Goal: Task Accomplishment & Management: Use online tool/utility

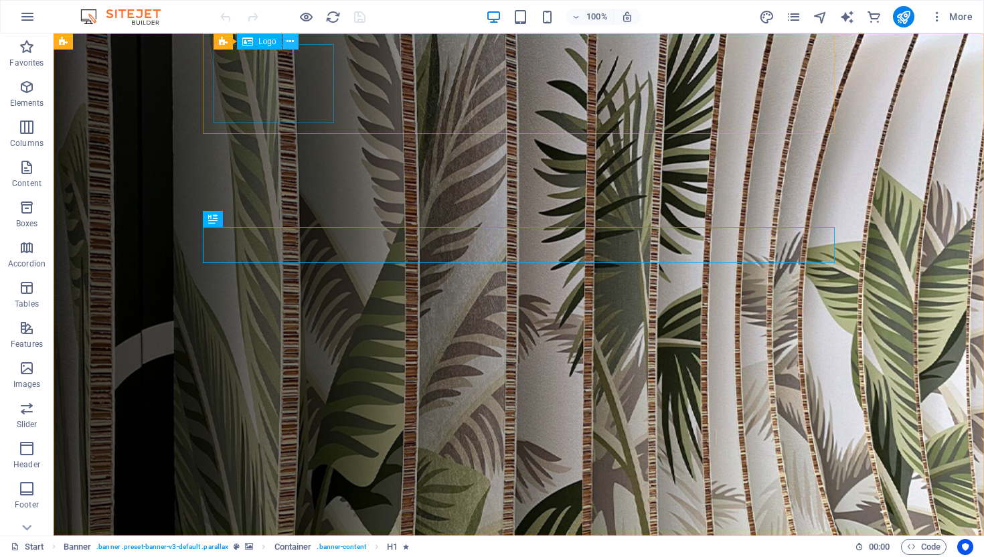
click at [293, 44] on icon at bounding box center [290, 42] width 7 height 14
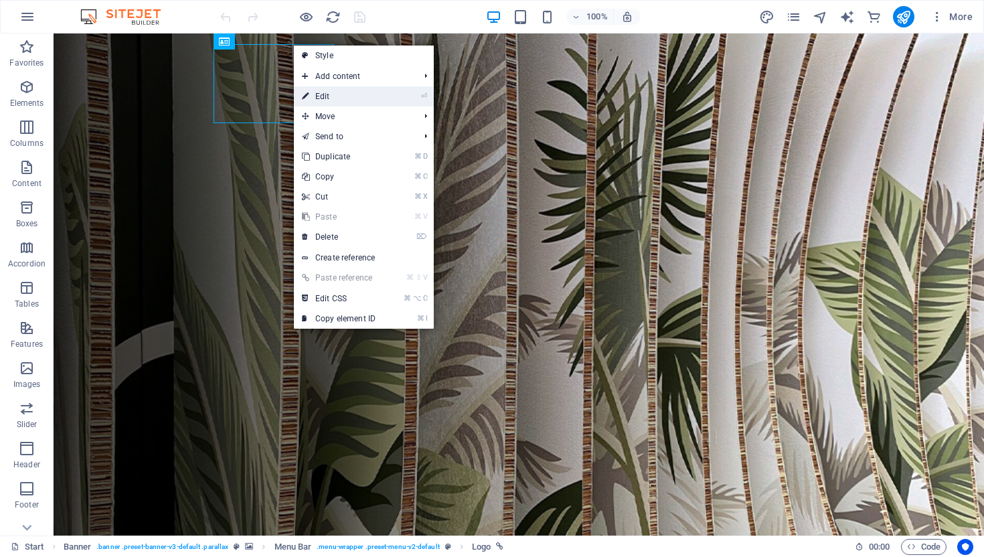
click at [329, 94] on link "⏎ Edit" at bounding box center [339, 96] width 90 height 20
select select "px"
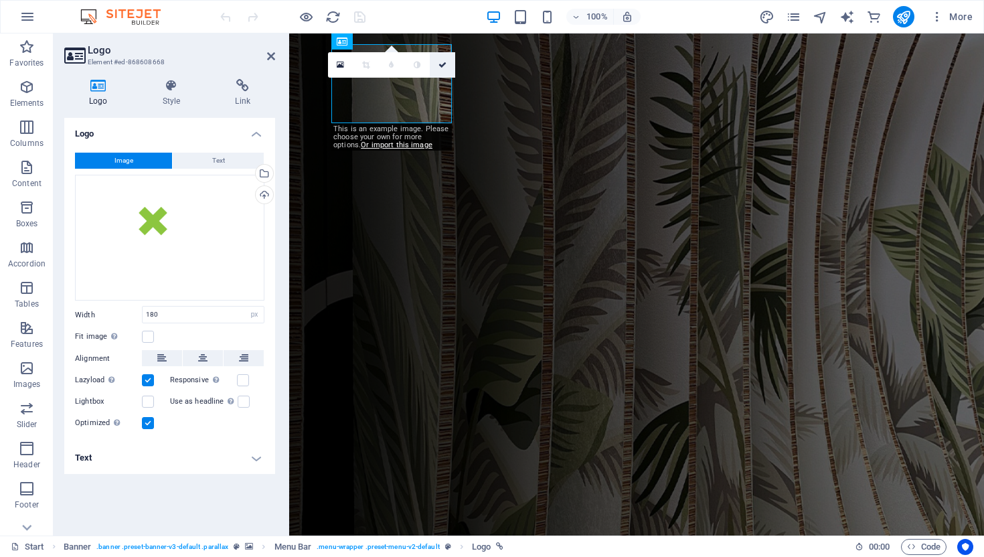
click at [442, 65] on icon at bounding box center [443, 65] width 8 height 8
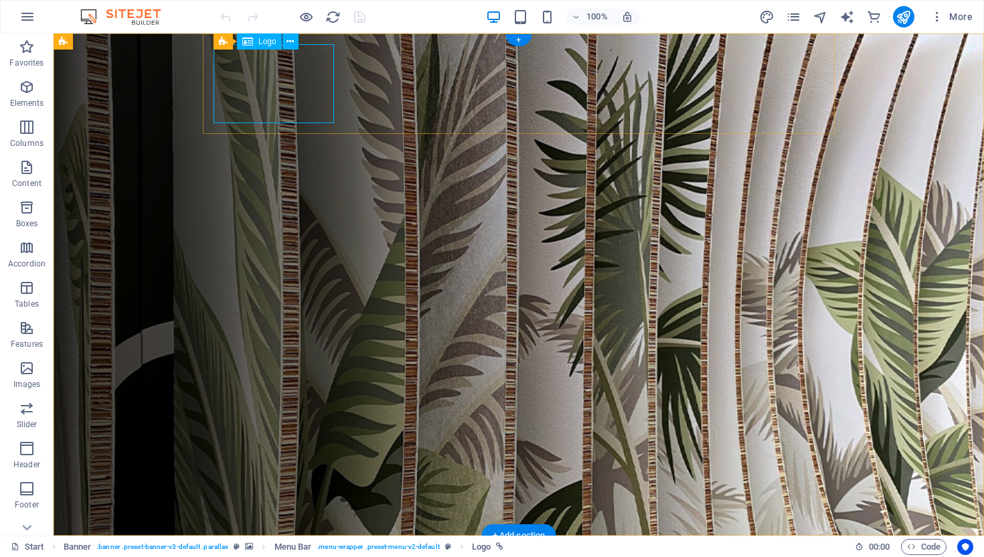
select select "px"
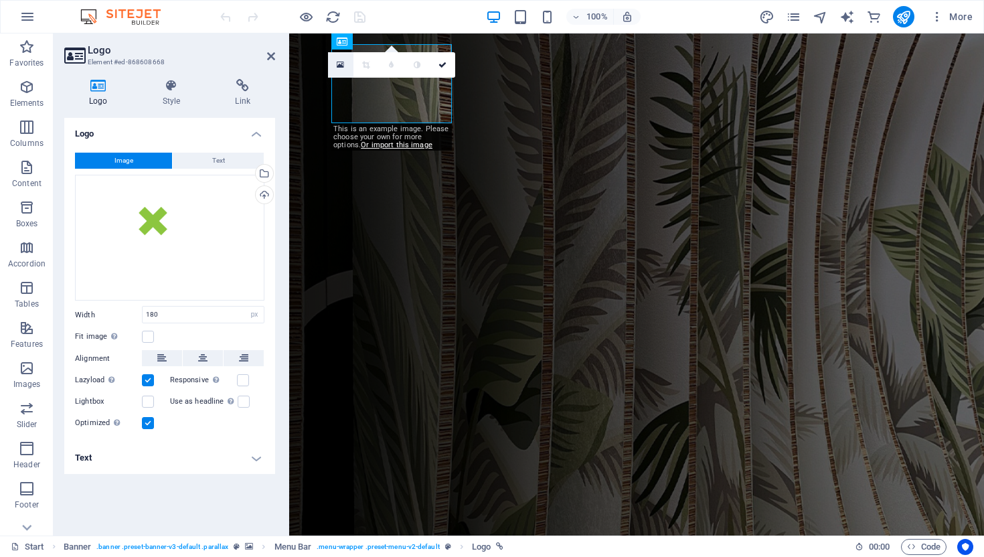
click at [338, 64] on icon at bounding box center [340, 64] width 7 height 9
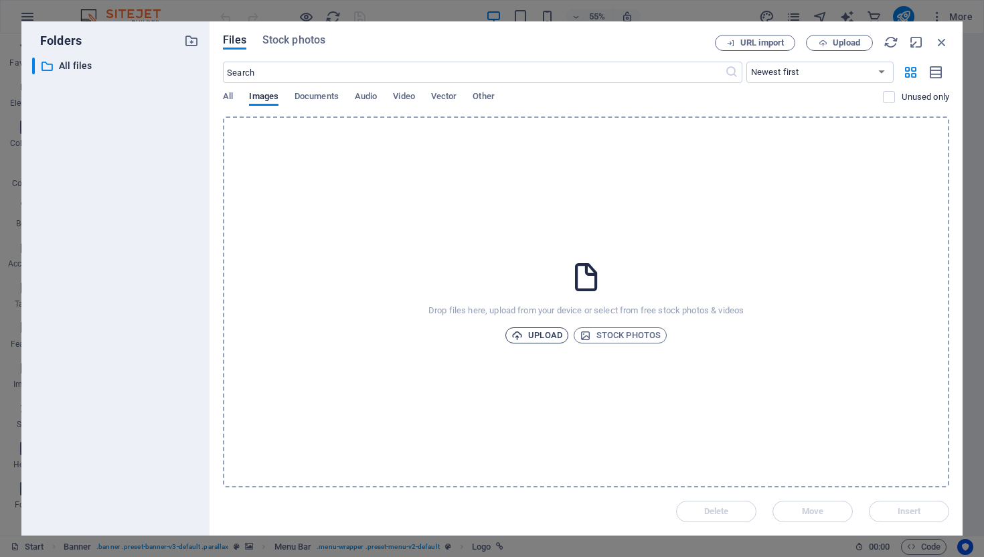
click at [522, 332] on icon "button" at bounding box center [517, 335] width 11 height 11
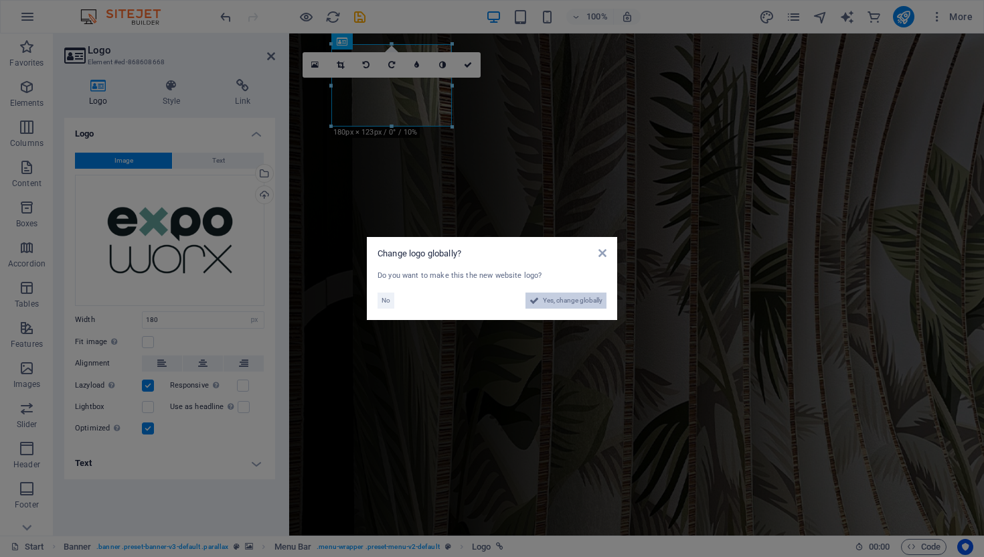
click at [556, 299] on span "Yes, change globally" at bounding box center [573, 301] width 60 height 16
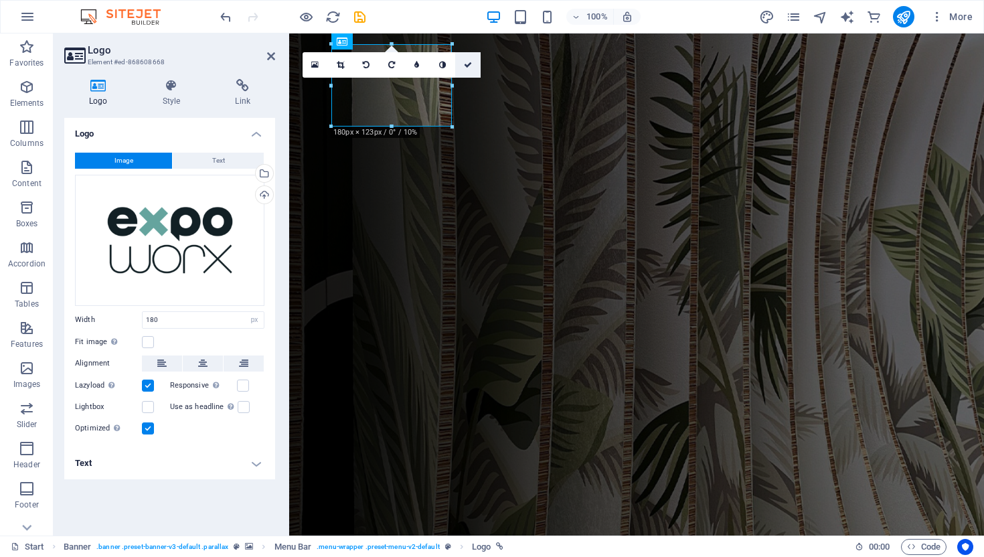
click at [469, 64] on icon at bounding box center [468, 65] width 8 height 8
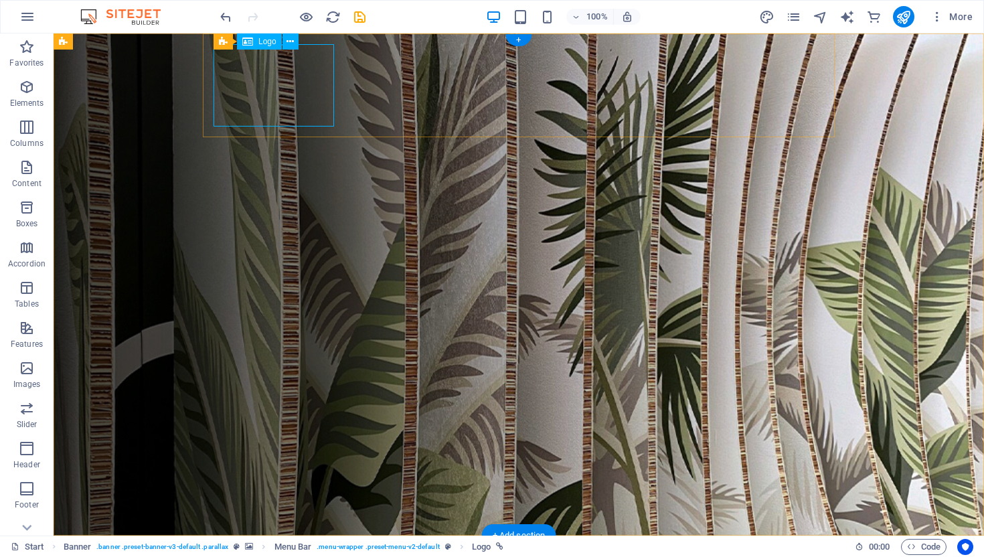
click at [292, 42] on icon at bounding box center [290, 42] width 7 height 14
select select "px"
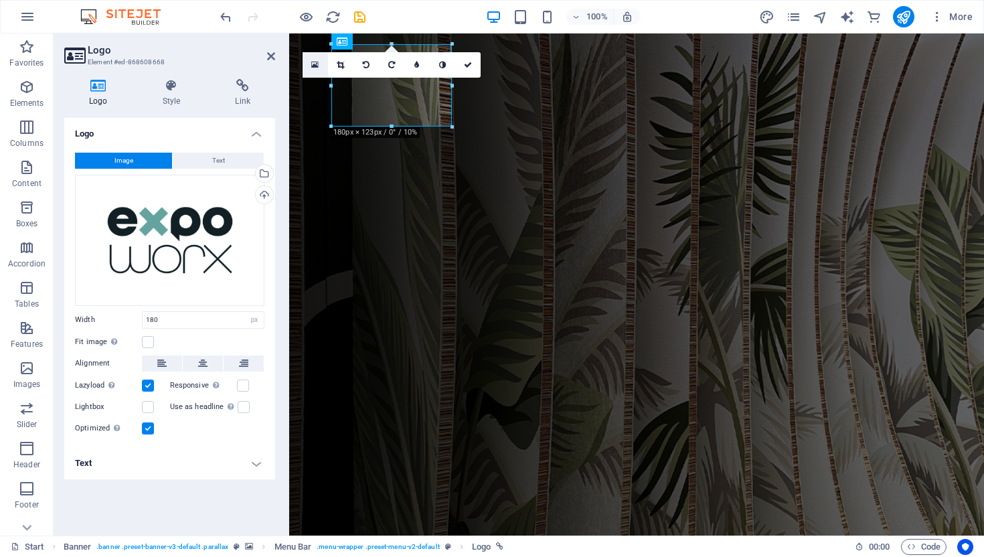
click at [313, 58] on link at bounding box center [315, 64] width 25 height 25
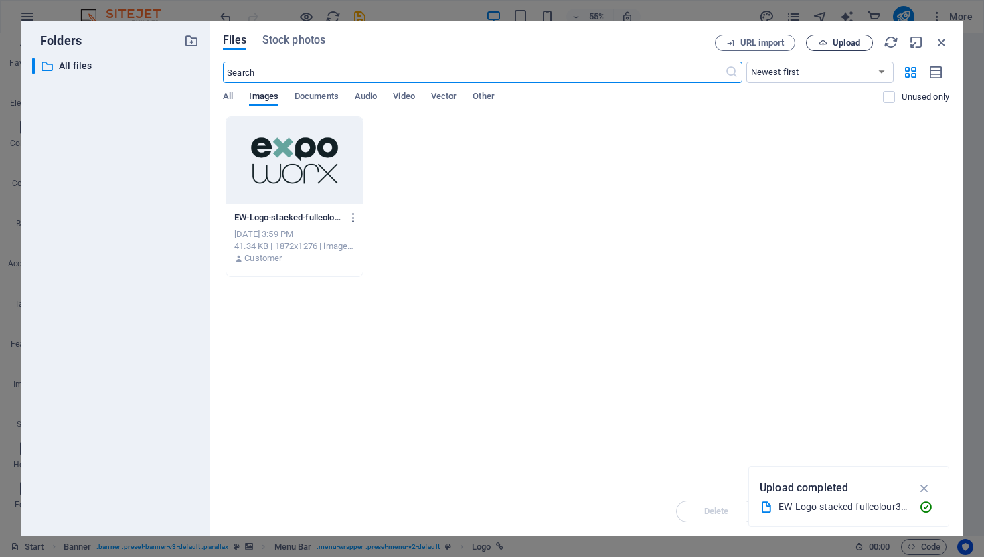
click at [830, 48] on button "Upload" at bounding box center [839, 43] width 67 height 16
click at [939, 41] on icon "button" at bounding box center [942, 42] width 15 height 15
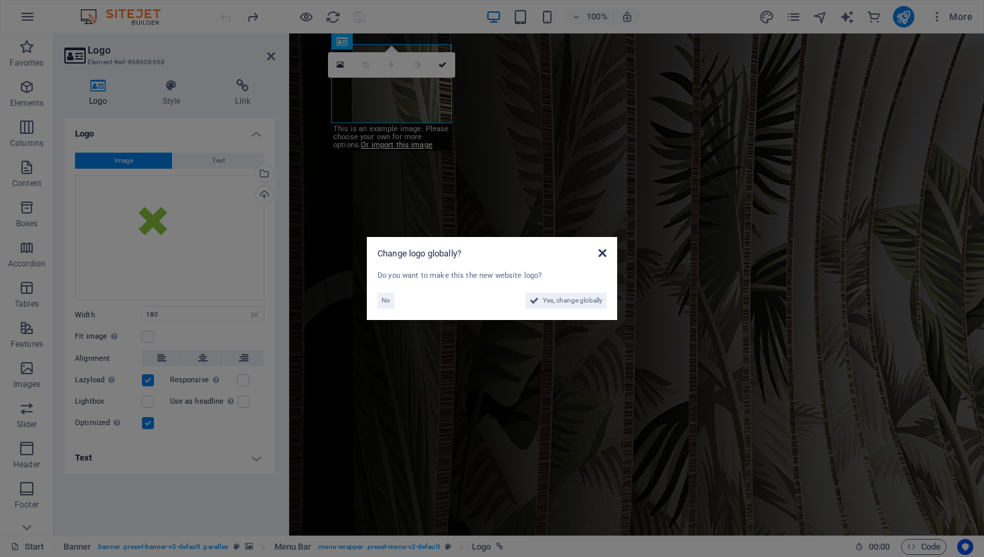
drag, startPoint x: 601, startPoint y: 254, endPoint x: 312, endPoint y: 307, distance: 294.1
click at [601, 254] on icon at bounding box center [603, 253] width 8 height 11
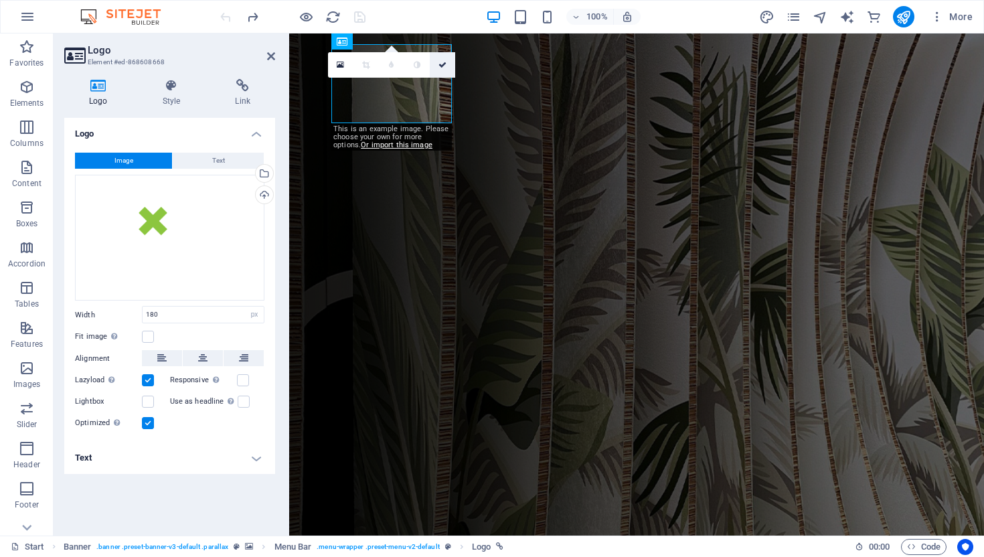
click at [437, 62] on link at bounding box center [442, 64] width 25 height 25
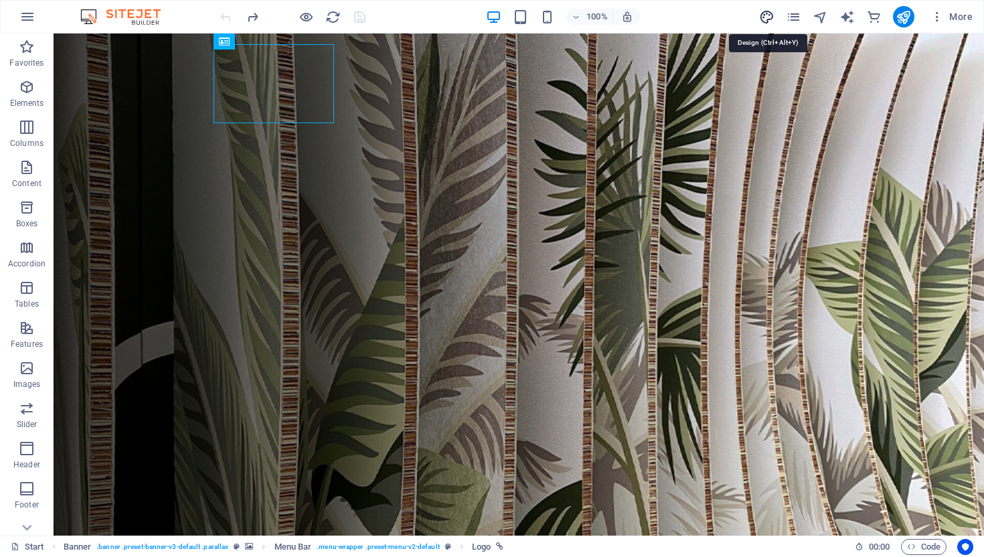
click at [769, 17] on icon "design" at bounding box center [766, 16] width 15 height 15
select select "px"
select select "300"
select select "px"
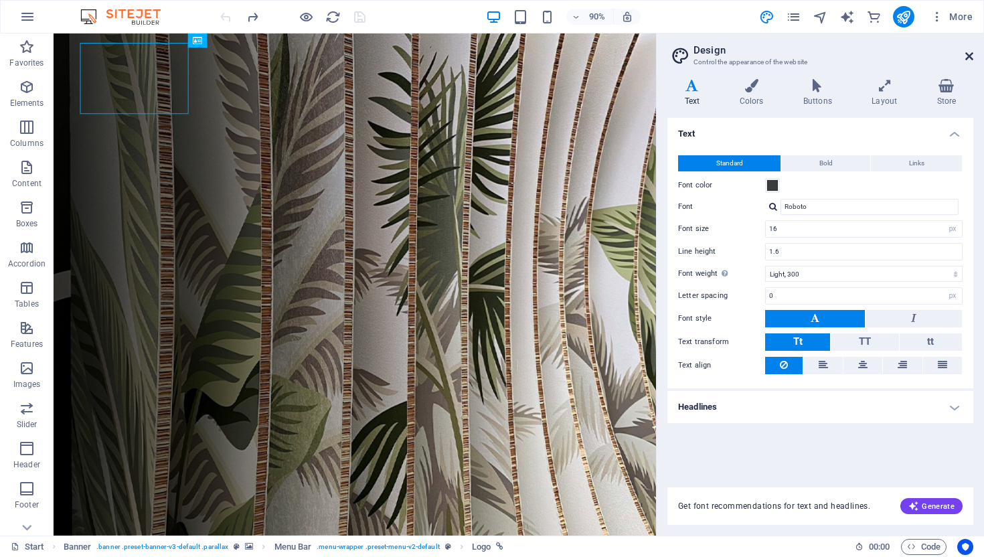
click at [966, 56] on icon at bounding box center [970, 56] width 8 height 11
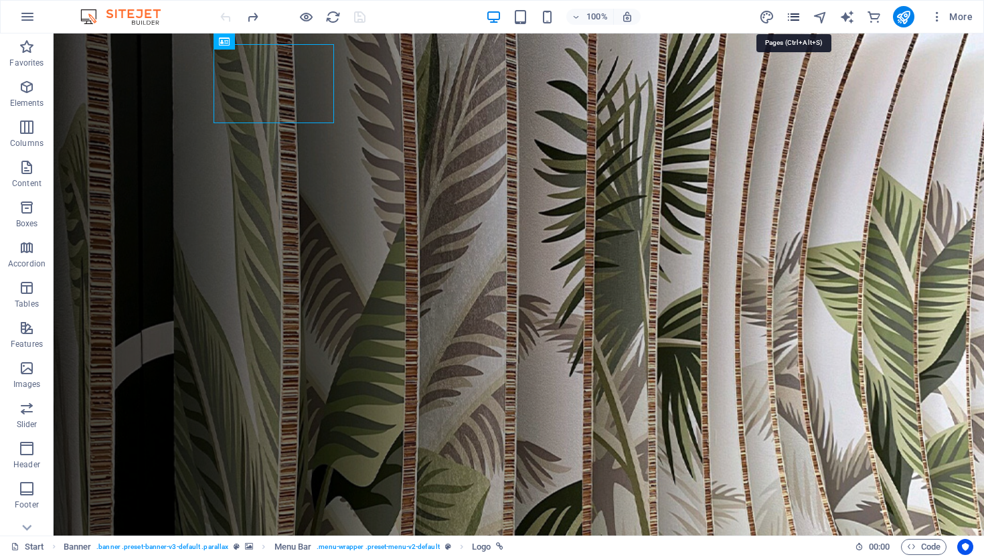
click at [795, 17] on icon "pages" at bounding box center [793, 16] width 15 height 15
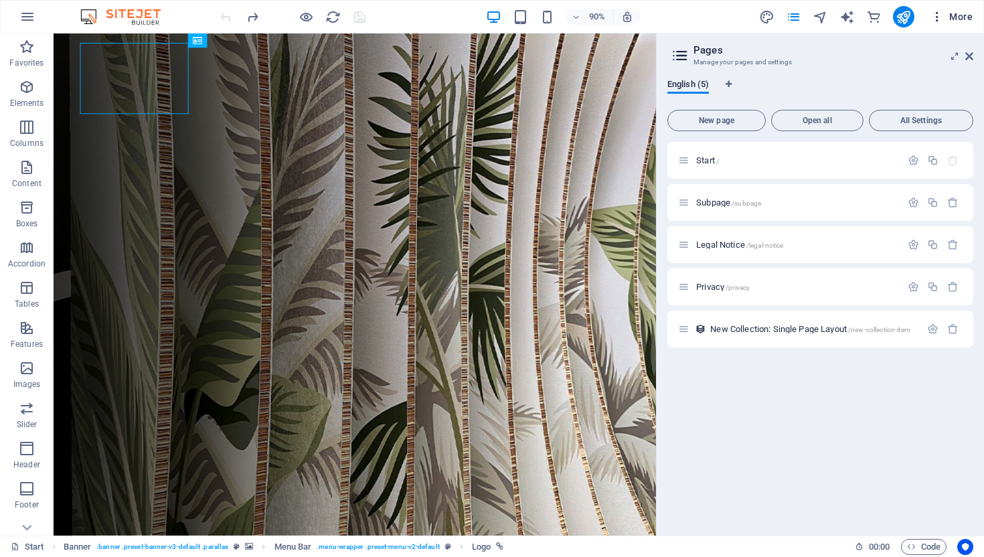
click at [937, 13] on icon "button" at bounding box center [937, 16] width 13 height 13
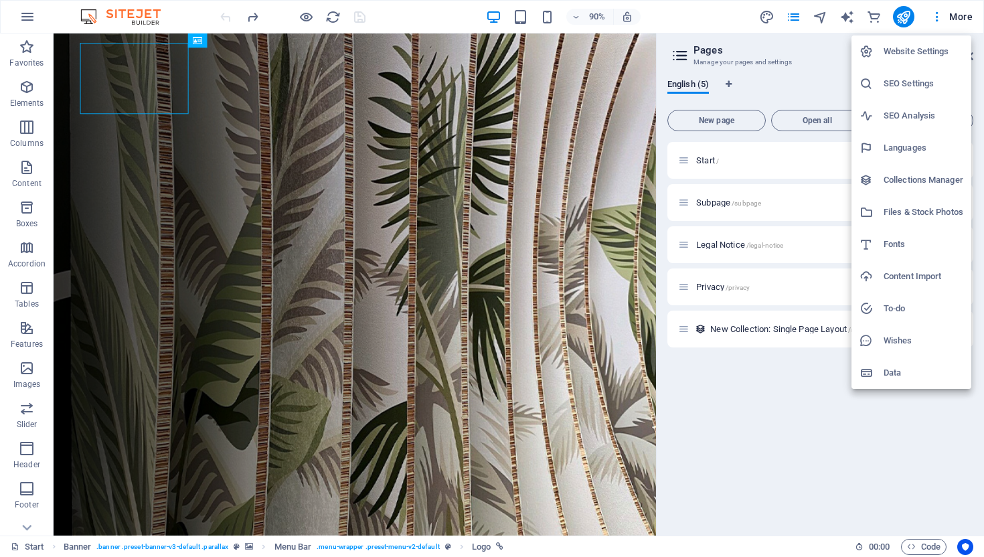
click at [885, 50] on h6 "Website Settings" at bounding box center [924, 52] width 80 height 16
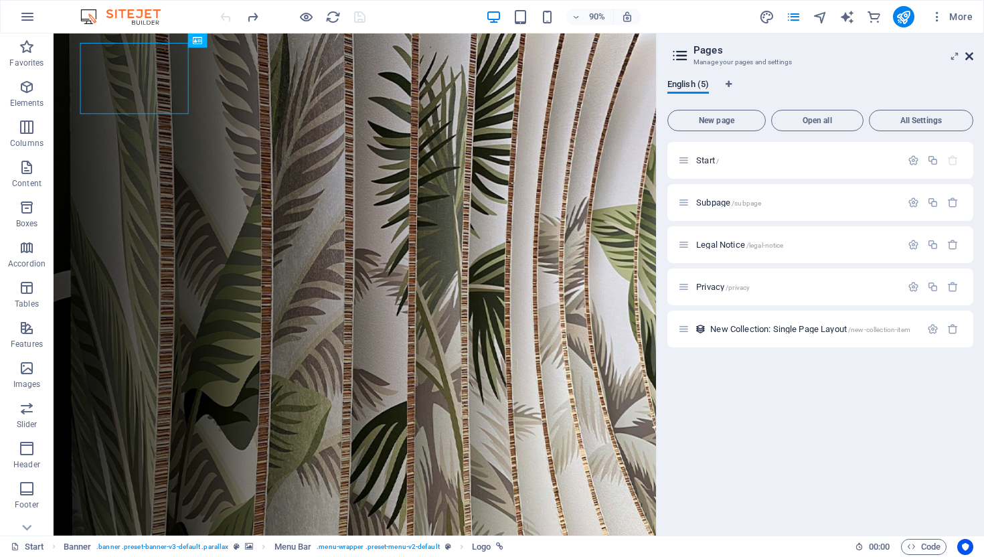
click at [967, 56] on icon at bounding box center [970, 56] width 8 height 11
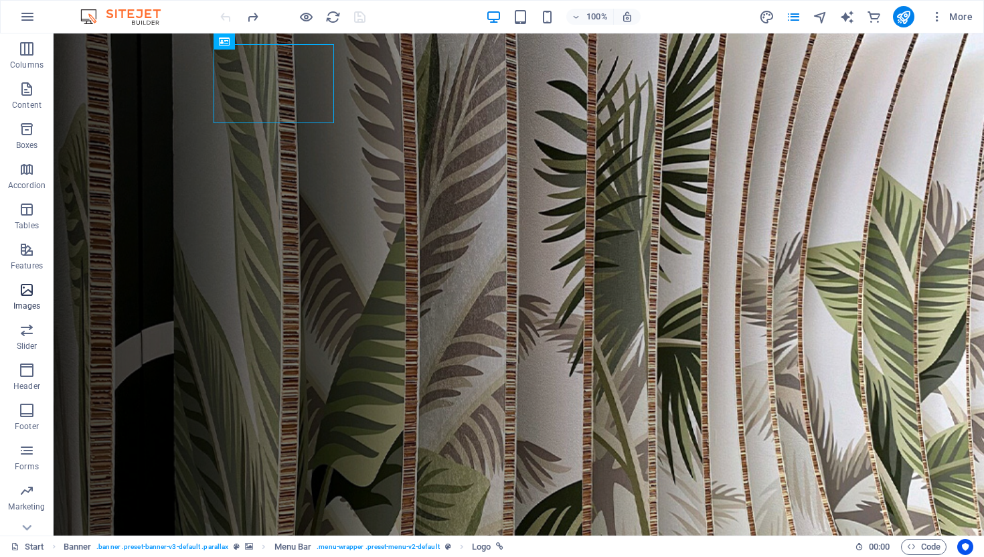
scroll to position [141, 0]
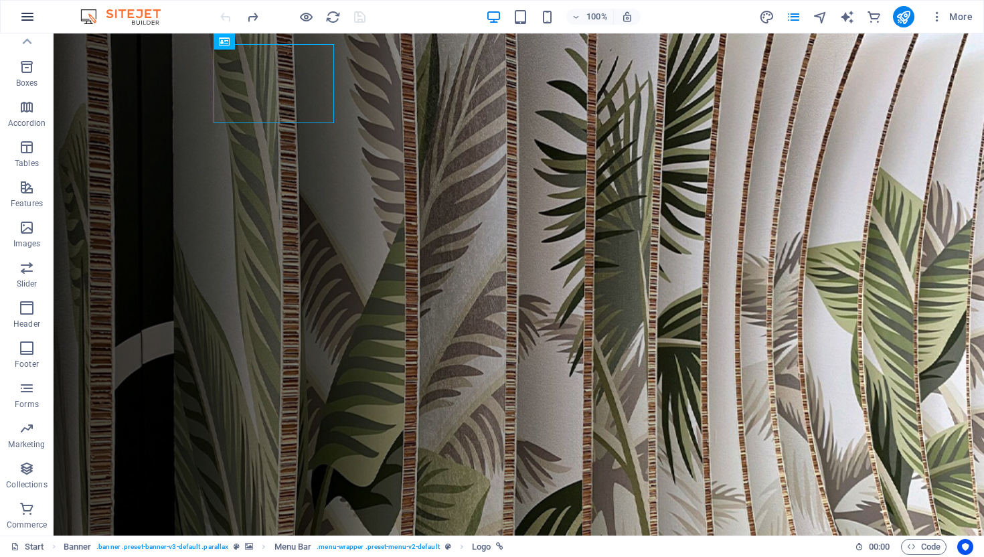
click at [24, 14] on icon "button" at bounding box center [27, 17] width 16 height 16
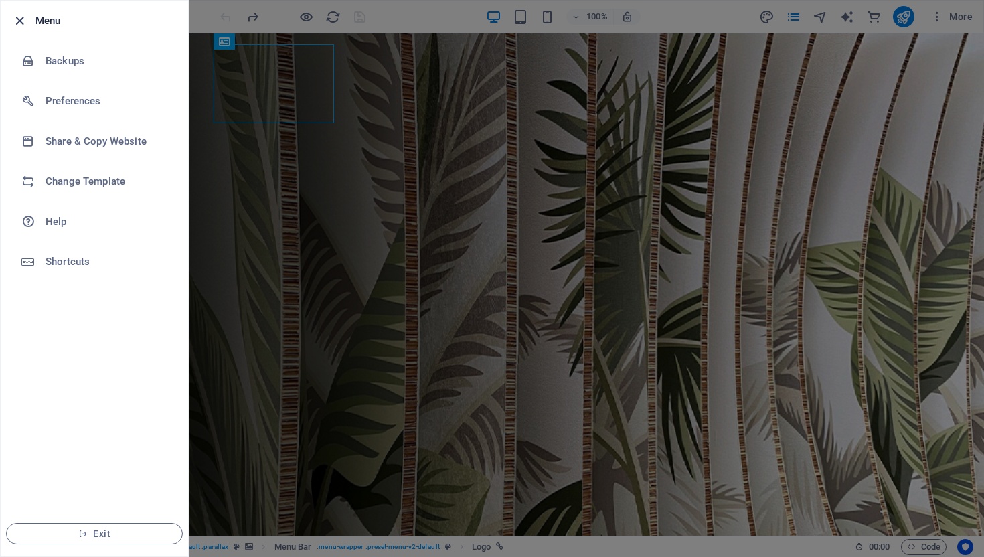
click at [18, 19] on icon "button" at bounding box center [19, 20] width 15 height 15
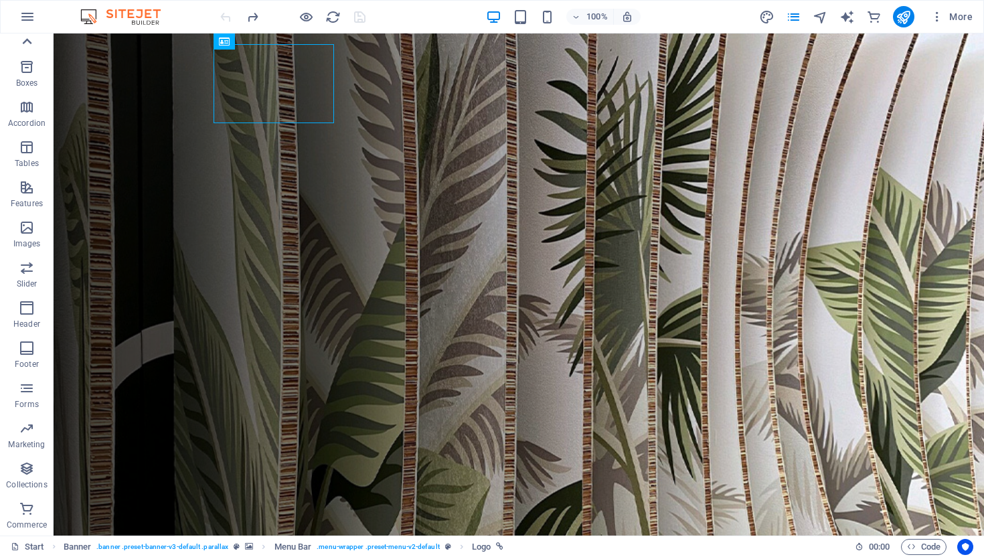
click at [28, 42] on icon at bounding box center [26, 41] width 19 height 19
click at [26, 51] on icon at bounding box center [26, 41] width 19 height 19
click at [949, 16] on span "More" at bounding box center [952, 16] width 42 height 13
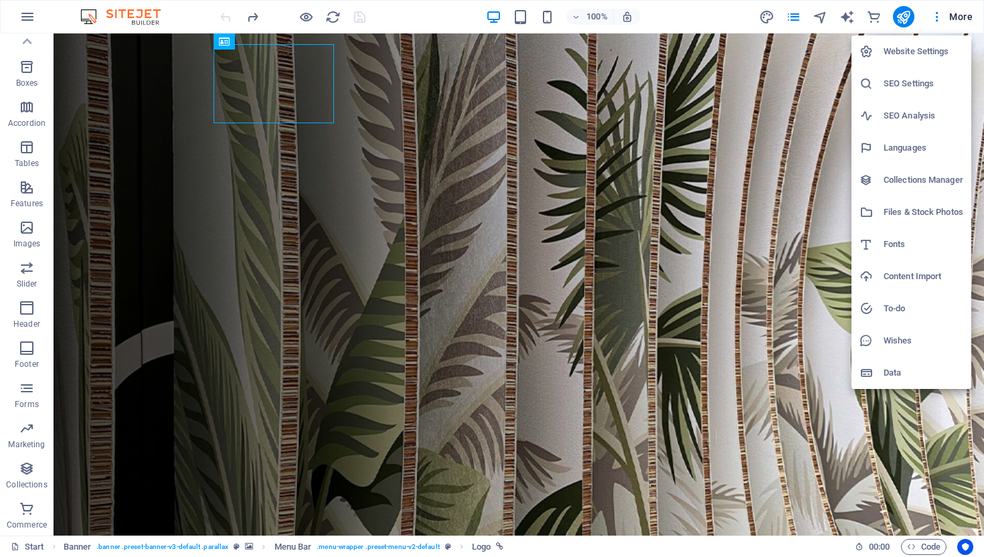
click at [905, 48] on h6 "Website Settings" at bounding box center [924, 52] width 80 height 16
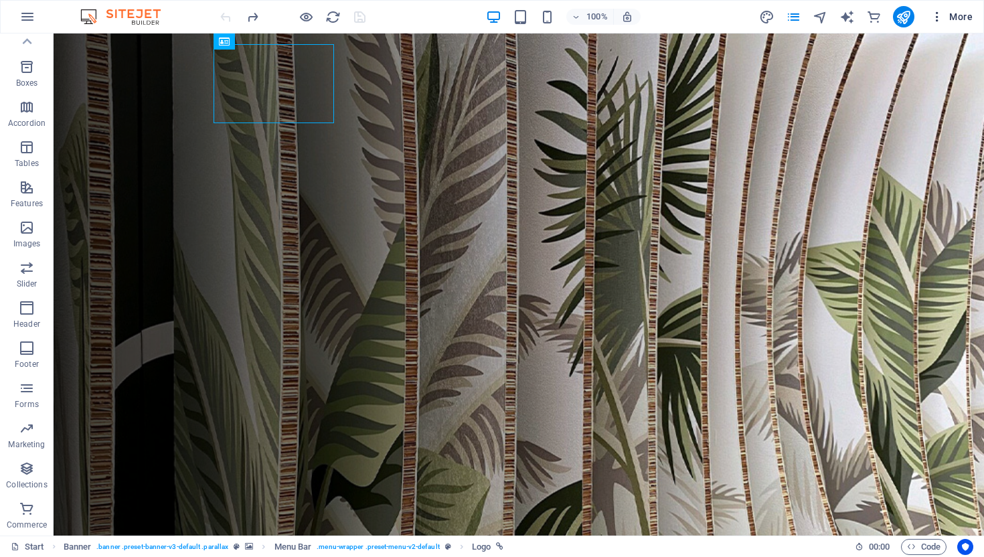
click at [936, 24] on button "More" at bounding box center [951, 16] width 53 height 21
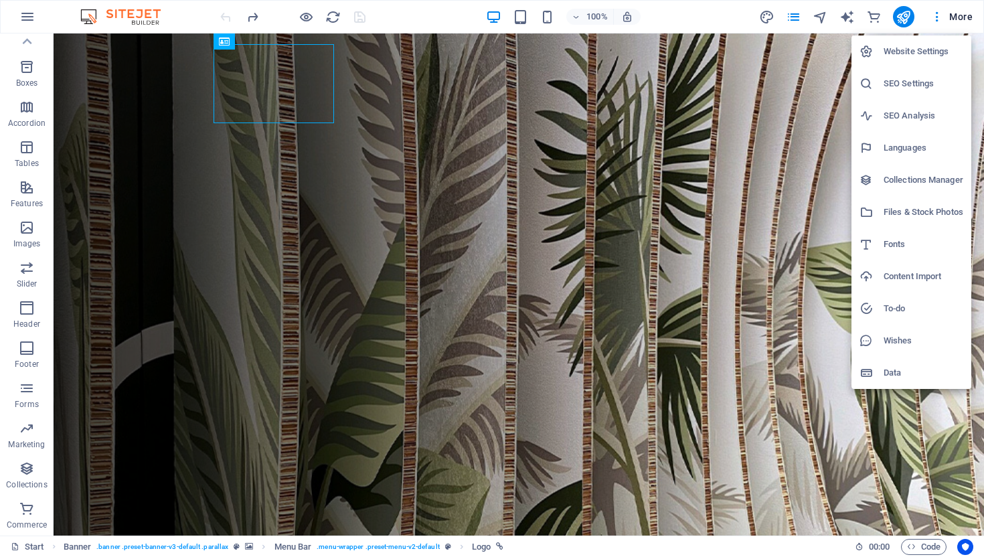
click at [868, 54] on icon at bounding box center [866, 51] width 13 height 13
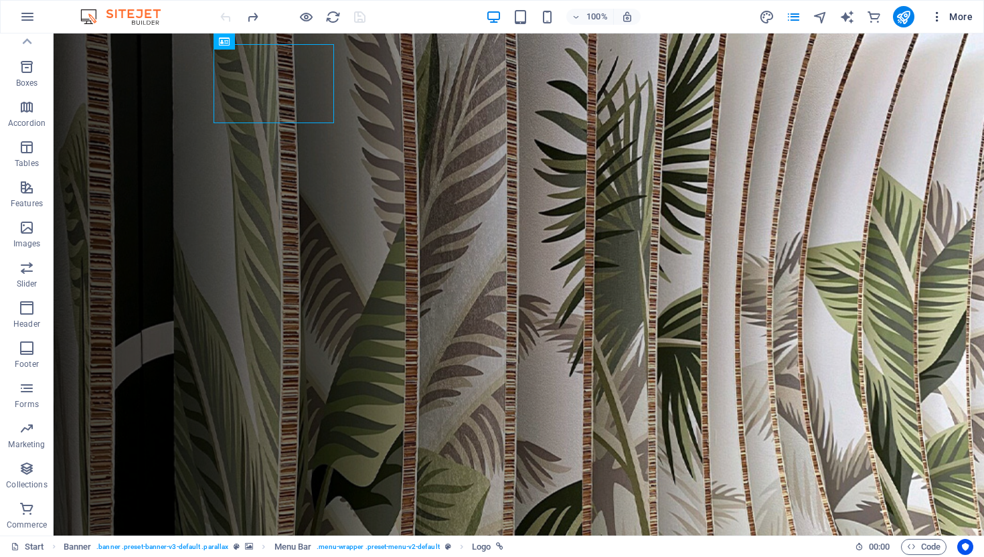
click at [935, 21] on icon "button" at bounding box center [937, 16] width 13 height 13
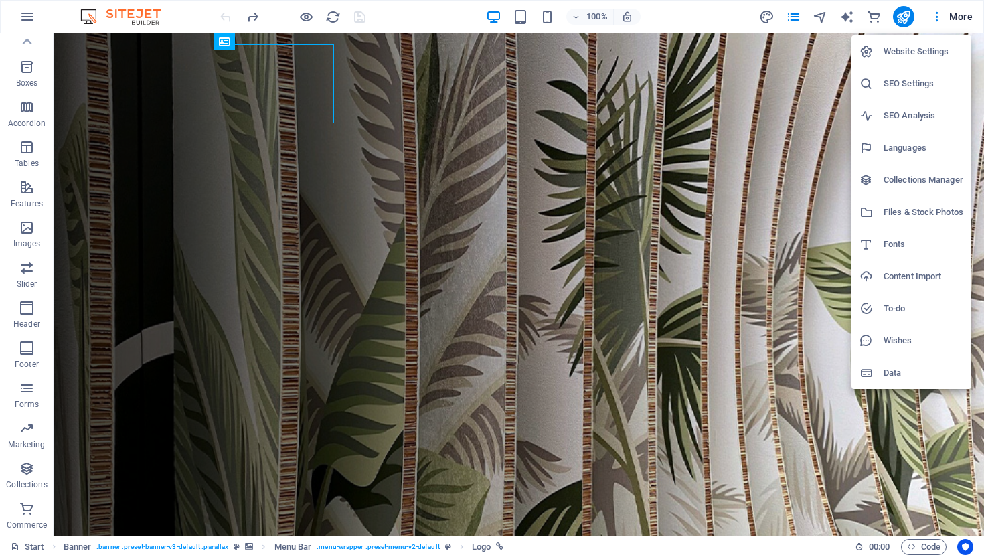
click at [767, 17] on div at bounding box center [492, 278] width 984 height 557
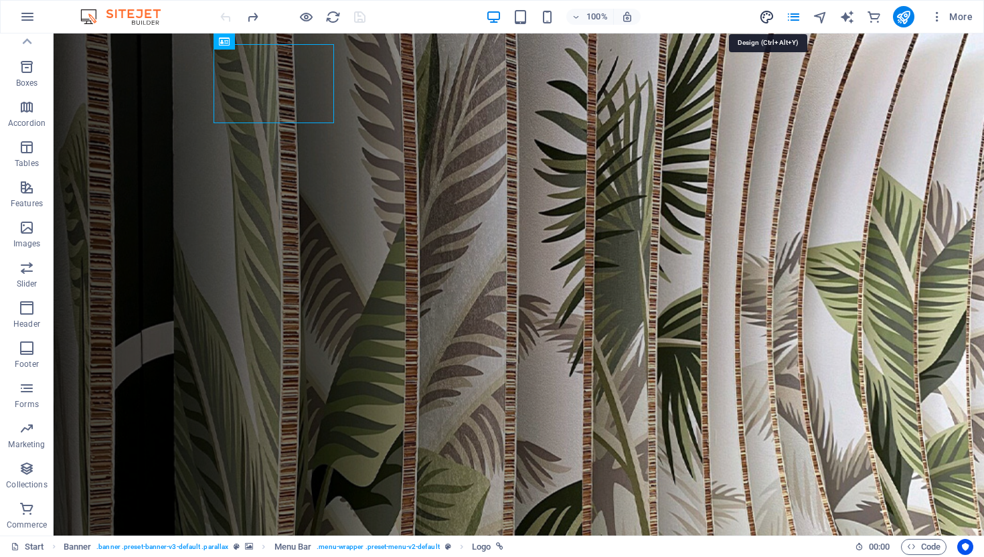
click at [764, 17] on icon "design" at bounding box center [766, 16] width 15 height 15
click at [729, 18] on div "100% More" at bounding box center [598, 16] width 761 height 21
click at [769, 16] on icon "design" at bounding box center [766, 16] width 15 height 15
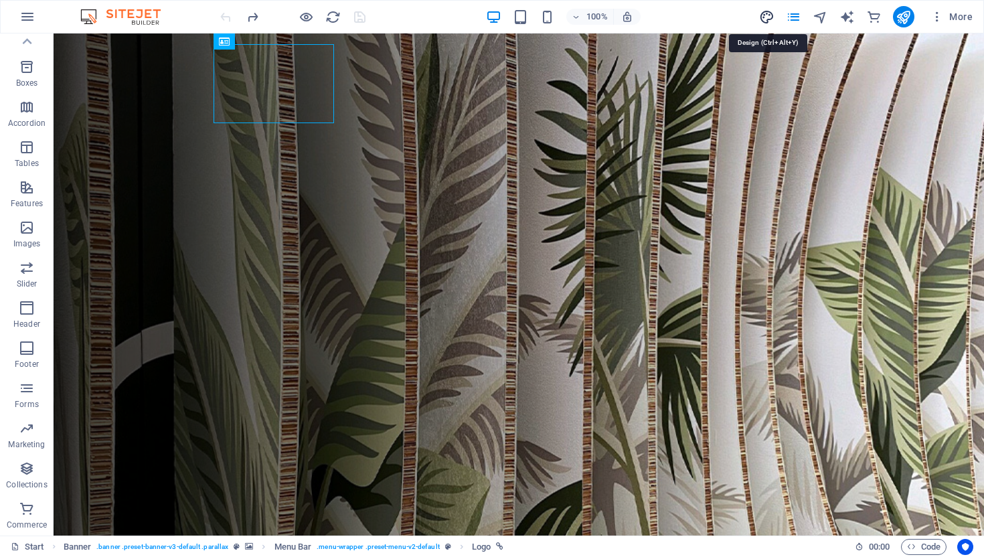
click at [769, 16] on icon "design" at bounding box center [766, 16] width 15 height 15
click at [797, 19] on icon "pages" at bounding box center [793, 16] width 15 height 15
click at [736, 21] on div "100% More" at bounding box center [598, 16] width 761 height 21
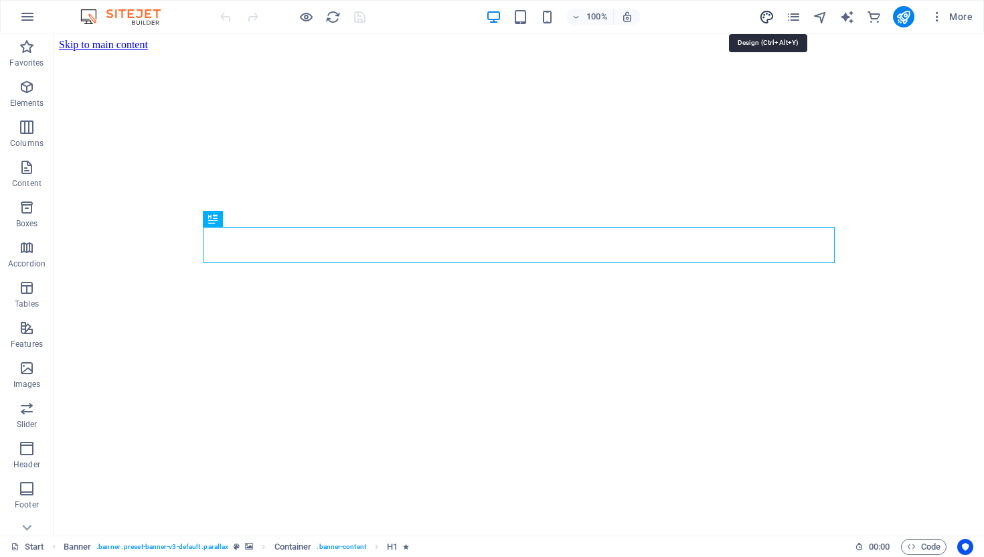
click at [767, 15] on icon "design" at bounding box center [766, 16] width 15 height 15
select select "px"
select select "300"
select select "px"
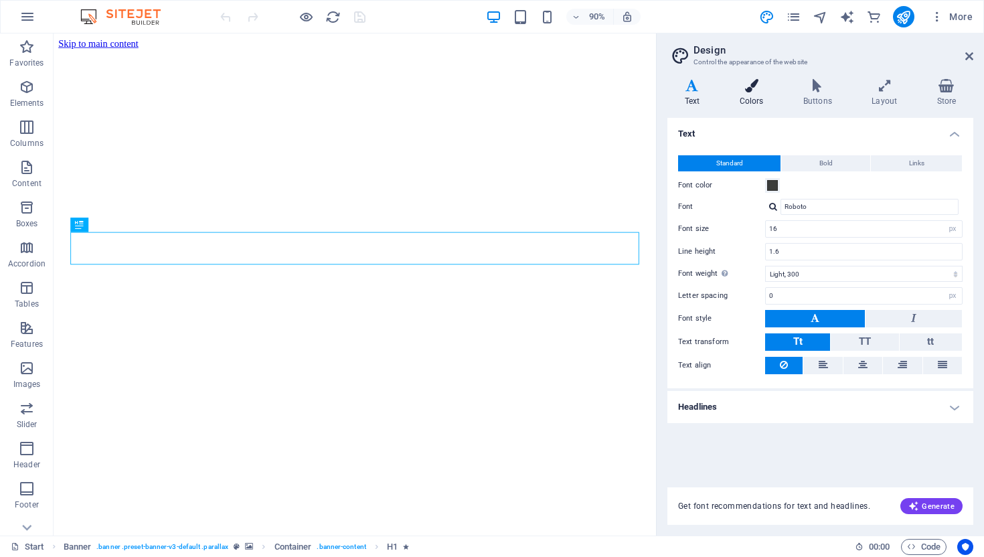
click at [751, 89] on icon at bounding box center [752, 85] width 58 height 13
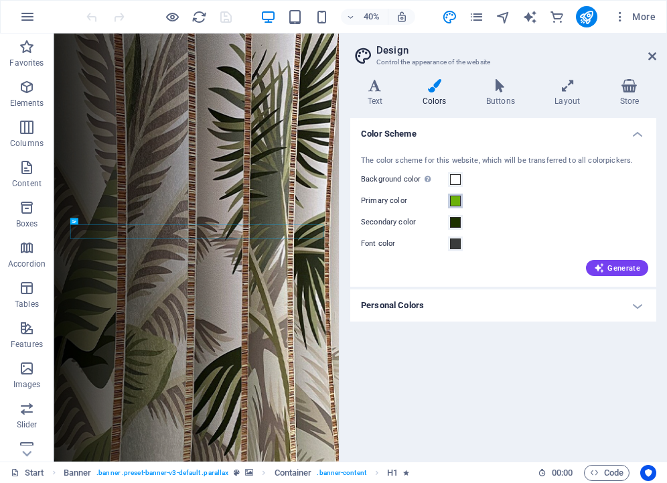
click at [453, 202] on span at bounding box center [455, 201] width 11 height 11
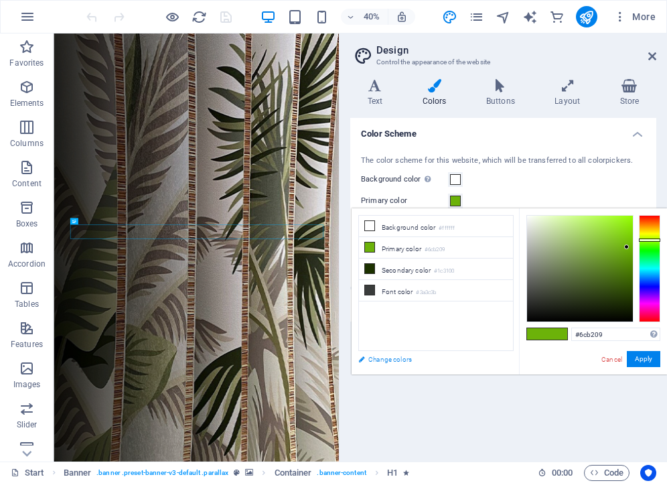
click at [360, 360] on link "Change colors" at bounding box center [429, 359] width 155 height 17
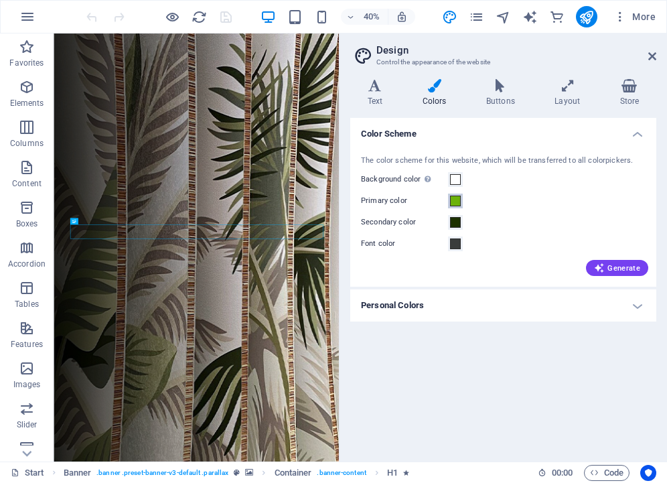
click at [455, 204] on span at bounding box center [455, 201] width 11 height 11
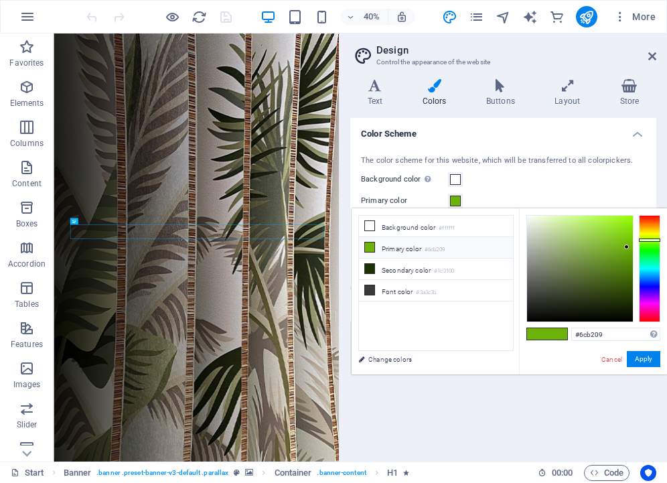
click at [442, 251] on small "#6cb209" at bounding box center [435, 249] width 20 height 9
click at [374, 360] on link "Change colors" at bounding box center [429, 359] width 155 height 17
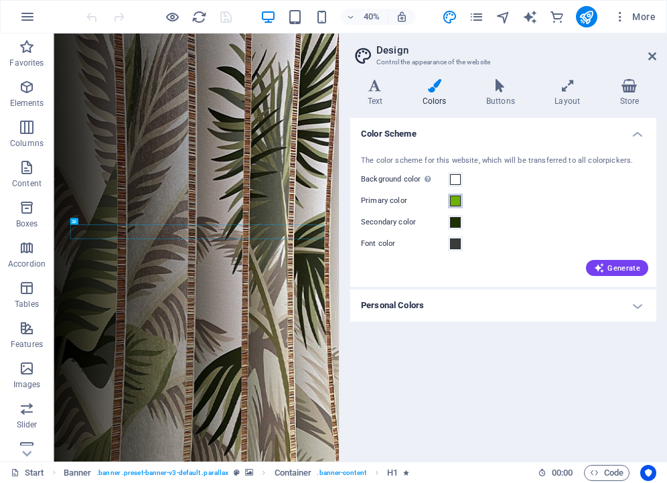
click at [453, 201] on span at bounding box center [455, 201] width 11 height 11
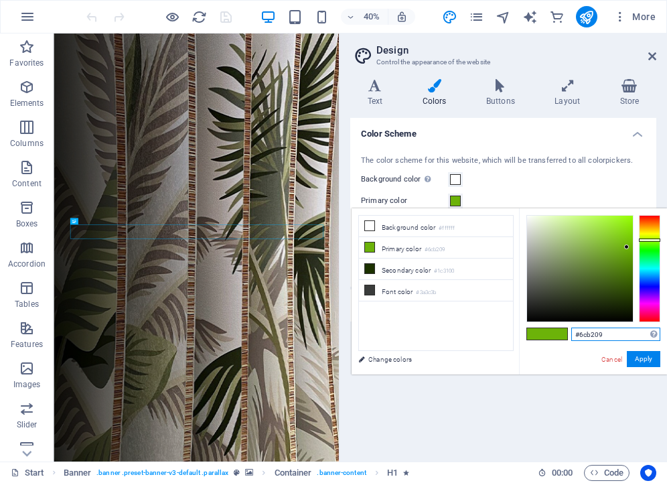
click at [610, 334] on input "#6cb209" at bounding box center [615, 333] width 89 height 13
click at [639, 362] on button "Apply" at bounding box center [643, 359] width 33 height 16
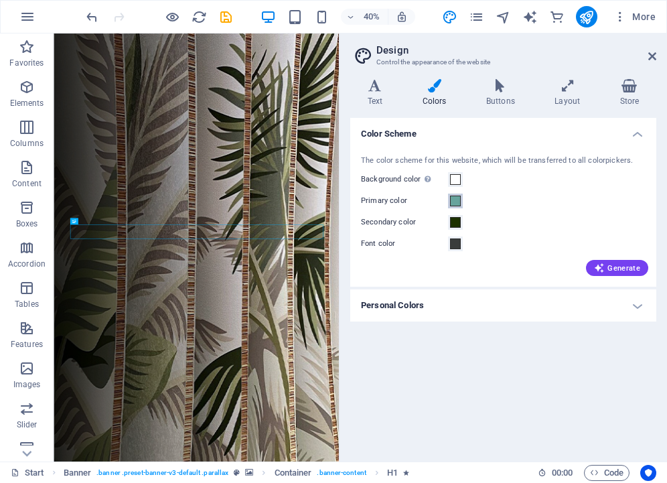
click at [457, 203] on span at bounding box center [455, 201] width 11 height 11
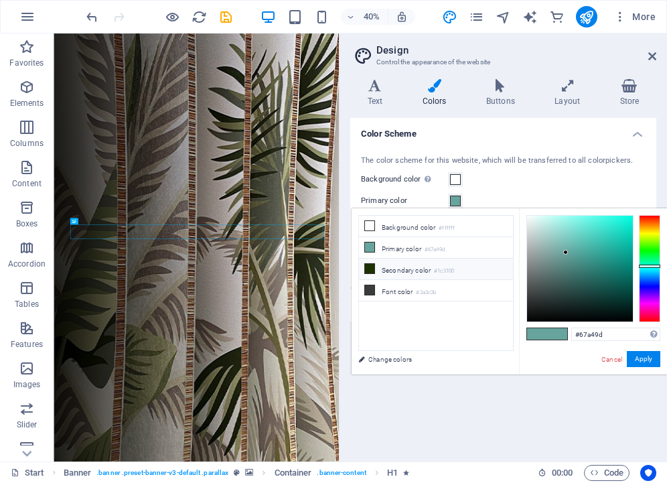
click at [391, 271] on li "Secondary color #1c3100" at bounding box center [436, 268] width 154 height 21
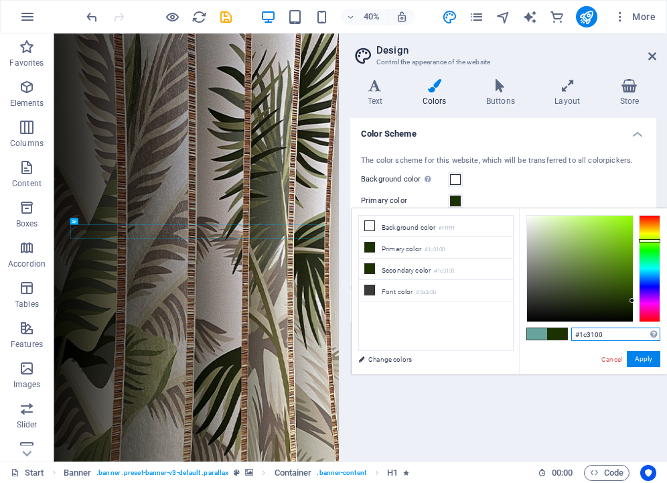
drag, startPoint x: 616, startPoint y: 335, endPoint x: 515, endPoint y: 330, distance: 101.3
click at [515, 330] on div "less Background color #ffffff Primary color #1c3100 Secondary color #1c3100 Fon…" at bounding box center [509, 291] width 315 height 166
click at [21, 224] on p "Boxes" at bounding box center [27, 223] width 22 height 11
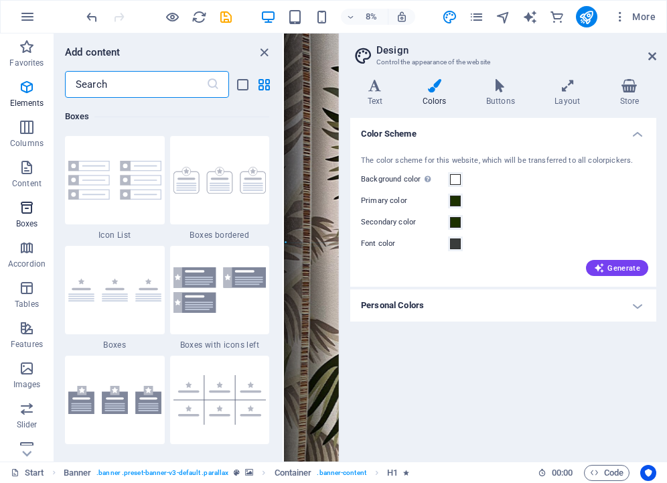
scroll to position [3694, 0]
click at [435, 90] on icon at bounding box center [434, 85] width 58 height 13
click at [263, 54] on icon "close panel" at bounding box center [263, 52] width 15 height 15
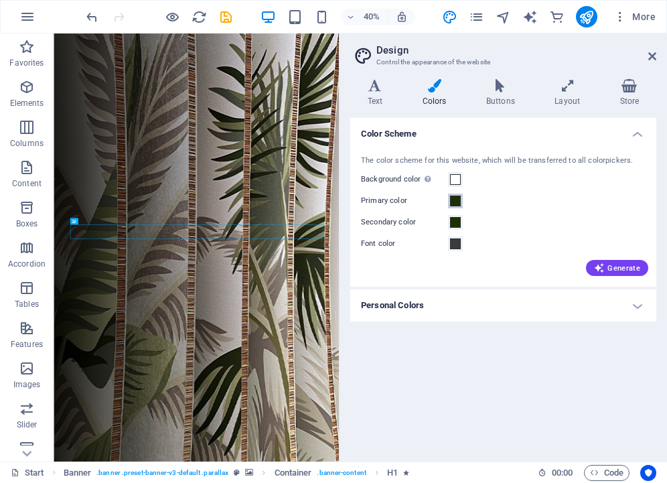
click at [456, 202] on span at bounding box center [455, 201] width 11 height 11
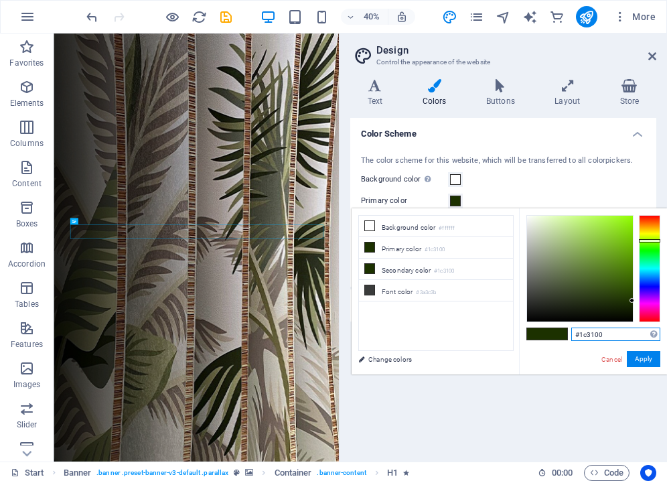
drag, startPoint x: 605, startPoint y: 337, endPoint x: 556, endPoint y: 337, distance: 48.2
click at [556, 337] on div "#1c3100 Supported formats #0852ed rgb(8, 82, 237) rgba(8, 82, 237, 90%) hsv(221…" at bounding box center [593, 388] width 148 height 360
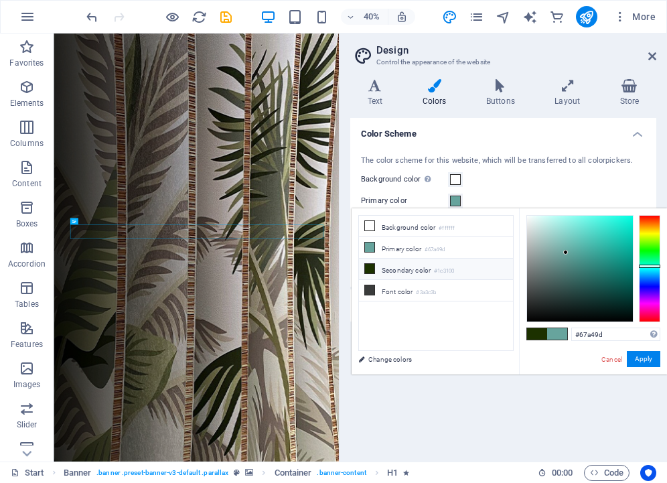
click at [435, 270] on li "Secondary color #1c3100" at bounding box center [436, 268] width 154 height 21
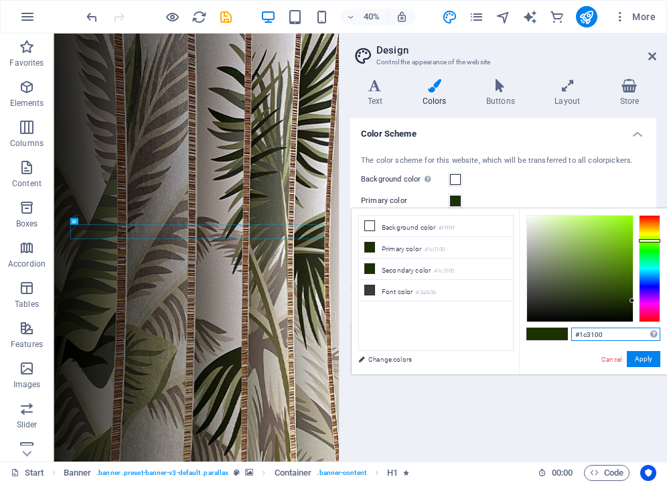
drag, startPoint x: 613, startPoint y: 339, endPoint x: 518, endPoint y: 331, distance: 95.4
click at [519, 331] on div "#1c3100 Supported formats #0852ed rgb(8, 82, 237) rgba(8, 82, 237, 90%) hsv(221…" at bounding box center [593, 388] width 148 height 360
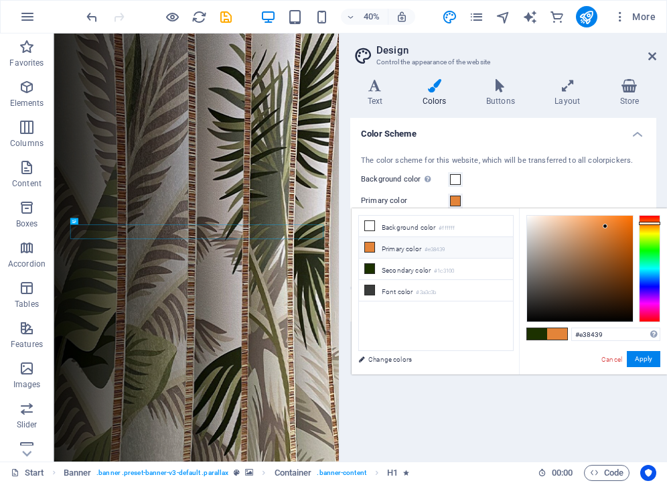
click at [396, 248] on li "Primary color #e38439" at bounding box center [436, 247] width 154 height 21
click at [396, 269] on li "Secondary color #1c3100" at bounding box center [436, 268] width 154 height 21
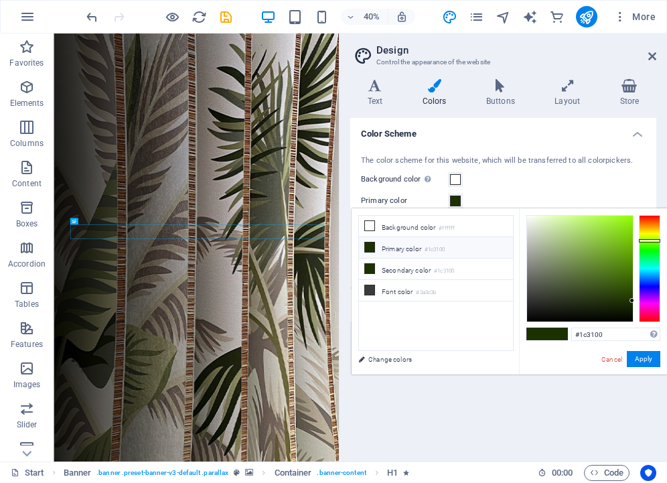
click at [407, 246] on li "Primary color #1c3100" at bounding box center [436, 247] width 154 height 21
click at [402, 260] on li "Secondary color #1c3100" at bounding box center [436, 268] width 154 height 21
click at [400, 291] on li "Font color #3a3c3b" at bounding box center [436, 290] width 154 height 21
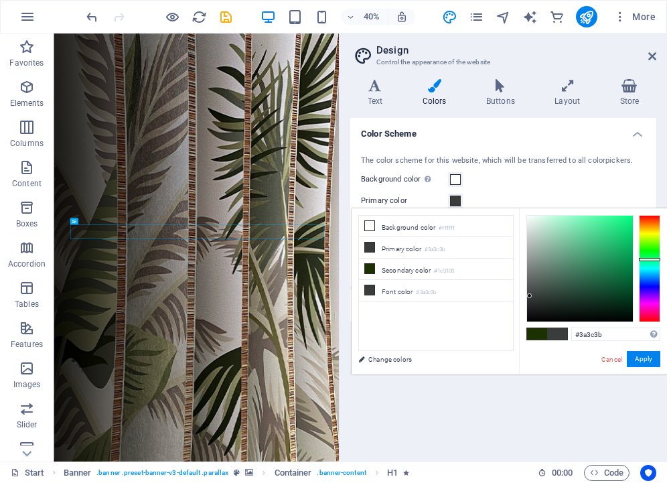
click at [400, 246] on li "Primary color #3a3c3b" at bounding box center [436, 247] width 154 height 21
drag, startPoint x: 603, startPoint y: 332, endPoint x: 506, endPoint y: 326, distance: 96.6
click at [506, 326] on div "less Background color #ffffff Primary color #3a3c3b Secondary color #1c3100 Fon…" at bounding box center [509, 291] width 315 height 166
type input "#67a49d"
click at [639, 357] on button "Apply" at bounding box center [643, 359] width 33 height 16
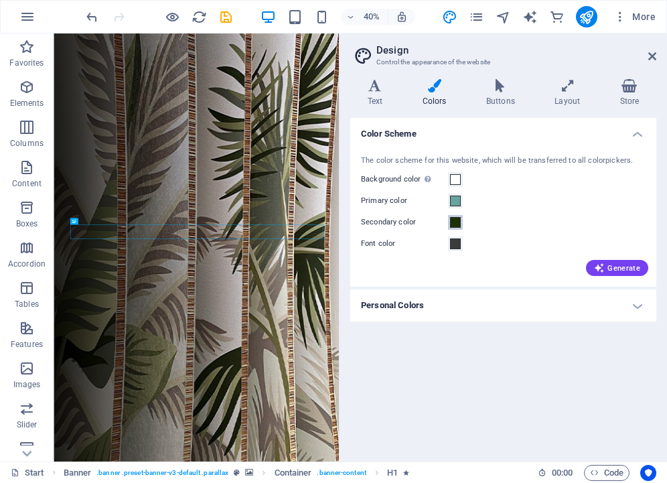
click at [453, 224] on span at bounding box center [455, 222] width 11 height 11
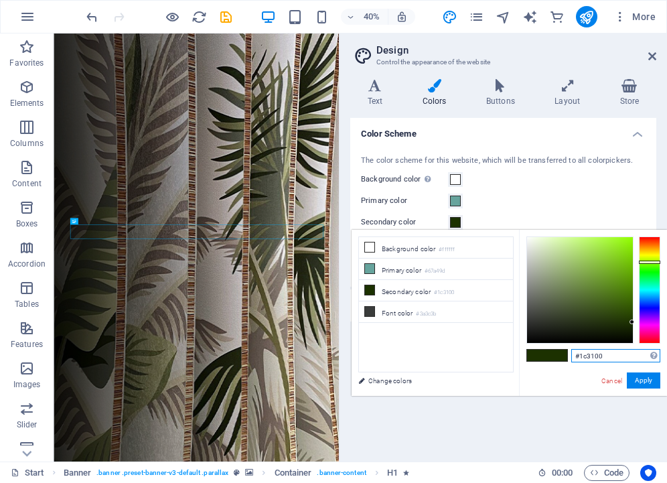
drag, startPoint x: 614, startPoint y: 357, endPoint x: 512, endPoint y: 344, distance: 103.3
click at [512, 344] on div "less Background color #ffffff Primary color #67a49d Secondary color #1c3100 Fon…" at bounding box center [509, 313] width 315 height 166
click at [643, 381] on button "Apply" at bounding box center [643, 380] width 33 height 16
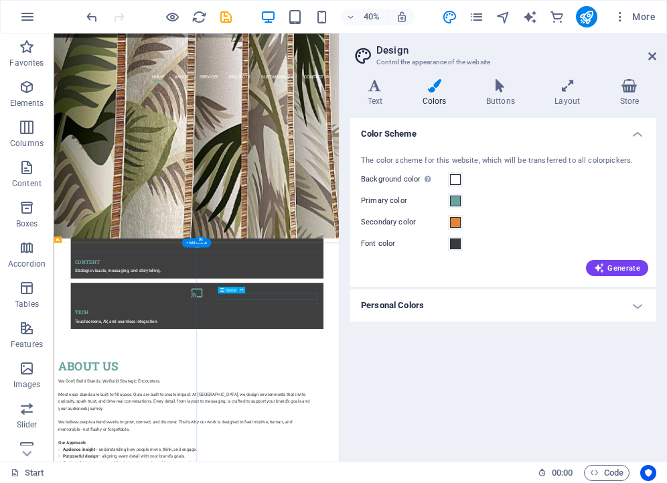
scroll to position [0, 0]
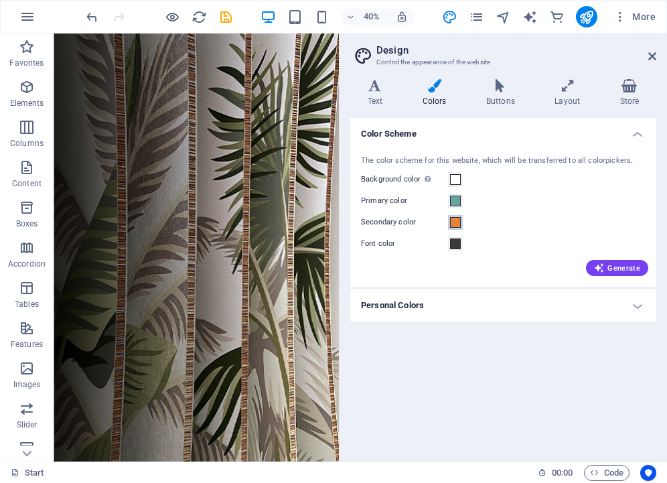
click at [455, 224] on span at bounding box center [455, 222] width 11 height 11
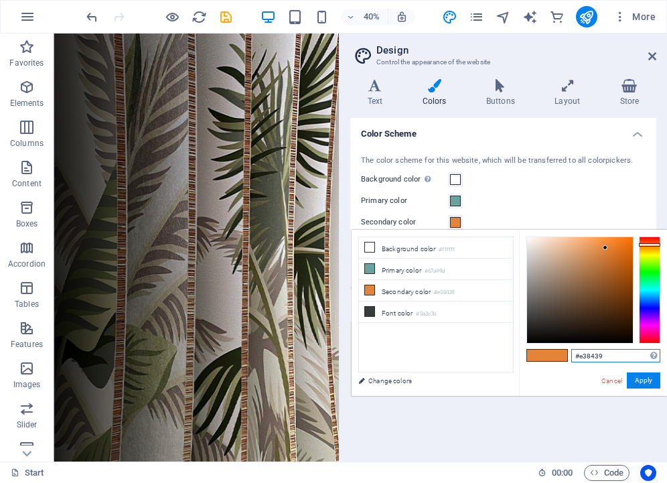
drag, startPoint x: 604, startPoint y: 356, endPoint x: 612, endPoint y: 342, distance: 16.2
click at [612, 342] on div "#e38439 Supported formats #0852ed rgb(8, 82, 237) rgba(8, 82, 237, 90%) hsv(221…" at bounding box center [593, 410] width 148 height 360
click at [646, 381] on button "Apply" at bounding box center [643, 380] width 33 height 16
click at [605, 354] on input "#2e583" at bounding box center [615, 355] width 89 height 13
type input "#2e5853"
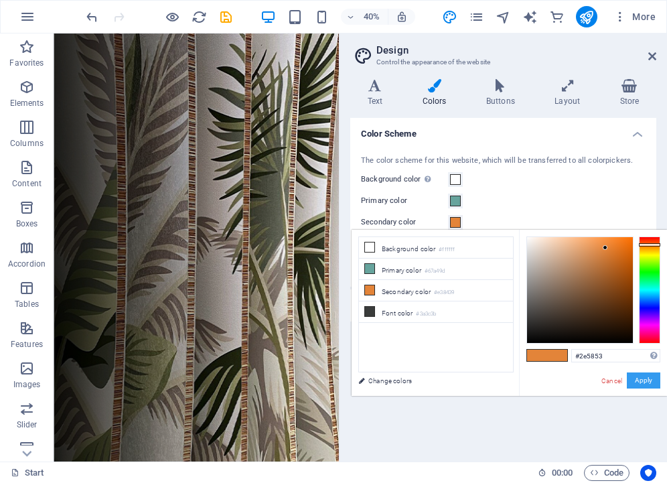
click at [640, 384] on button "Apply" at bounding box center [643, 380] width 33 height 16
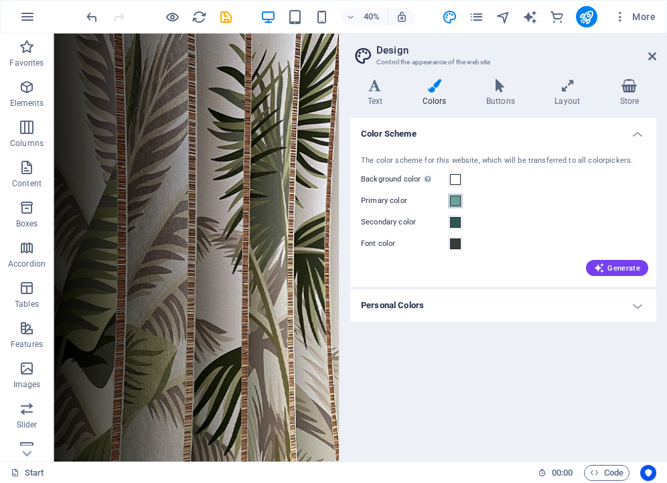
click at [455, 204] on span at bounding box center [455, 201] width 11 height 11
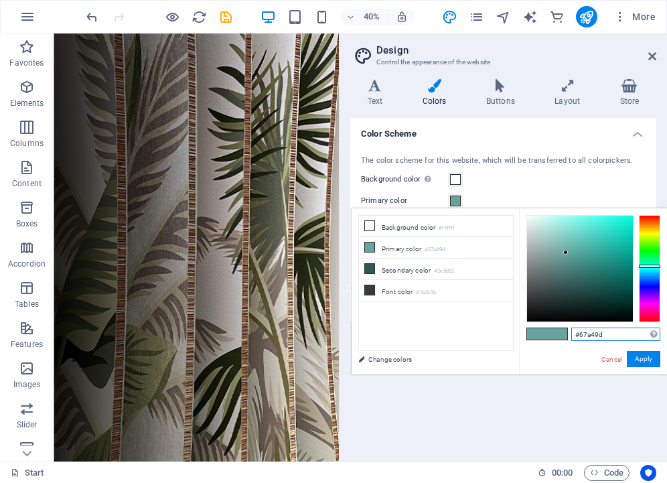
drag, startPoint x: 606, startPoint y: 335, endPoint x: 526, endPoint y: 335, distance: 80.4
click at [526, 335] on div "#67a49d Supported formats #0852ed rgb(8, 82, 237) rgba(8, 82, 237, 90%) hsv(221…" at bounding box center [593, 388] width 148 height 360
click at [648, 358] on button "Apply" at bounding box center [643, 359] width 33 height 16
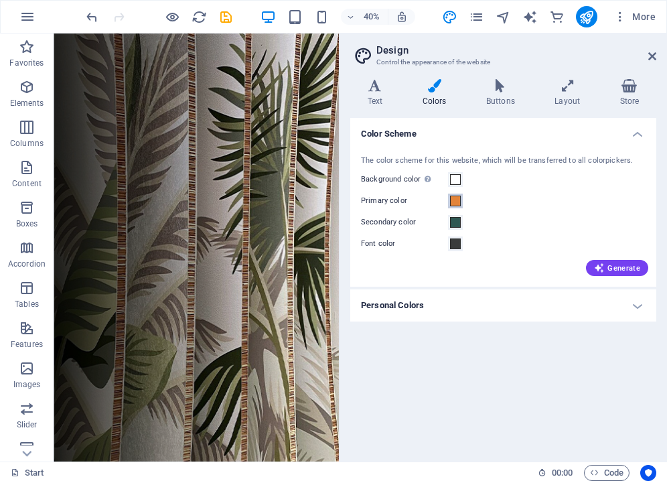
click at [453, 205] on span at bounding box center [455, 201] width 11 height 11
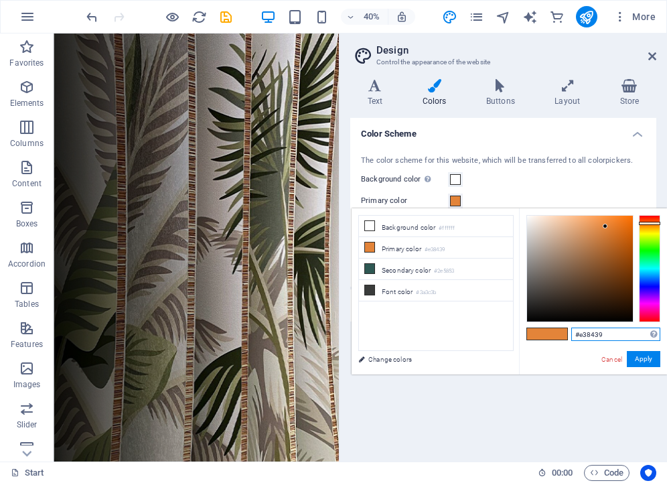
drag, startPoint x: 604, startPoint y: 334, endPoint x: 474, endPoint y: 335, distance: 129.9
click at [474, 335] on div "less Background color #ffffff Primary color #e38439 Secondary color #2e5853 Fon…" at bounding box center [509, 291] width 315 height 166
type input "#67a49d"
click at [641, 356] on button "Apply" at bounding box center [643, 359] width 33 height 16
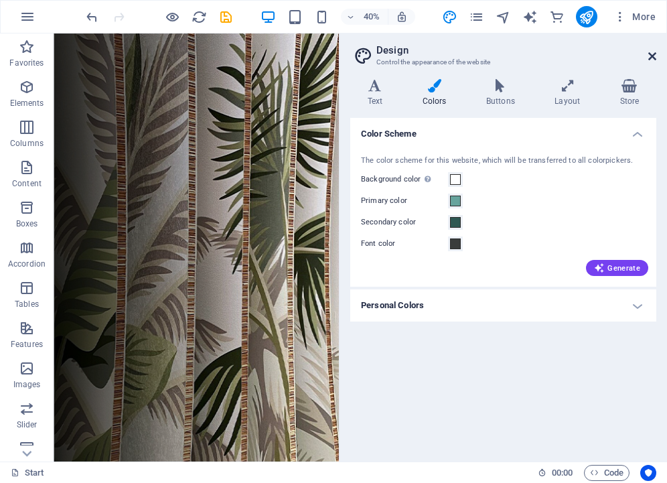
click at [654, 57] on icon at bounding box center [652, 56] width 8 height 11
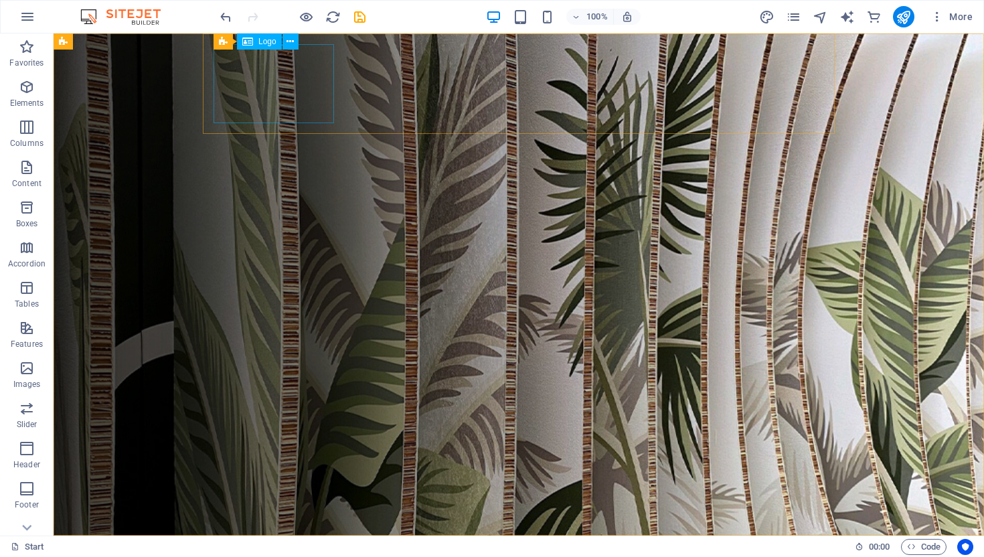
click at [262, 44] on span "Logo" at bounding box center [267, 41] width 18 height 8
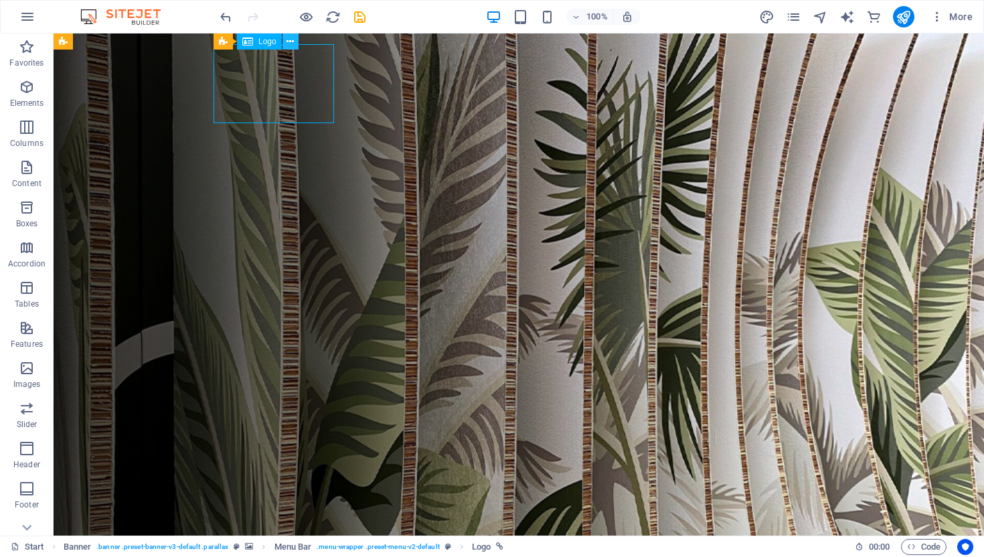
click at [292, 44] on icon at bounding box center [290, 42] width 7 height 14
select select "px"
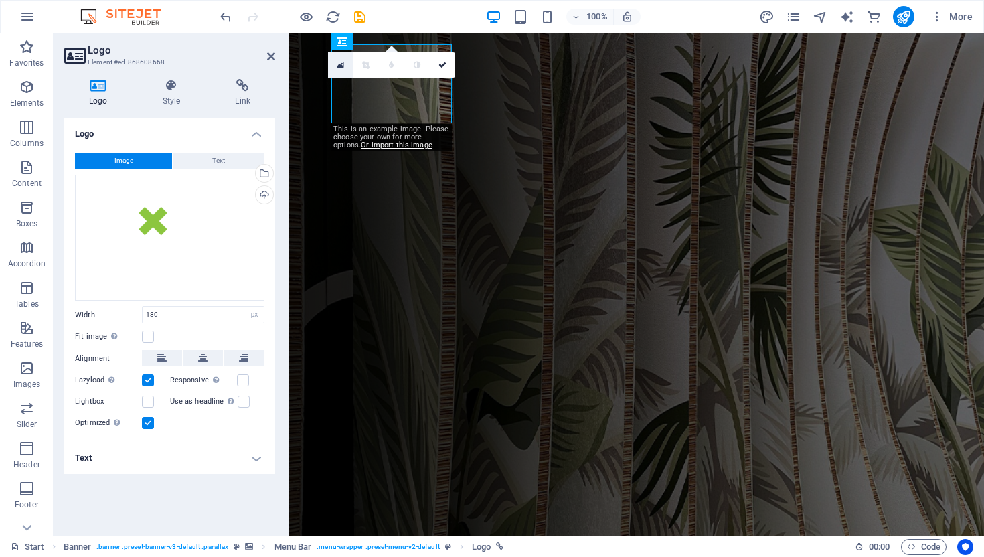
click at [344, 63] on icon at bounding box center [340, 64] width 7 height 9
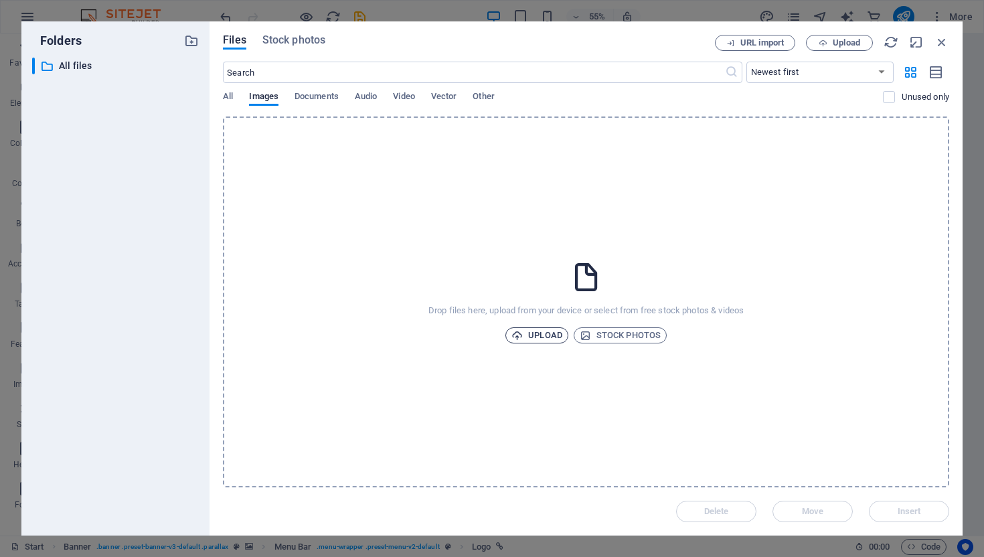
click at [544, 336] on span "Upload" at bounding box center [537, 335] width 51 height 16
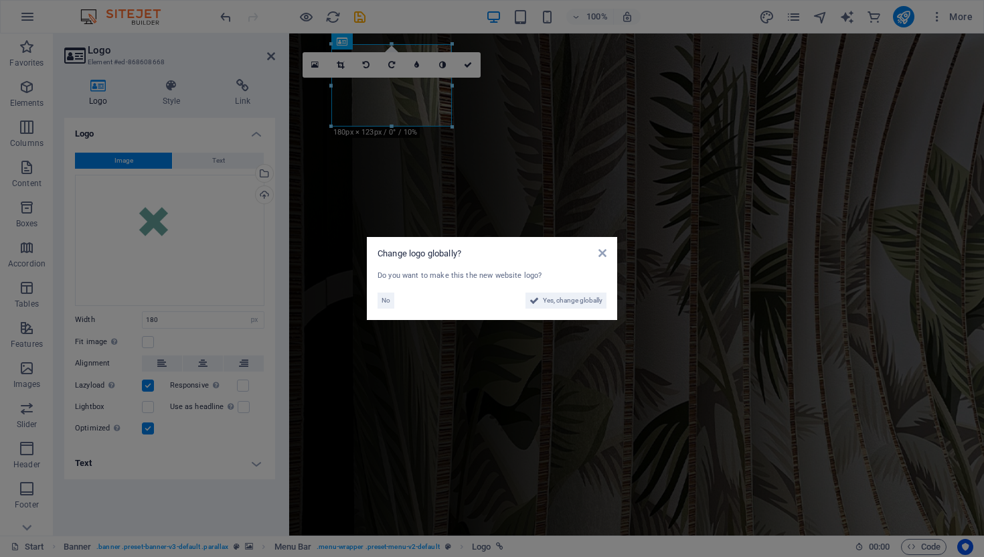
click at [467, 66] on aside "Change logo globally? Do you want to make this the new website logo? No Yes, ch…" at bounding box center [492, 278] width 984 height 557
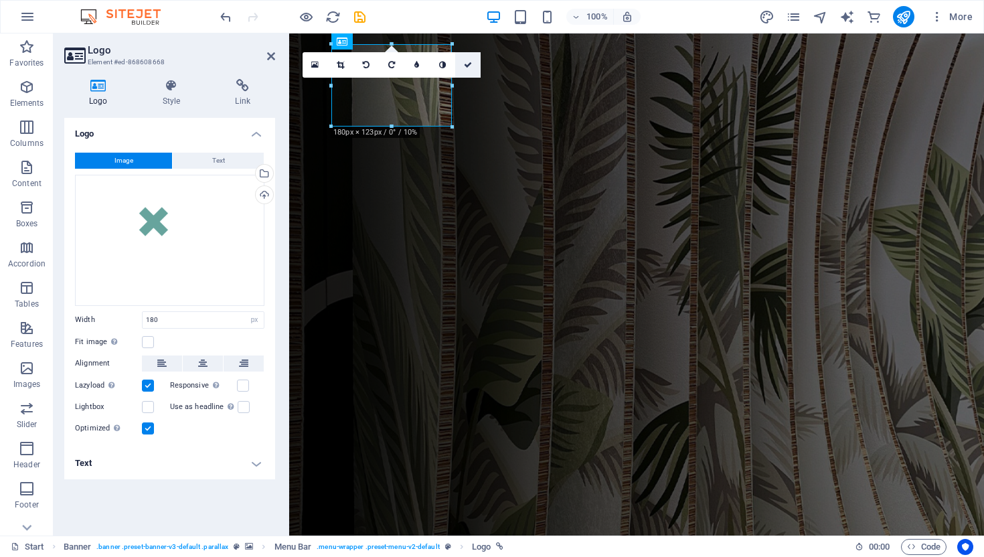
click at [467, 64] on icon at bounding box center [468, 65] width 8 height 8
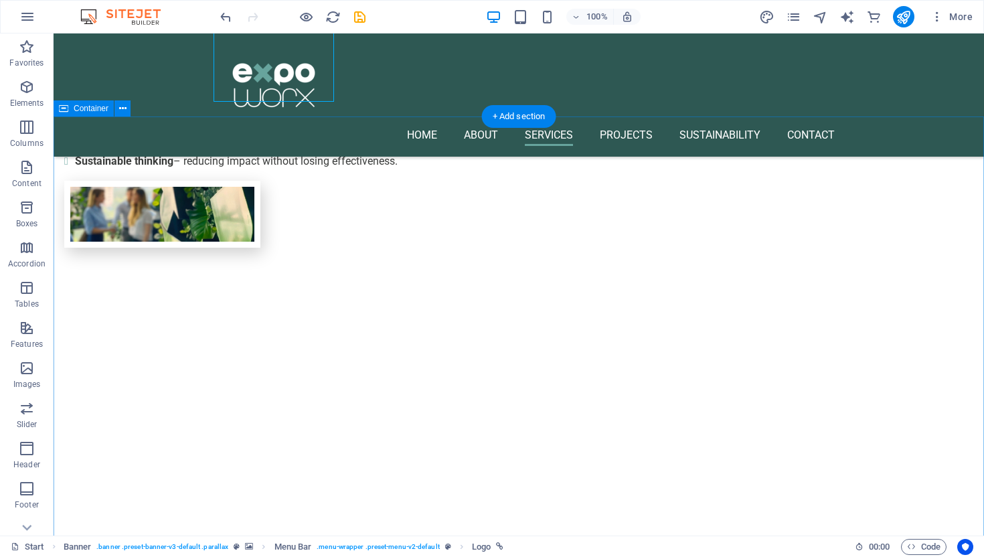
scroll to position [1449, 0]
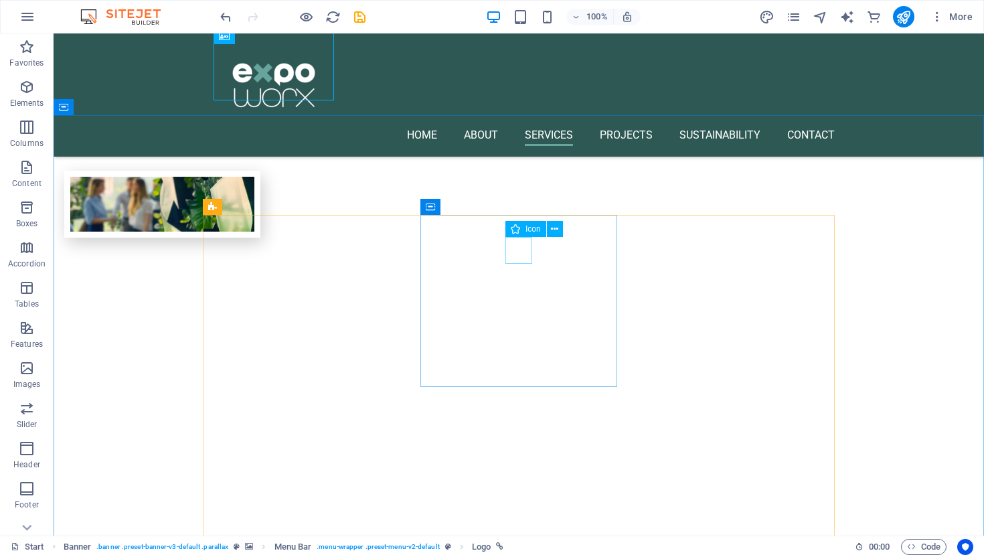
click at [532, 232] on span "Icon" at bounding box center [533, 229] width 15 height 8
click at [532, 228] on span "Icon" at bounding box center [533, 229] width 15 height 8
select select "xMidYMid"
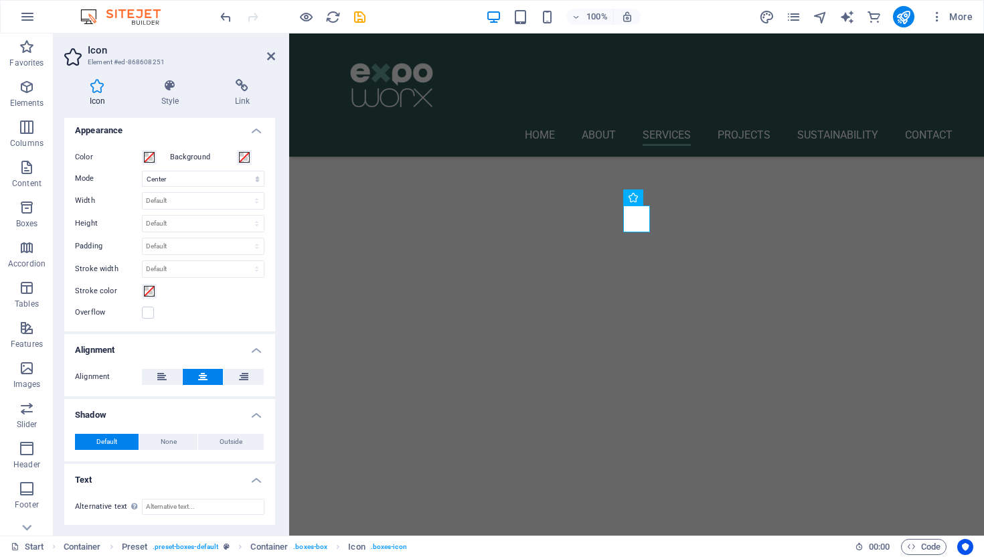
scroll to position [0, 0]
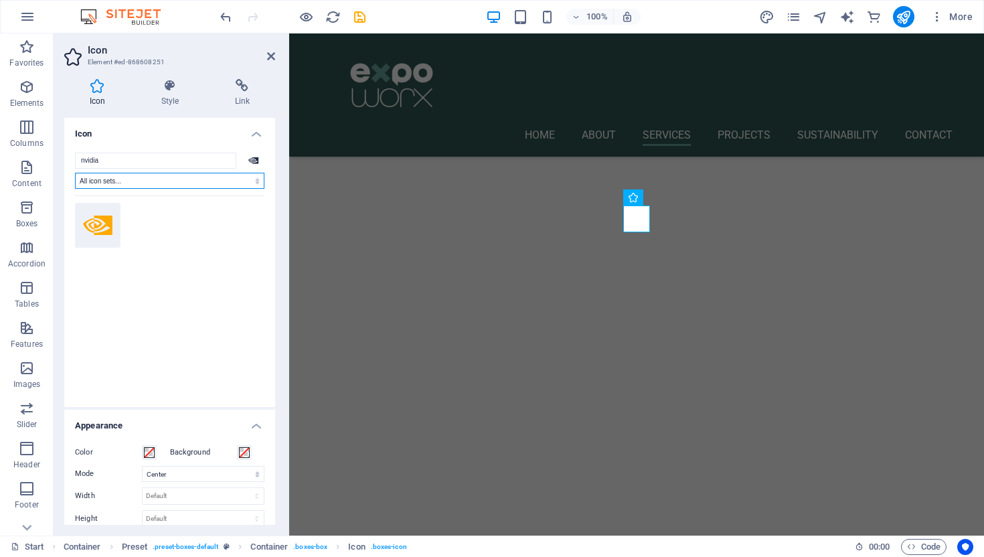
click at [250, 179] on select "All icon sets... IcoFont Ionicons FontAwesome Brands FontAwesome Duotone FontAw…" at bounding box center [169, 181] width 189 height 16
click at [75, 173] on select "All icon sets... IcoFont Ionicons FontAwesome Brands FontAwesome Duotone FontAw…" at bounding box center [169, 181] width 189 height 16
click at [250, 177] on select "All icon sets... IcoFont Ionicons FontAwesome Brands FontAwesome Duotone FontAw…" at bounding box center [169, 181] width 189 height 16
click at [75, 173] on select "All icon sets... IcoFont Ionicons FontAwesome Brands FontAwesome Duotone FontAw…" at bounding box center [169, 181] width 189 height 16
click at [237, 181] on select "All icon sets... IcoFont Ionicons FontAwesome Brands FontAwesome Duotone FontAw…" at bounding box center [169, 181] width 189 height 16
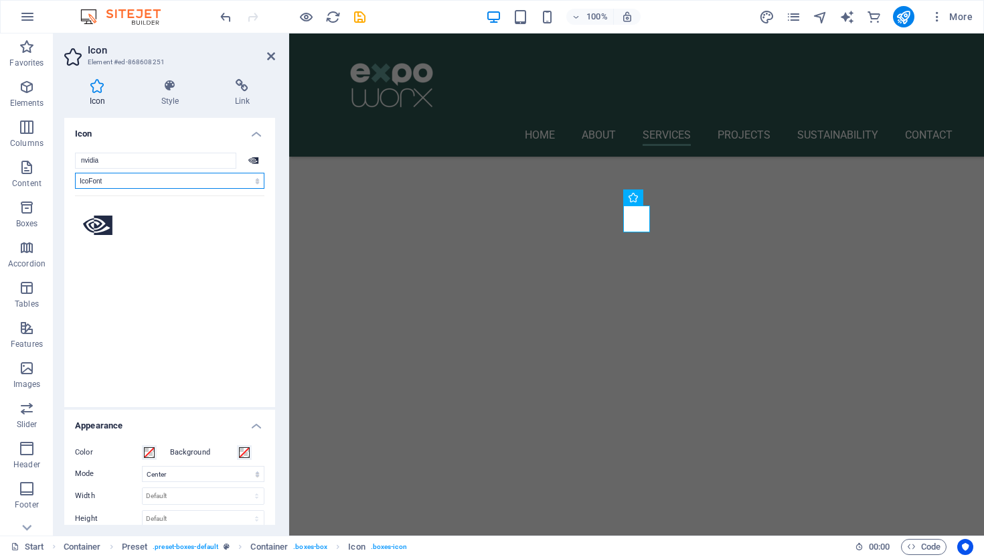
select select "font-awesome-brands"
click at [75, 173] on select "All icon sets... IcoFont Ionicons FontAwesome Brands FontAwesome Duotone FontAw…" at bounding box center [169, 181] width 189 height 16
drag, startPoint x: 208, startPoint y: 159, endPoint x: 0, endPoint y: 156, distance: 207.6
click at [0, 156] on section "Favorites Elements Columns Content Boxes Accordion Tables Features Images Slide…" at bounding box center [492, 284] width 984 height 502
type input "f"
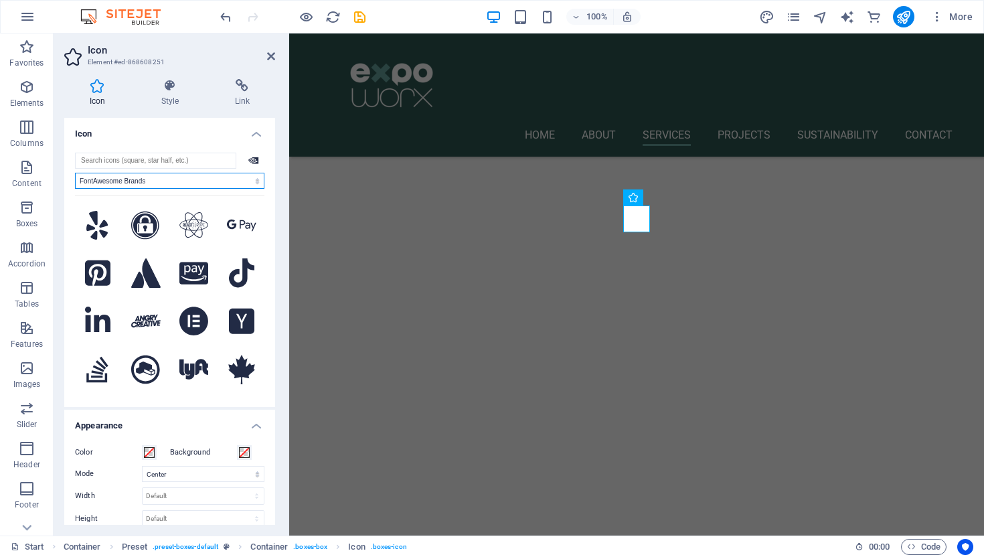
click at [256, 183] on select "All icon sets... IcoFont Ionicons FontAwesome Brands FontAwesome Duotone FontAw…" at bounding box center [169, 181] width 189 height 16
click at [75, 173] on select "All icon sets... IcoFont Ionicons FontAwesome Brands FontAwesome Duotone FontAw…" at bounding box center [169, 181] width 189 height 16
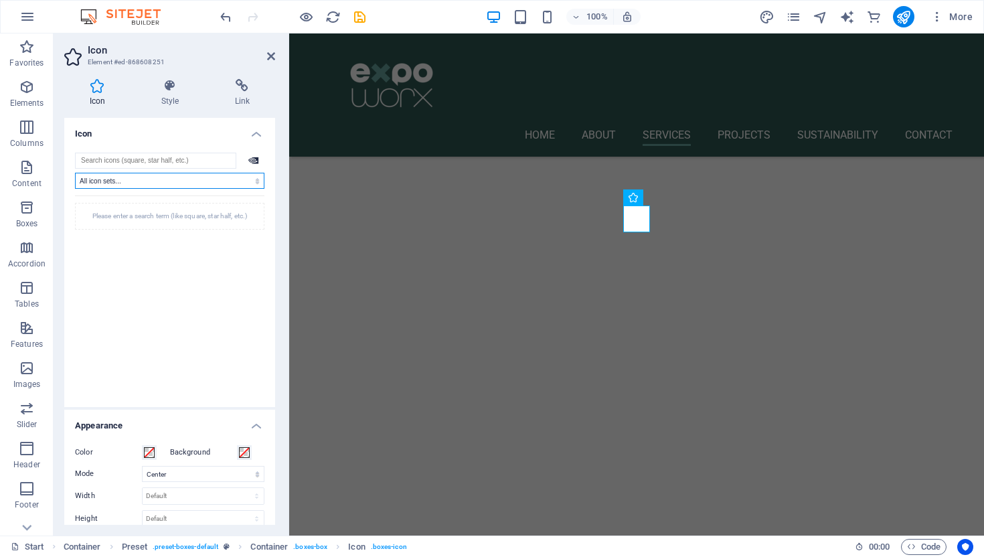
click at [254, 181] on select "All icon sets... IcoFont Ionicons FontAwesome Brands FontAwesome Duotone FontAw…" at bounding box center [169, 181] width 189 height 16
click at [75, 173] on select "All icon sets... IcoFont Ionicons FontAwesome Brands FontAwesome Duotone FontAw…" at bounding box center [169, 181] width 189 height 16
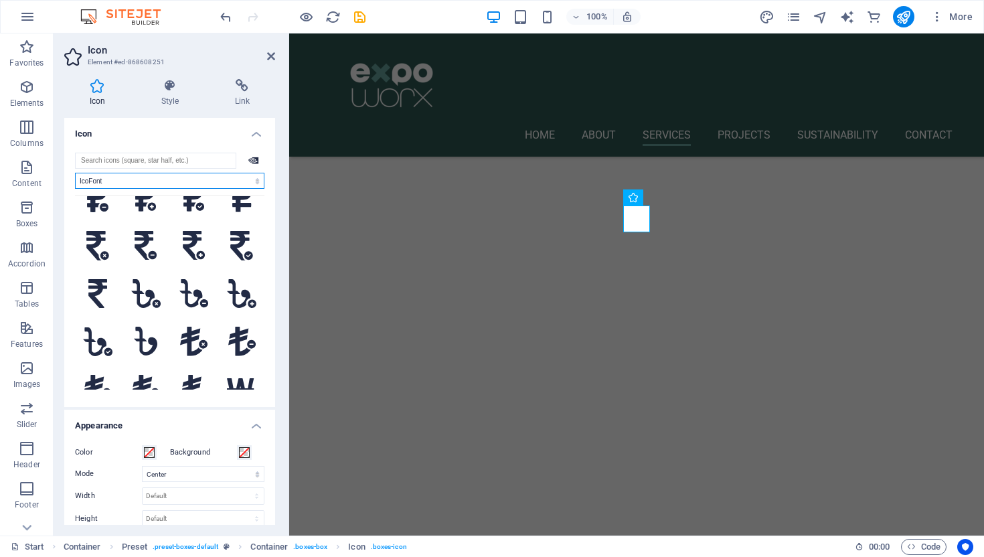
scroll to position [5695, 0]
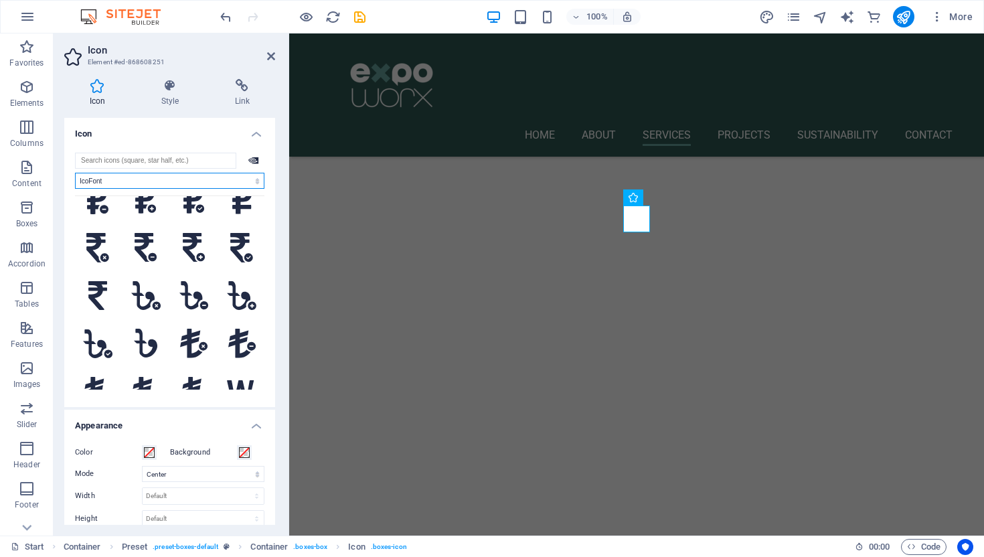
click at [236, 175] on select "All icon sets... IcoFont Ionicons FontAwesome Brands FontAwesome Duotone FontAw…" at bounding box center [169, 181] width 189 height 16
select select "ionicons"
click at [75, 173] on select "All icon sets... IcoFont Ionicons FontAwesome Brands FontAwesome Duotone FontAw…" at bounding box center [169, 181] width 189 height 16
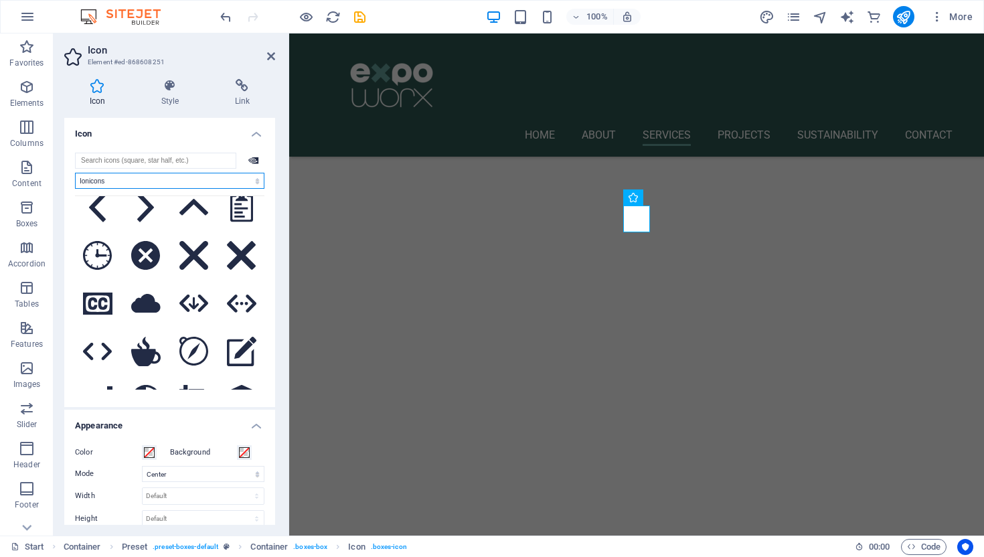
scroll to position [2274, 0]
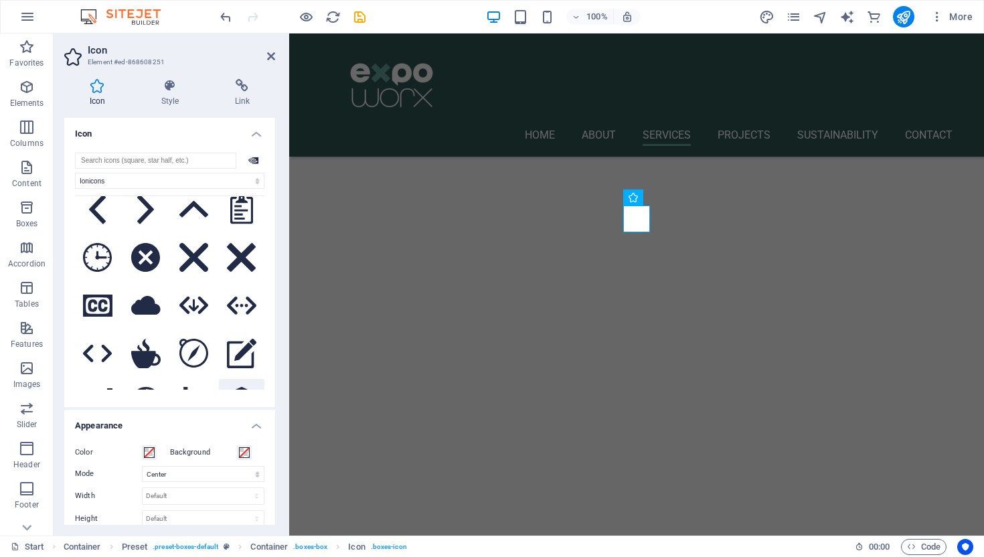
click at [240, 387] on icon at bounding box center [241, 401] width 29 height 29
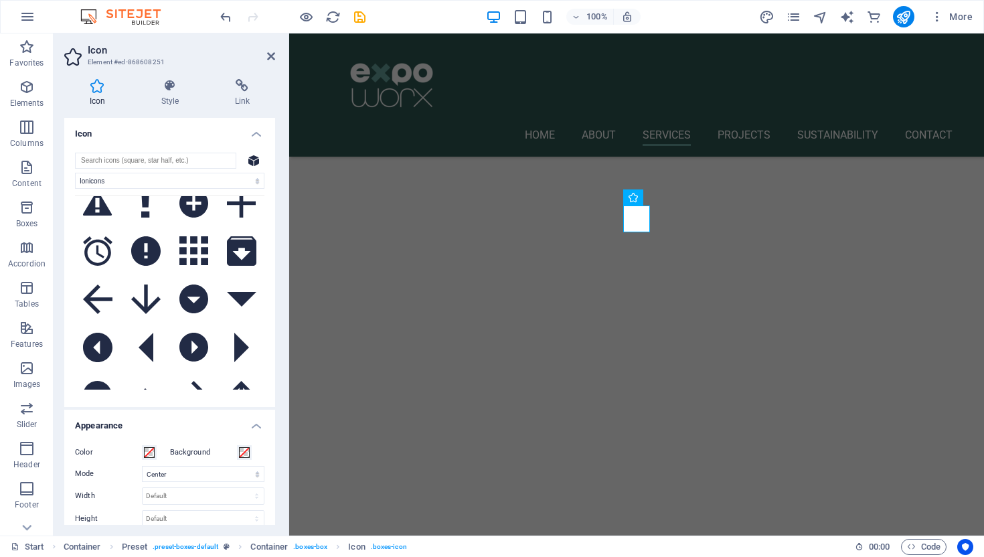
scroll to position [0, 0]
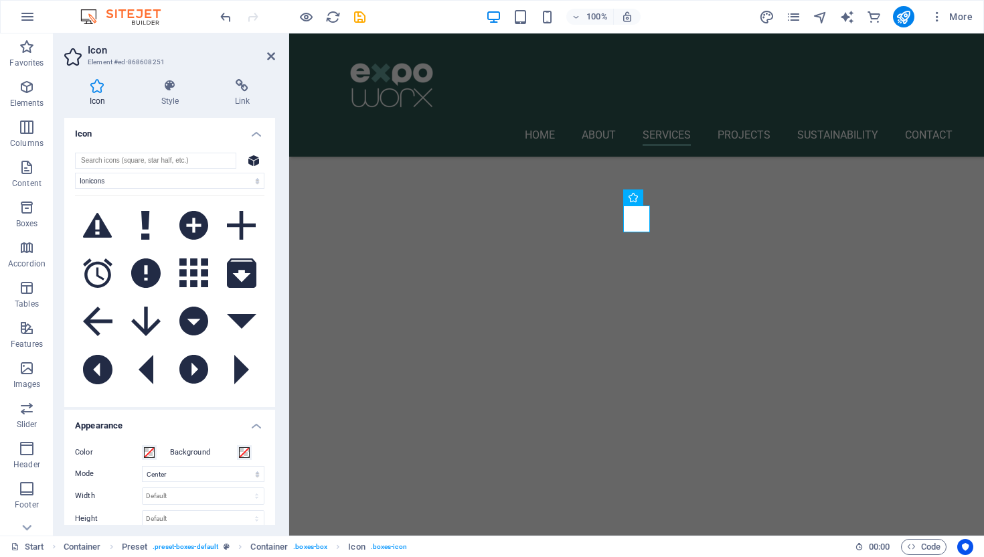
click at [255, 134] on h4 "Icon" at bounding box center [169, 130] width 211 height 24
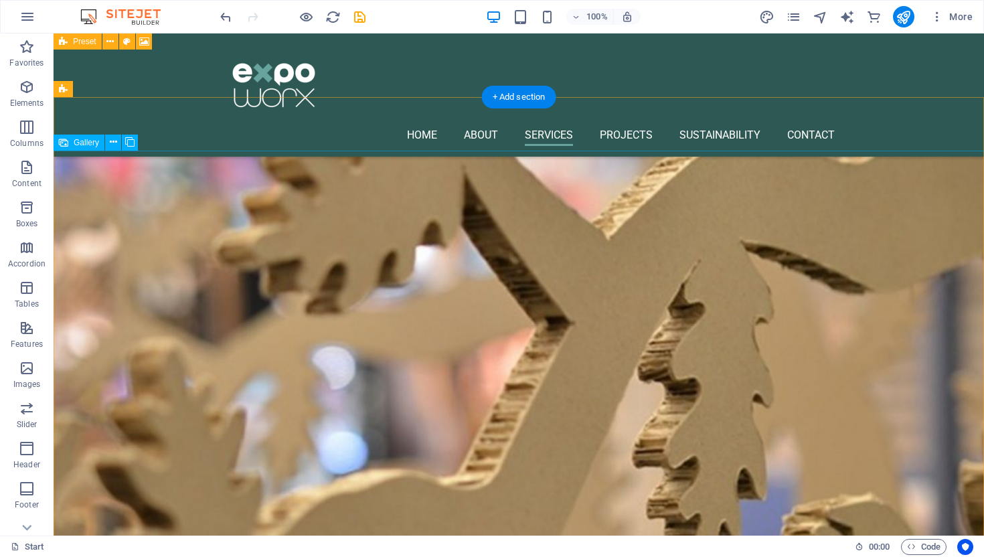
scroll to position [1995, 0]
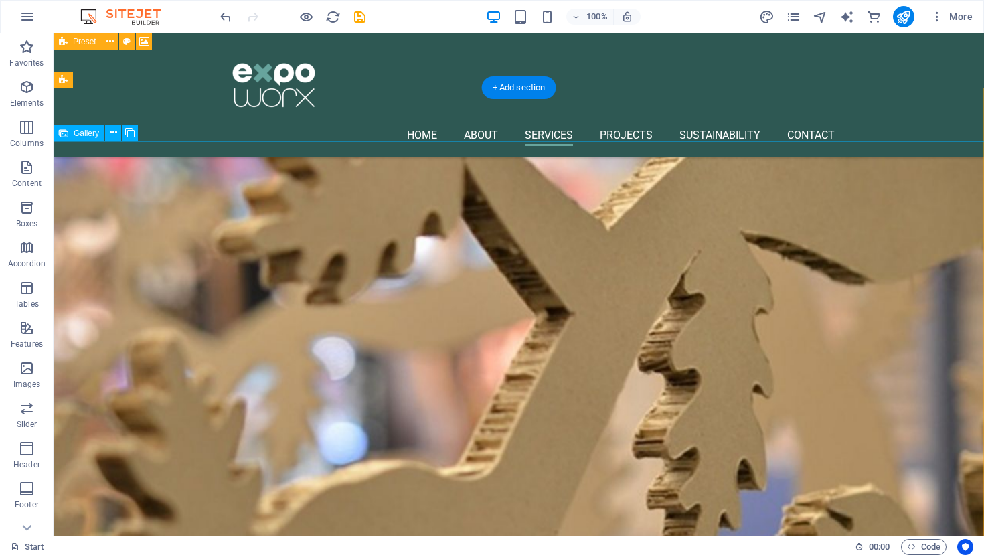
click at [88, 133] on span "Gallery" at bounding box center [86, 133] width 25 height 8
click at [114, 135] on icon at bounding box center [113, 133] width 7 height 14
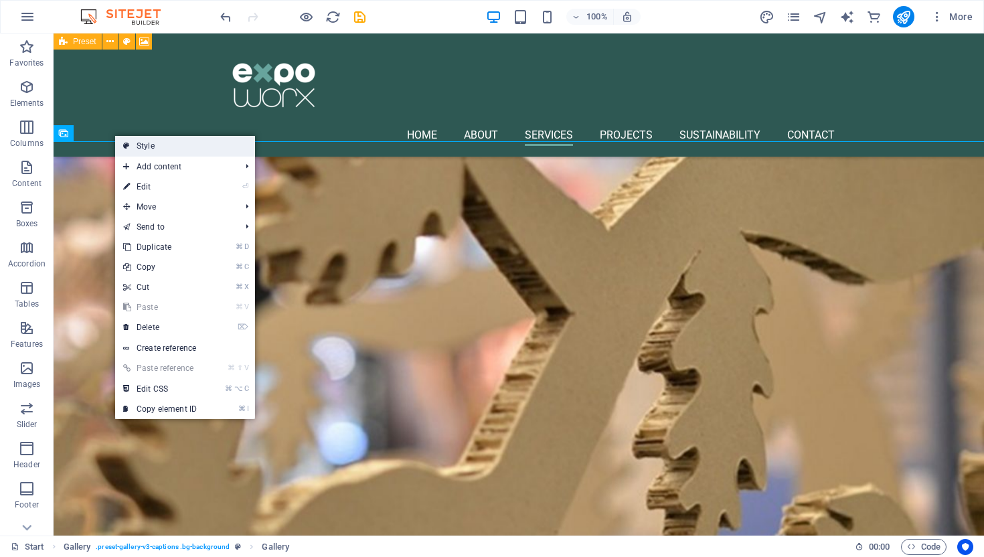
click at [154, 148] on link "Style" at bounding box center [185, 146] width 140 height 20
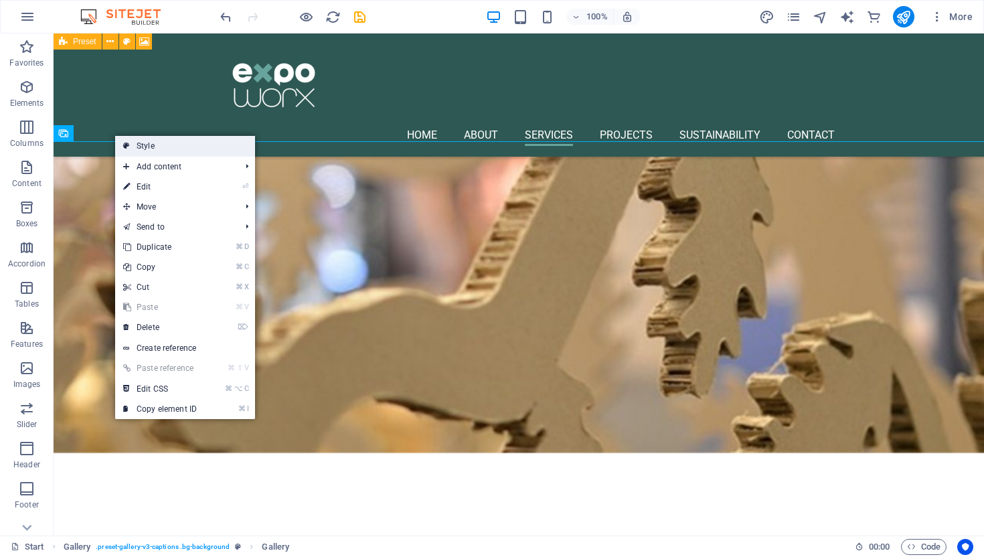
select select "rem"
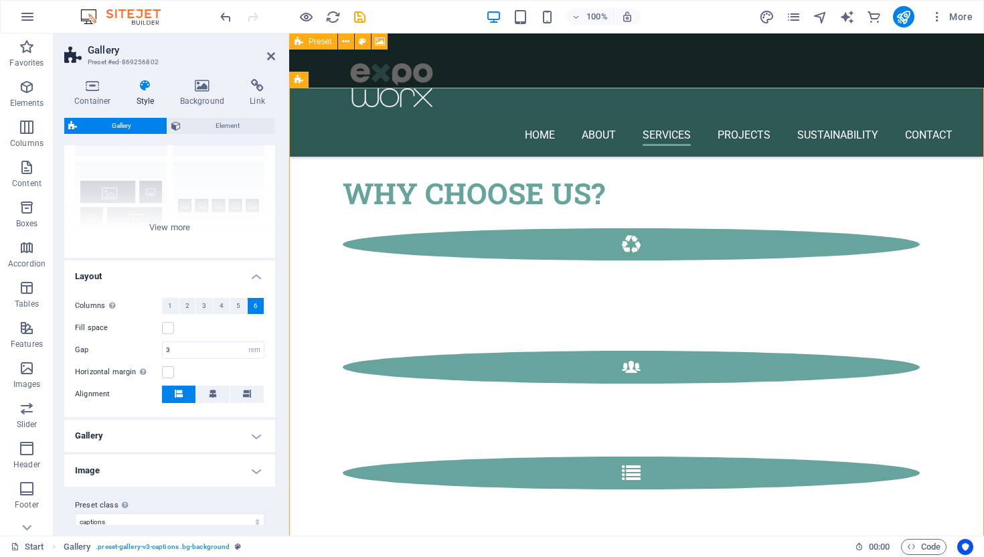
scroll to position [127, 0]
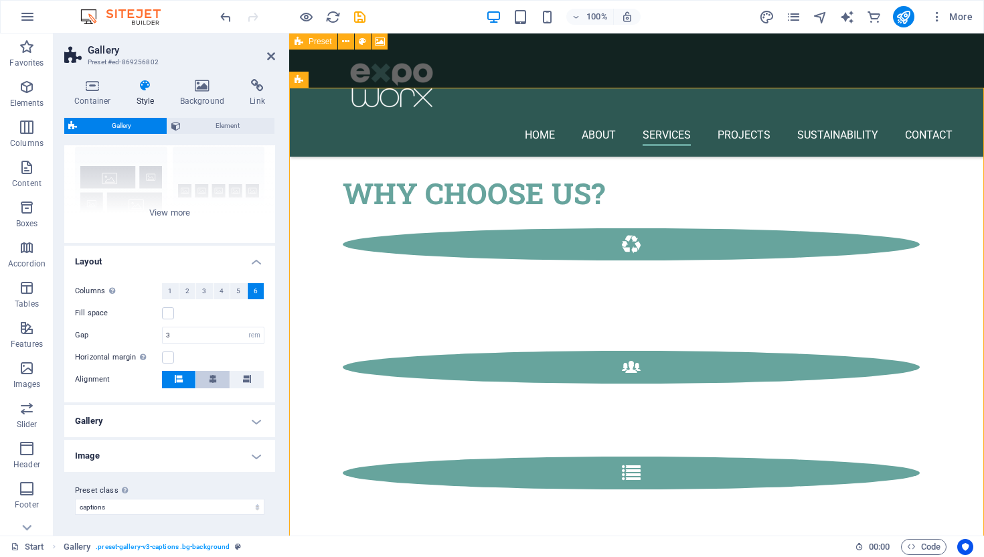
click at [210, 379] on icon at bounding box center [213, 379] width 8 height 8
click at [166, 358] on label at bounding box center [168, 358] width 12 height 12
click at [0, 0] on input "Horizontal margin Only if the containers "Content width" is not set to "Default"" at bounding box center [0, 0] width 0 height 0
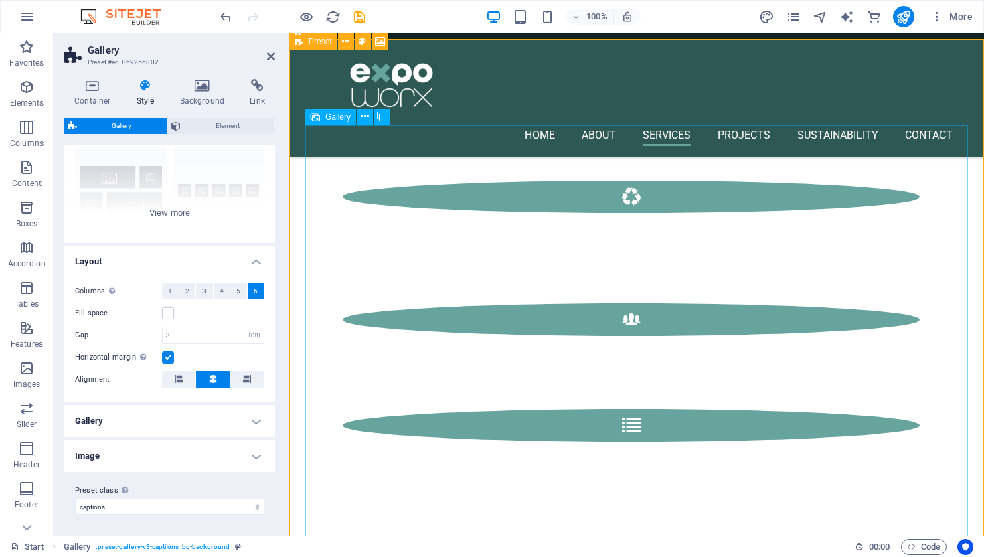
scroll to position [2216, 0]
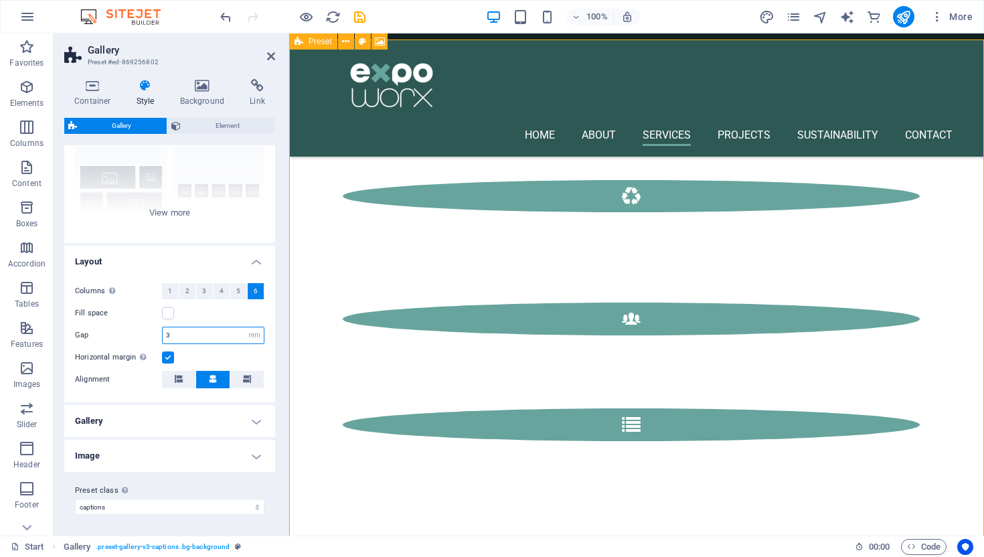
drag, startPoint x: 177, startPoint y: 336, endPoint x: 163, endPoint y: 336, distance: 13.4
click at [163, 336] on input "3" at bounding box center [213, 335] width 101 height 16
type input "2"
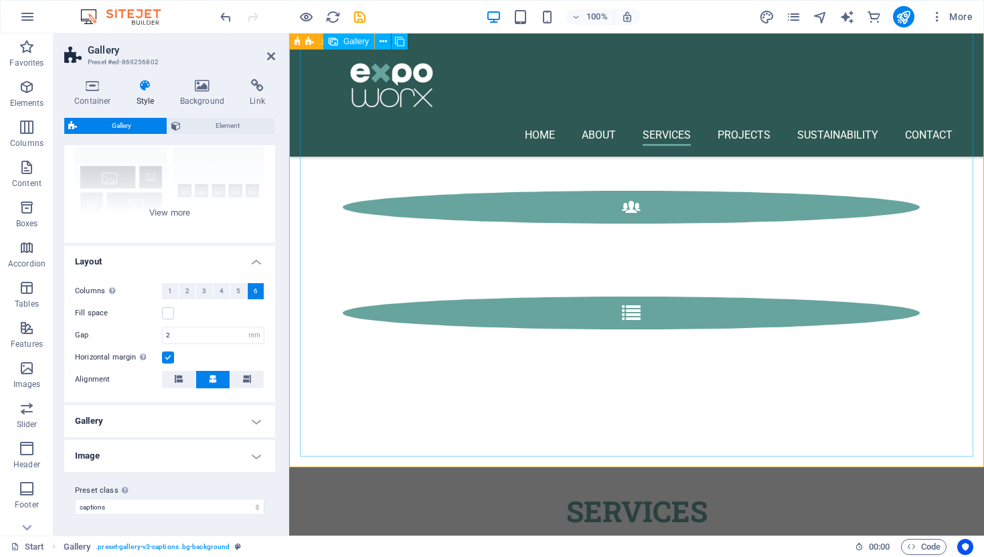
scroll to position [2328, 0]
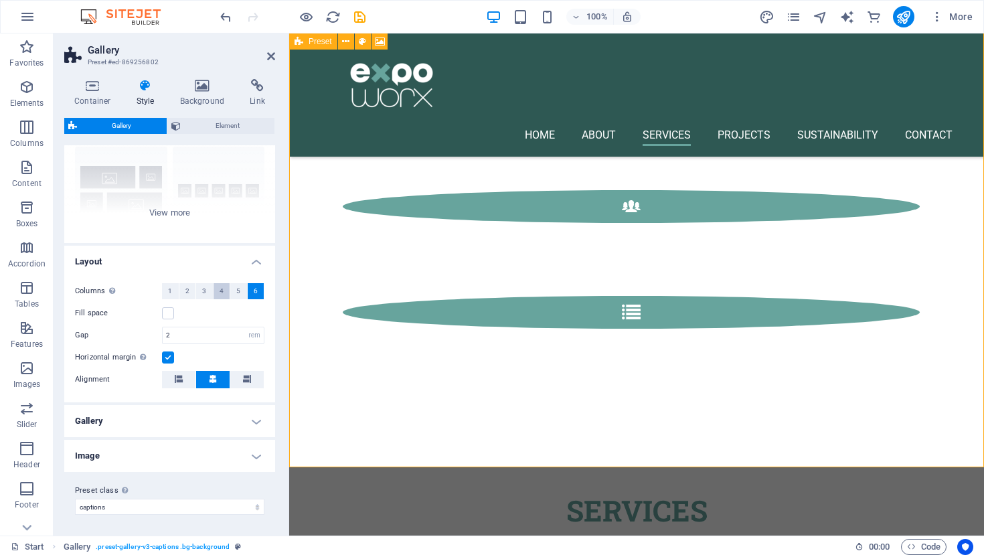
click at [220, 291] on span "4" at bounding box center [222, 291] width 4 height 16
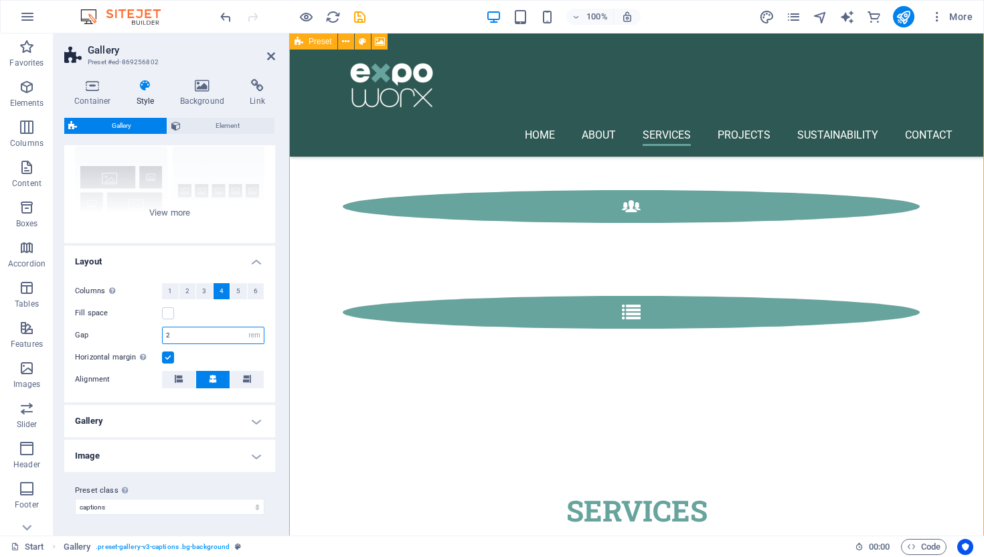
click at [180, 336] on input "2" at bounding box center [213, 335] width 101 height 16
type input "3"
click at [258, 459] on h4 "Image" at bounding box center [169, 456] width 211 height 32
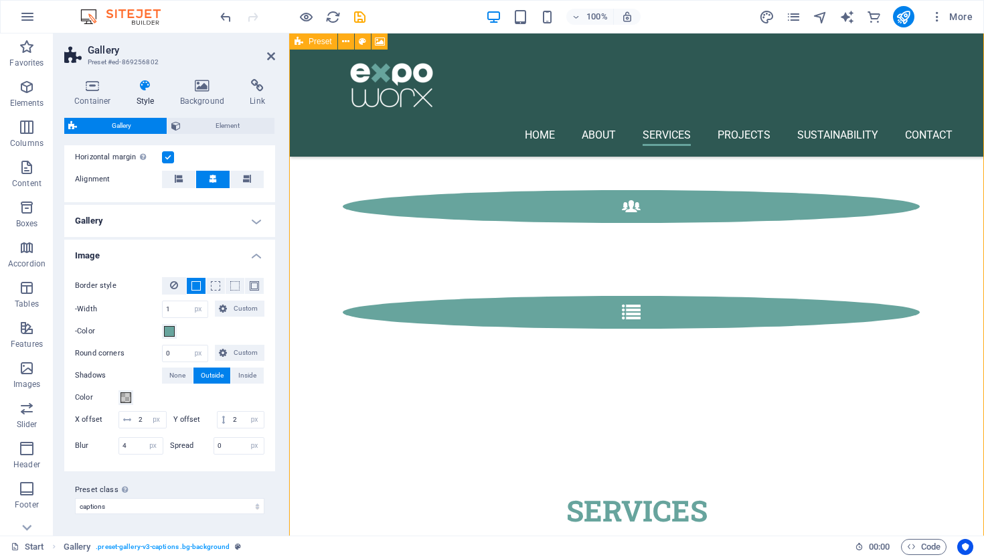
scroll to position [344, 0]
click at [172, 301] on input "1" at bounding box center [185, 309] width 45 height 16
type input "2"
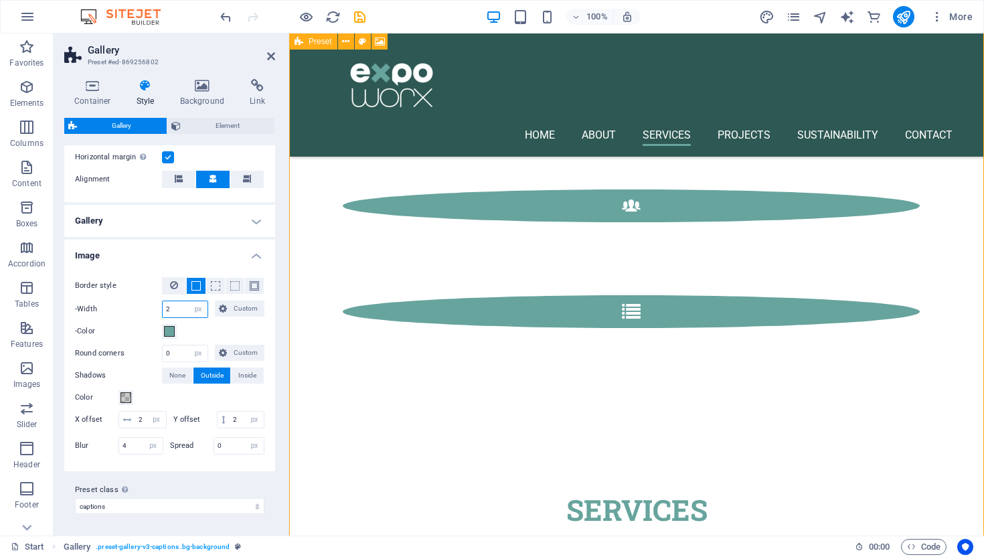
click at [177, 301] on input "2" at bounding box center [185, 309] width 45 height 16
type input "5"
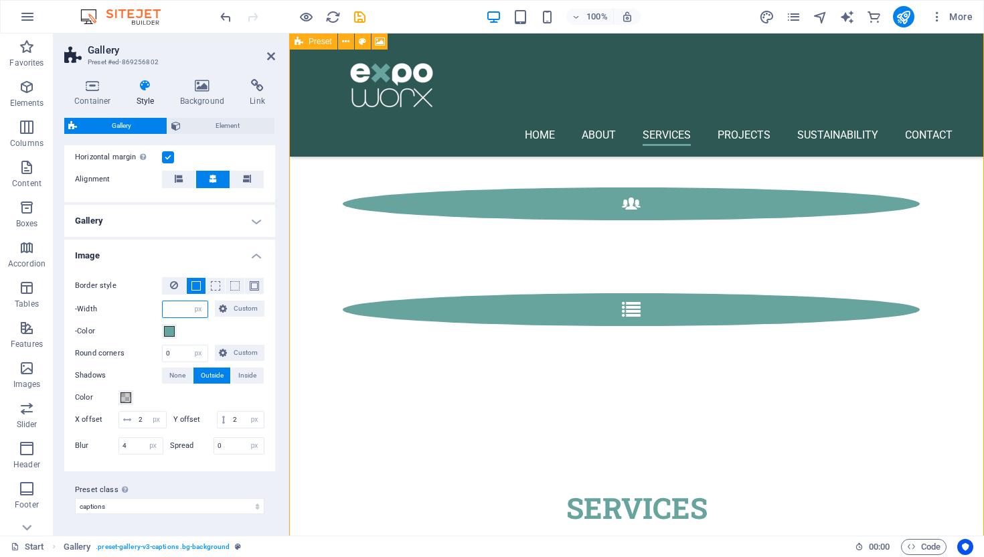
type input "1"
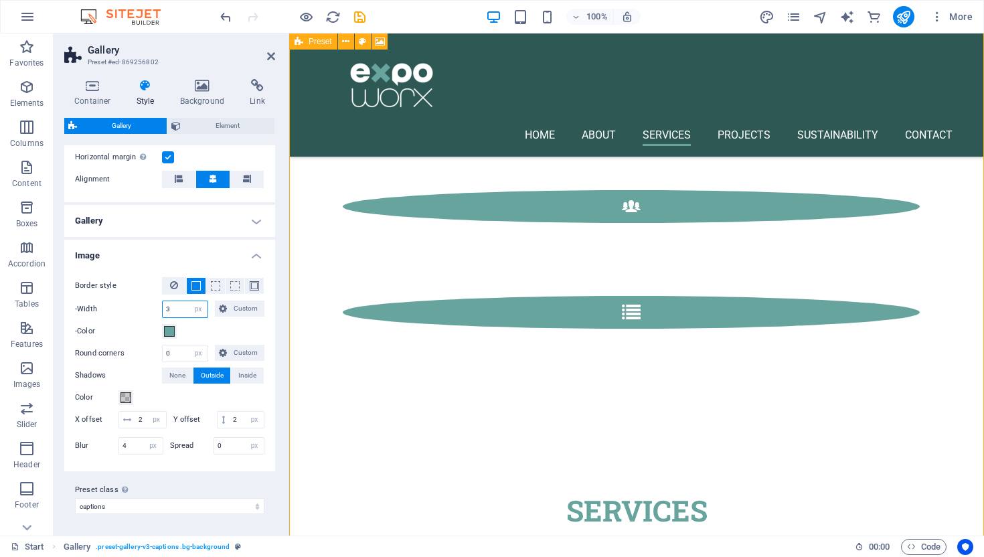
scroll to position [2330, 0]
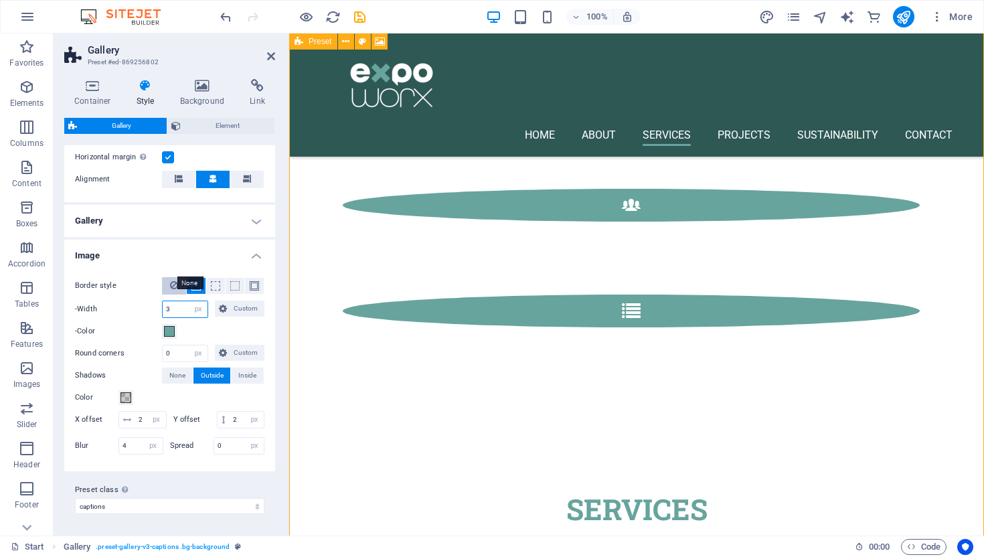
type input "3"
click at [171, 277] on icon at bounding box center [174, 285] width 8 height 16
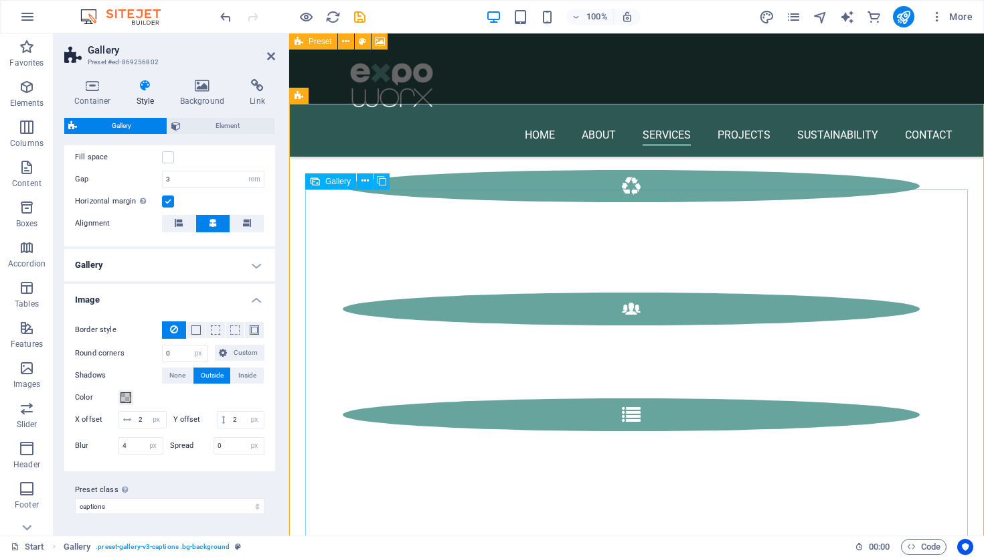
scroll to position [2233, 0]
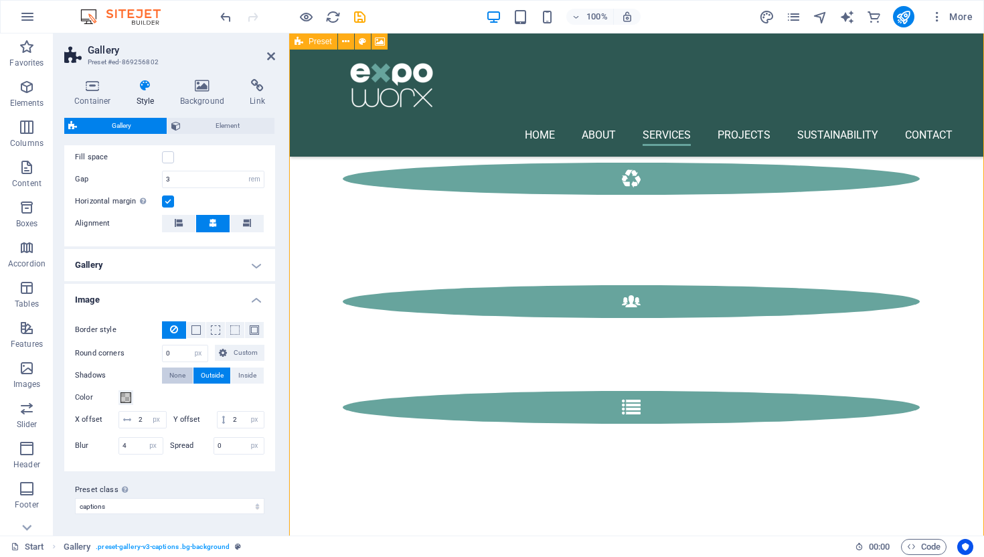
click at [175, 368] on span "None" at bounding box center [177, 376] width 16 height 16
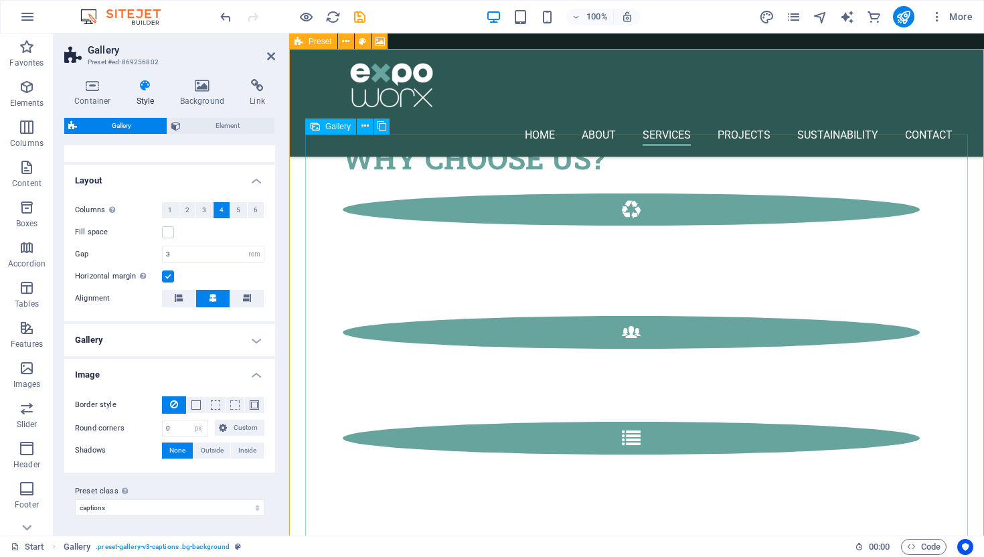
scroll to position [2162, 0]
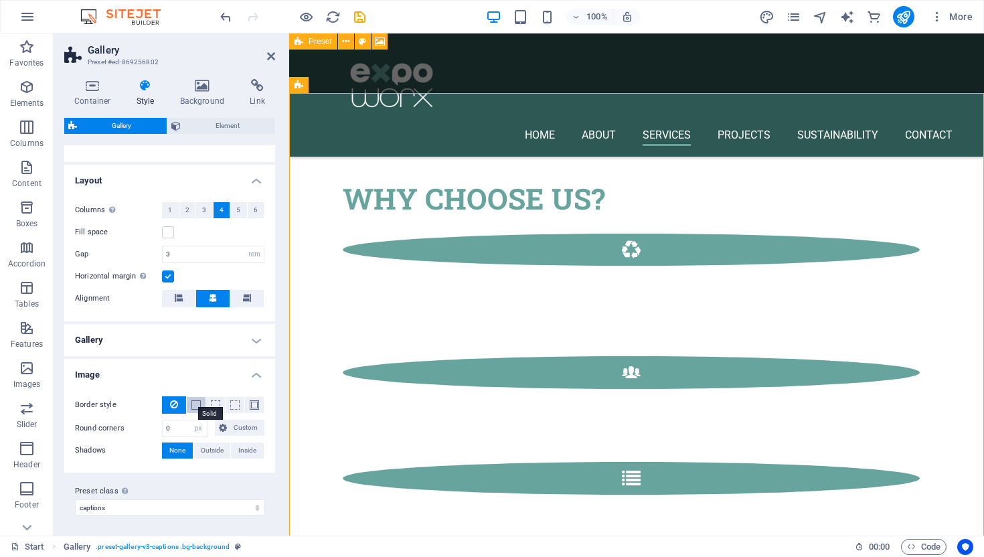
click at [196, 403] on span at bounding box center [196, 404] width 9 height 9
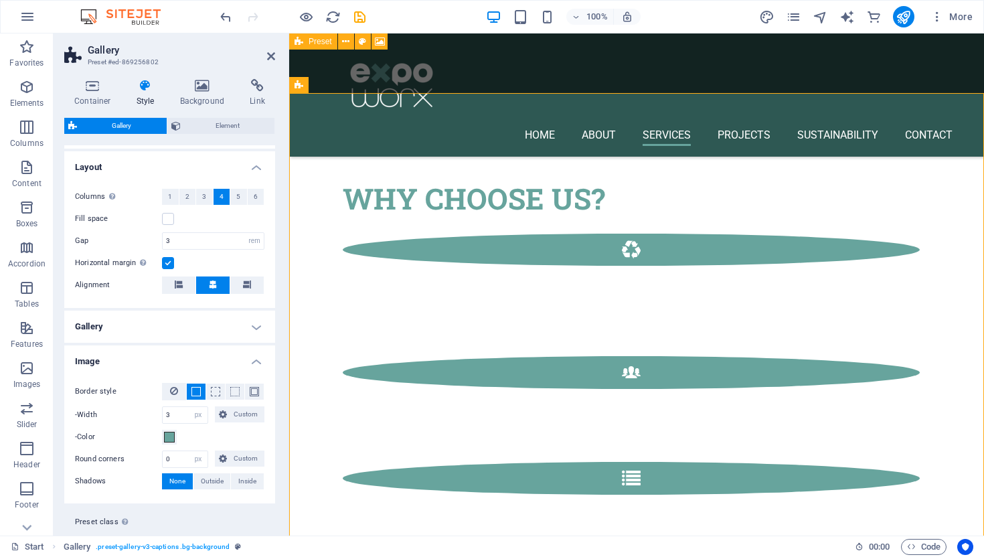
scroll to position [221, 0]
click at [172, 456] on input "0" at bounding box center [185, 460] width 45 height 16
type input "3"
type input "0"
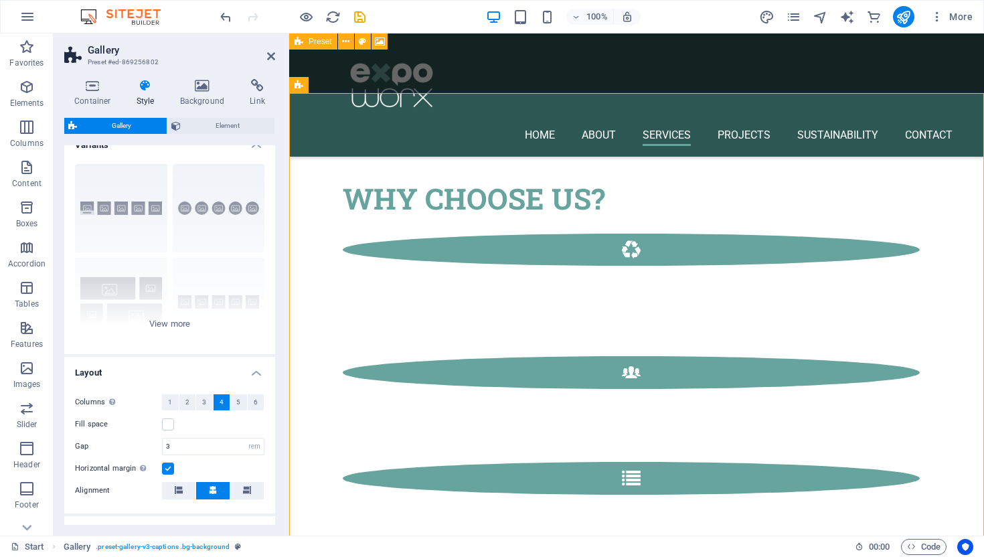
scroll to position [0, 0]
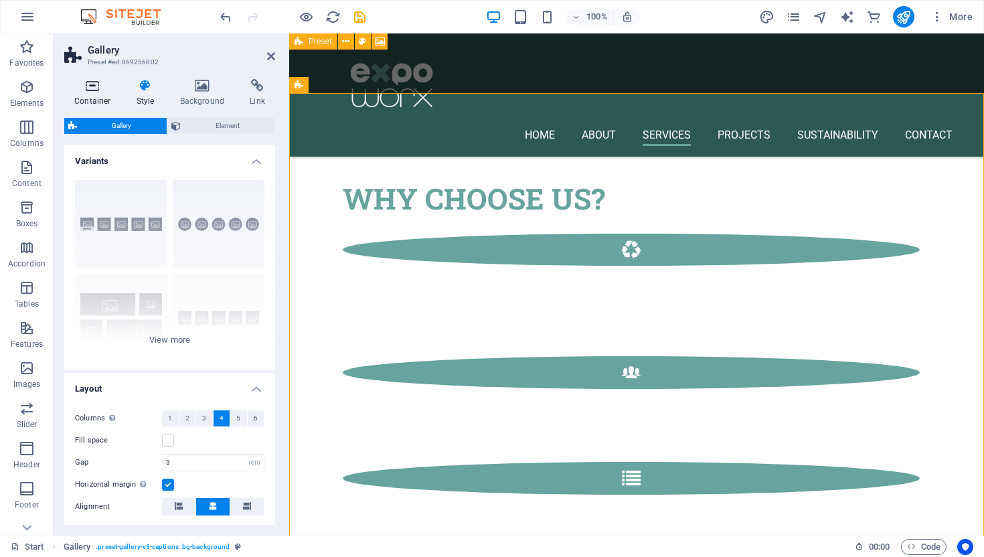
type input "3"
click at [90, 90] on icon at bounding box center [92, 85] width 57 height 13
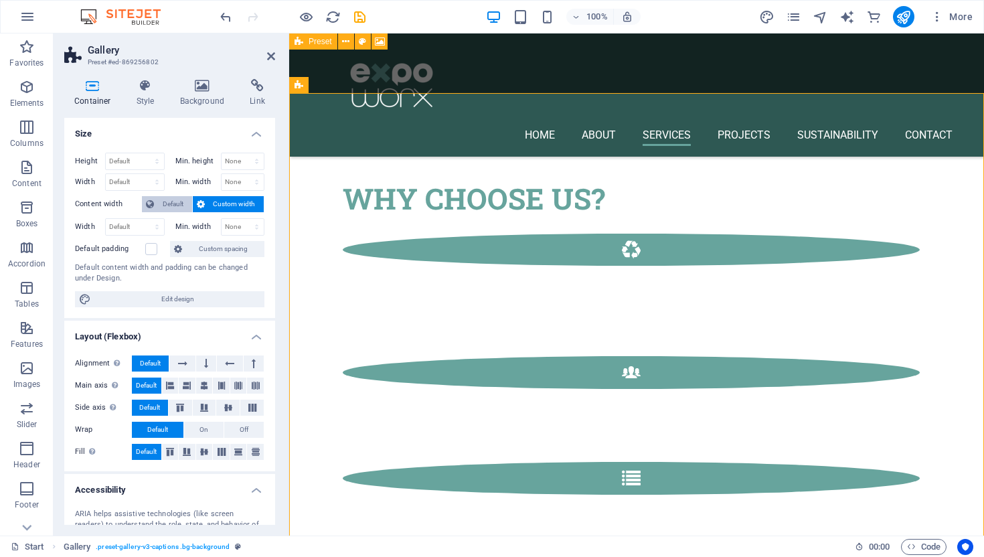
click at [169, 205] on span "Default" at bounding box center [173, 204] width 30 height 16
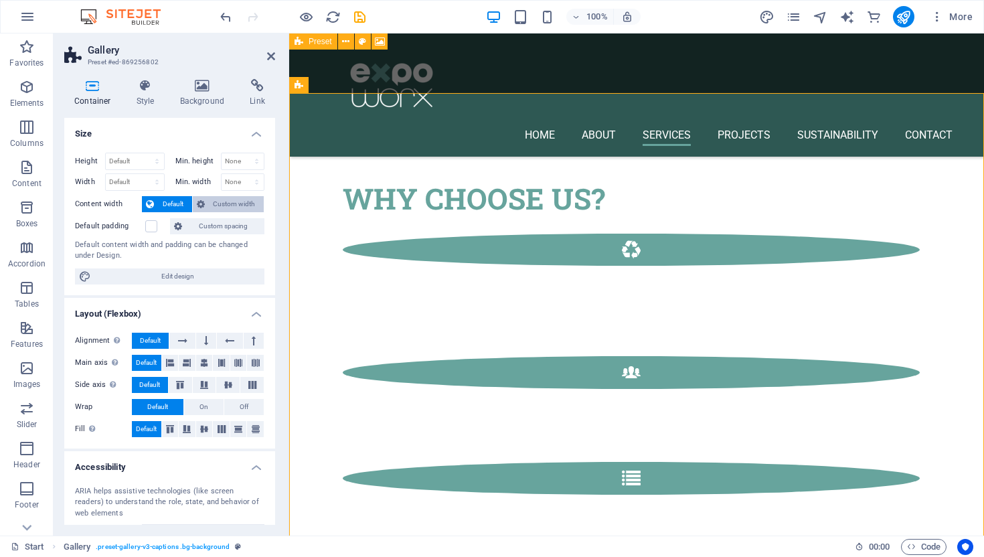
click at [207, 199] on button "Custom width" at bounding box center [229, 204] width 72 height 16
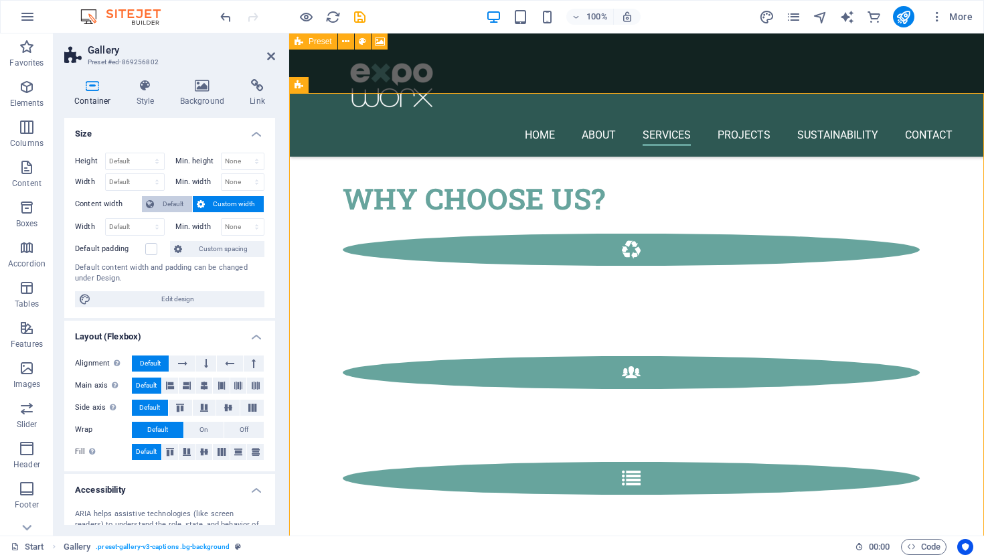
click at [175, 200] on span "Default" at bounding box center [173, 204] width 30 height 16
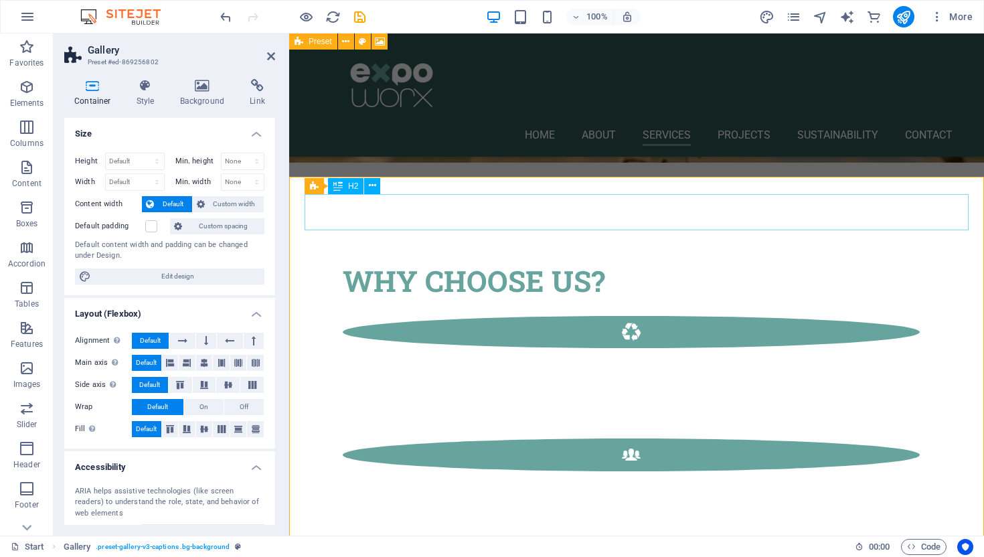
scroll to position [2078, 0]
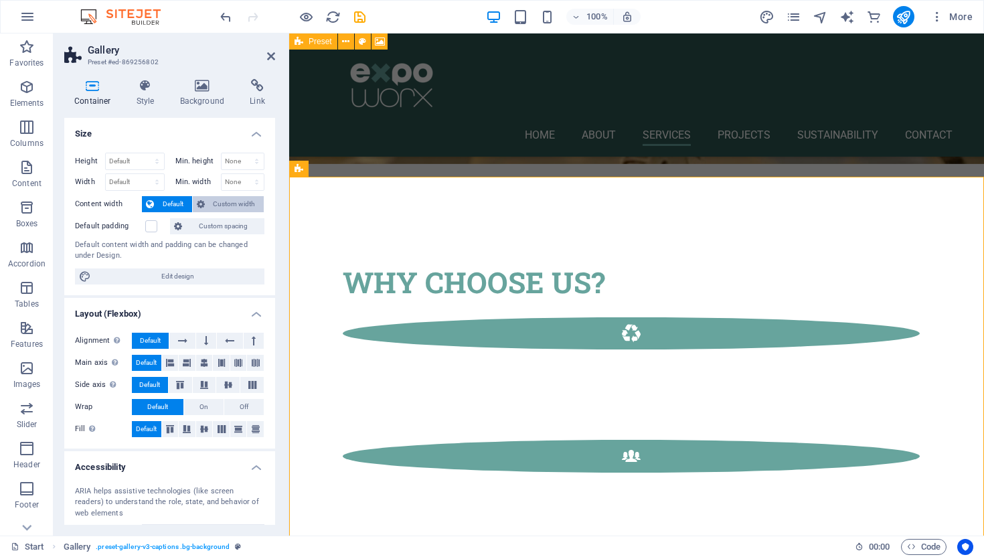
click at [229, 201] on span "Custom width" at bounding box center [235, 204] width 52 height 16
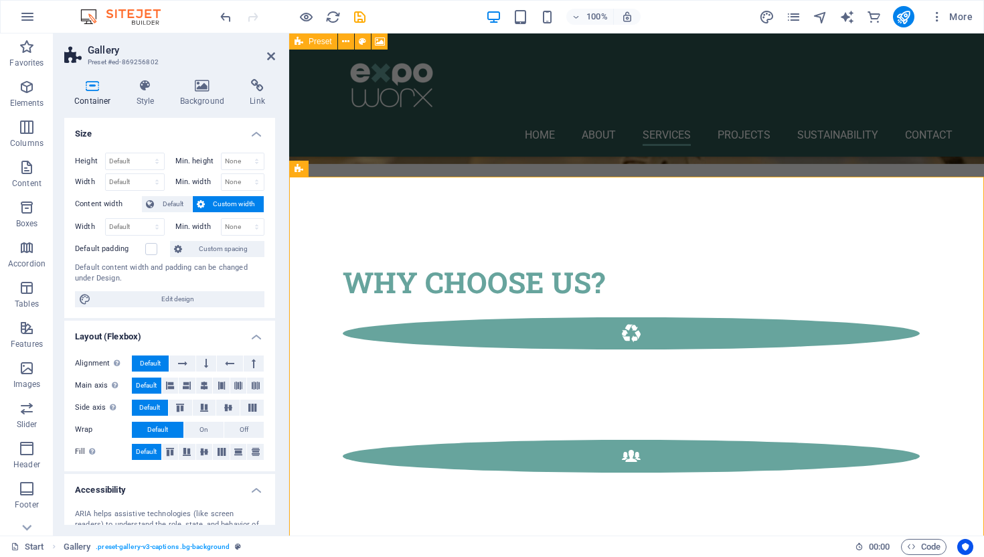
click at [201, 202] on icon at bounding box center [201, 204] width 8 height 16
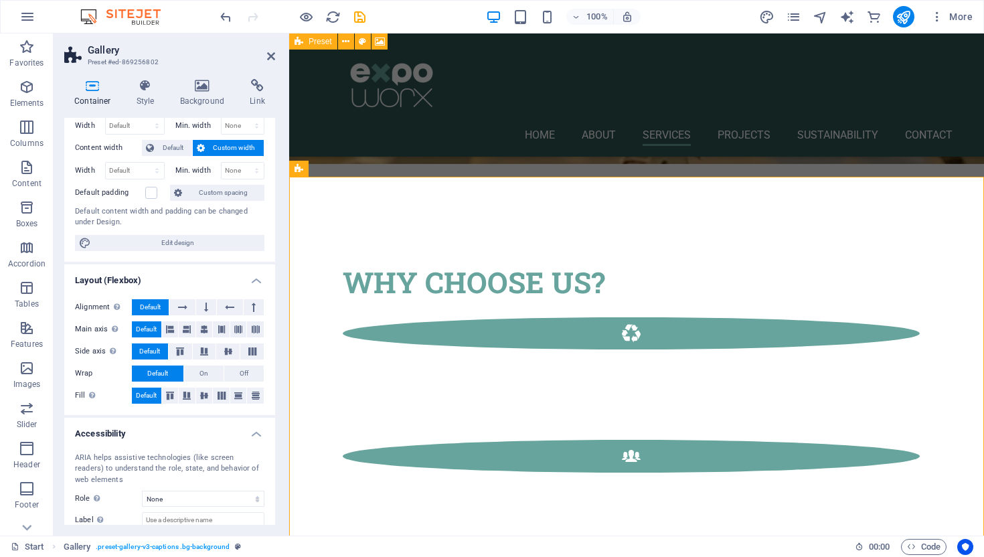
scroll to position [56, 0]
click at [149, 193] on label at bounding box center [151, 193] width 12 height 12
click at [0, 0] on input "Default padding" at bounding box center [0, 0] width 0 height 0
click at [150, 193] on label at bounding box center [151, 193] width 12 height 12
click at [0, 0] on input "Default padding" at bounding box center [0, 0] width 0 height 0
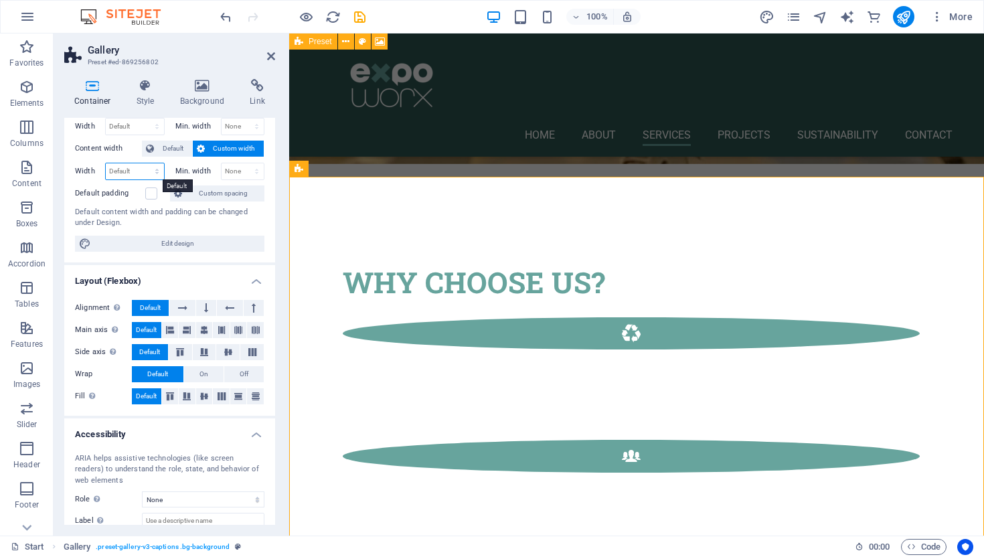
click at [157, 171] on select "Default px rem % em vh vw" at bounding box center [135, 171] width 58 height 16
select select "%"
click at [143, 163] on select "Default px rem % em vh vw" at bounding box center [135, 171] width 58 height 16
click at [133, 170] on input "95.38" at bounding box center [135, 171] width 58 height 16
type input "9"
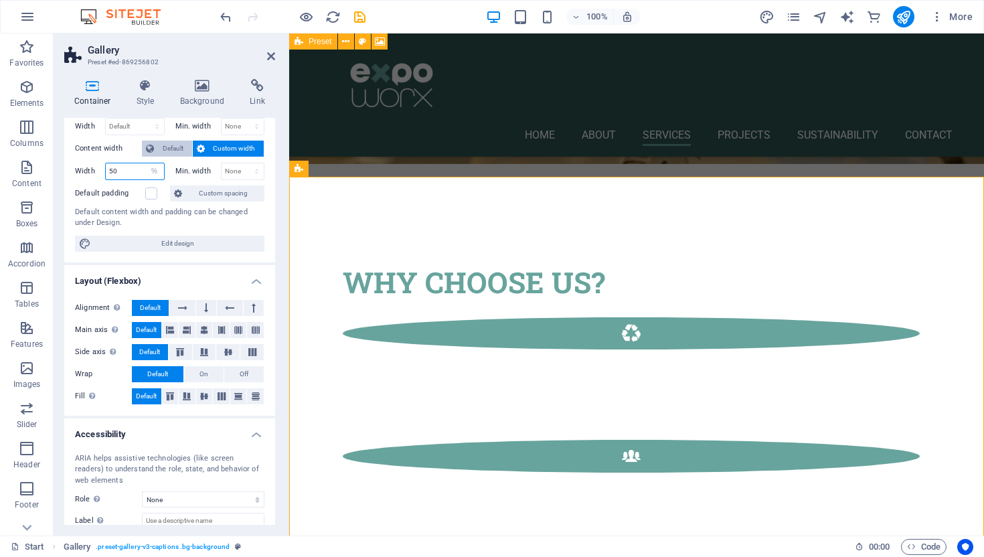
type input "50"
click at [163, 155] on span "Default" at bounding box center [173, 149] width 30 height 16
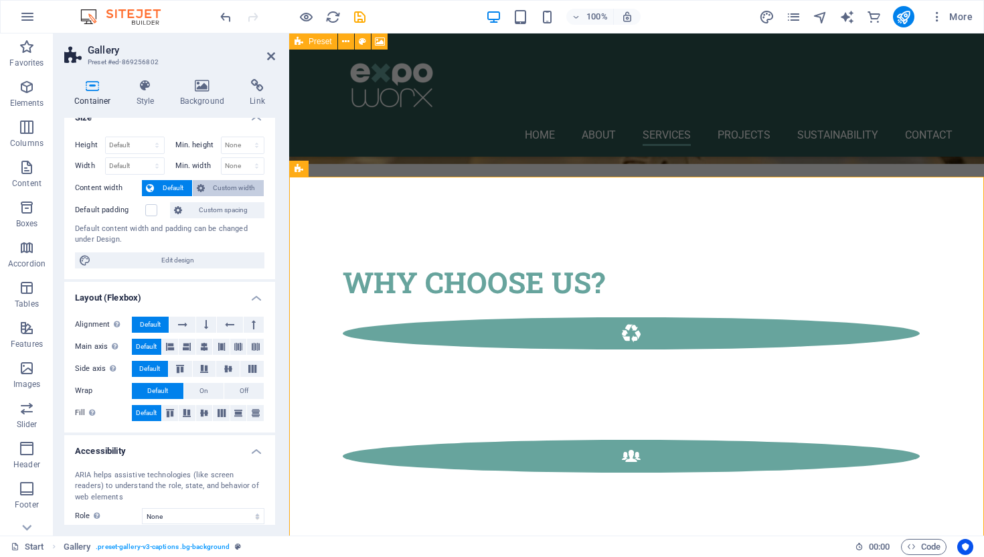
scroll to position [0, 0]
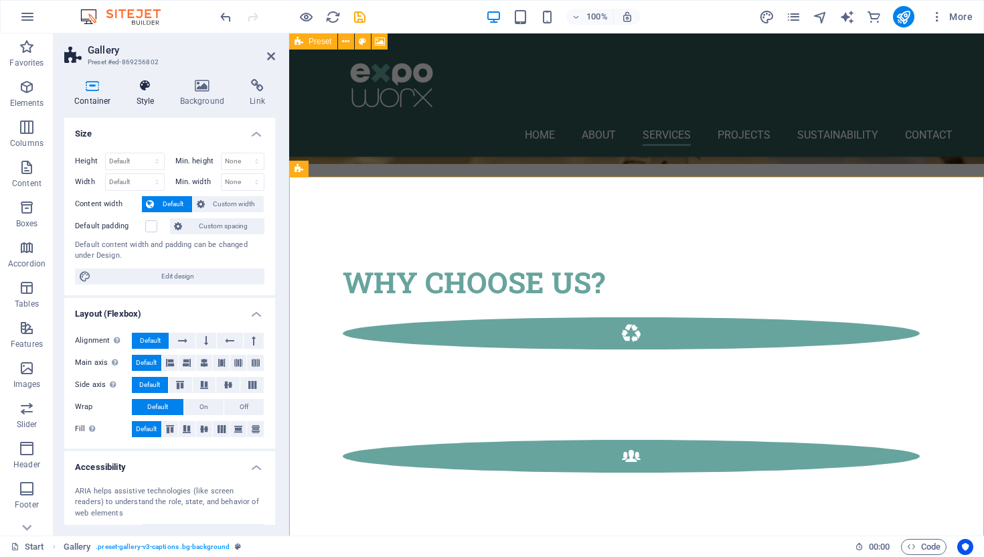
click at [147, 89] on icon at bounding box center [146, 85] width 38 height 13
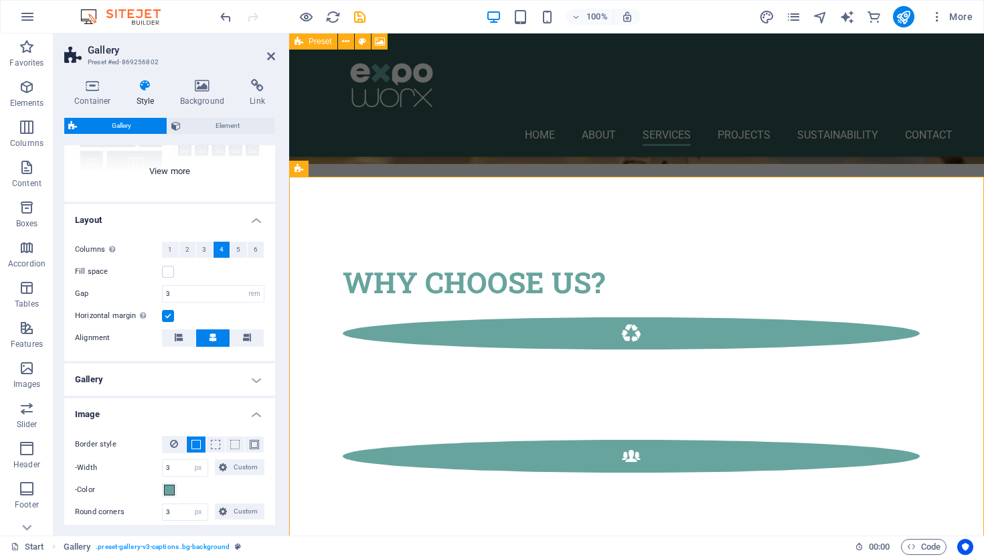
scroll to position [252, 0]
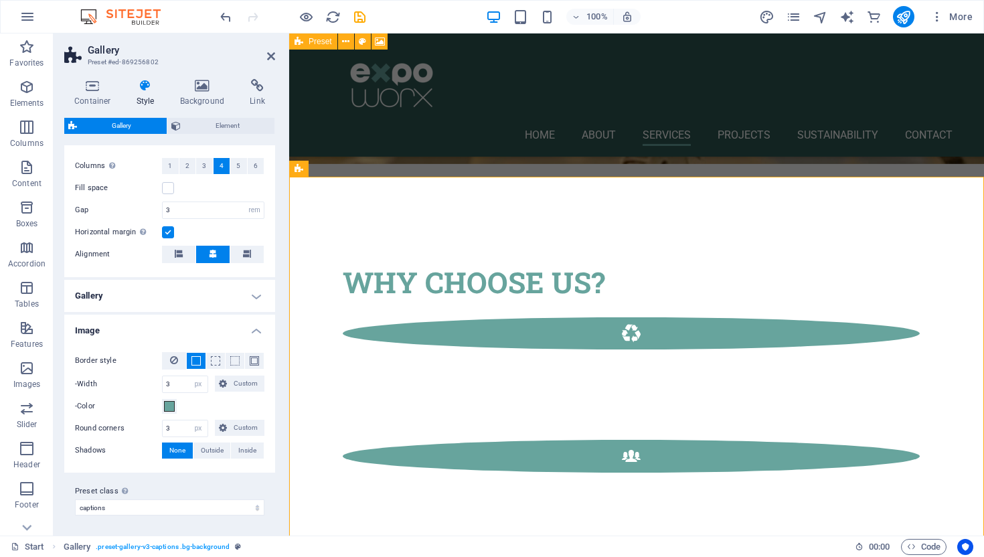
click at [250, 295] on h4 "Gallery" at bounding box center [169, 296] width 211 height 32
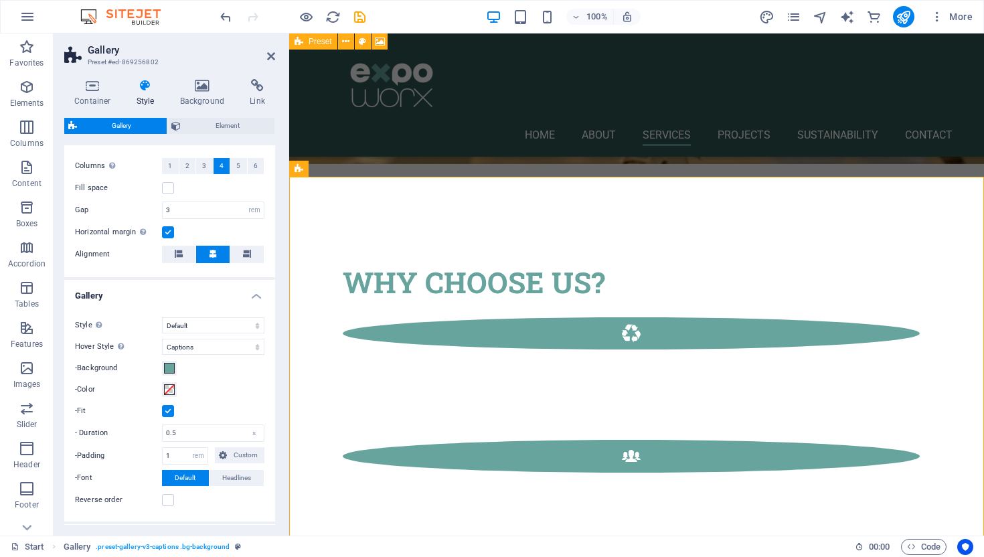
click at [250, 295] on h4 "Gallery" at bounding box center [169, 292] width 211 height 24
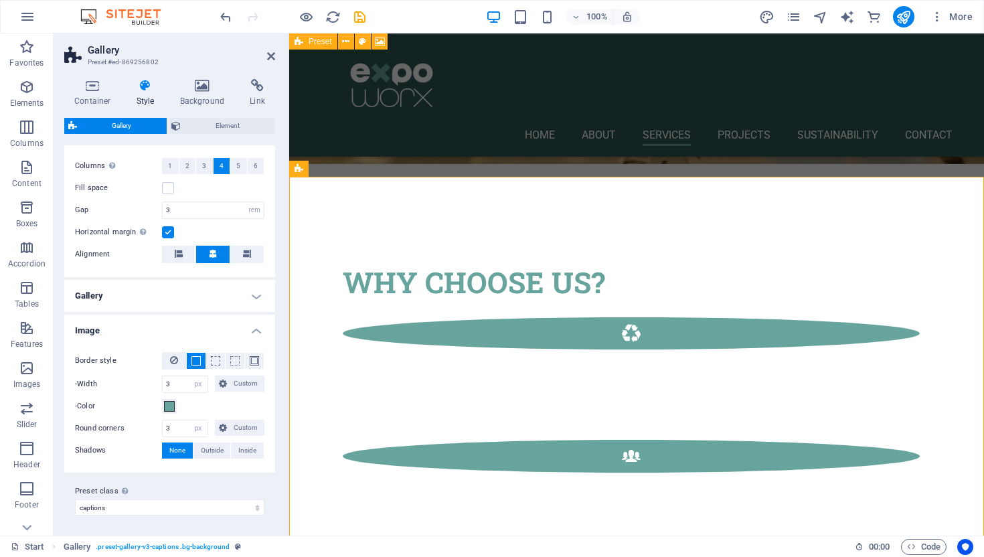
click at [252, 329] on h4 "Image" at bounding box center [169, 327] width 211 height 24
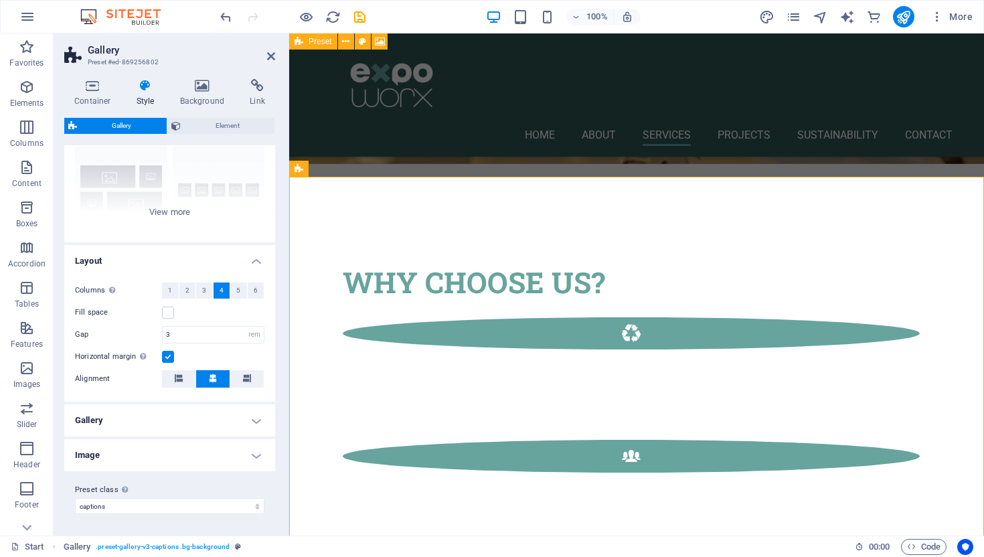
scroll to position [127, 0]
click at [255, 258] on h4 "Layout" at bounding box center [169, 258] width 211 height 24
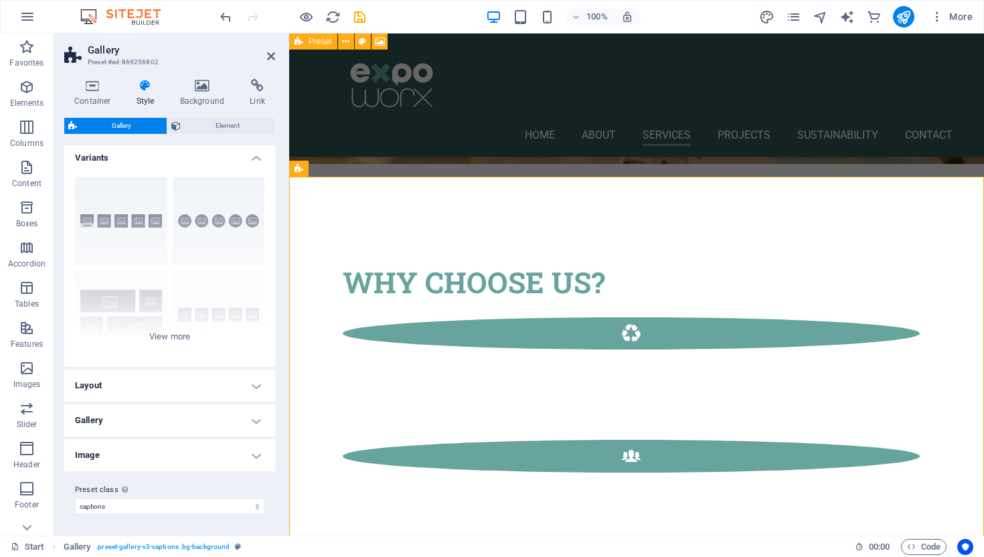
scroll to position [3, 0]
click at [253, 156] on h4 "Variants" at bounding box center [169, 155] width 211 height 24
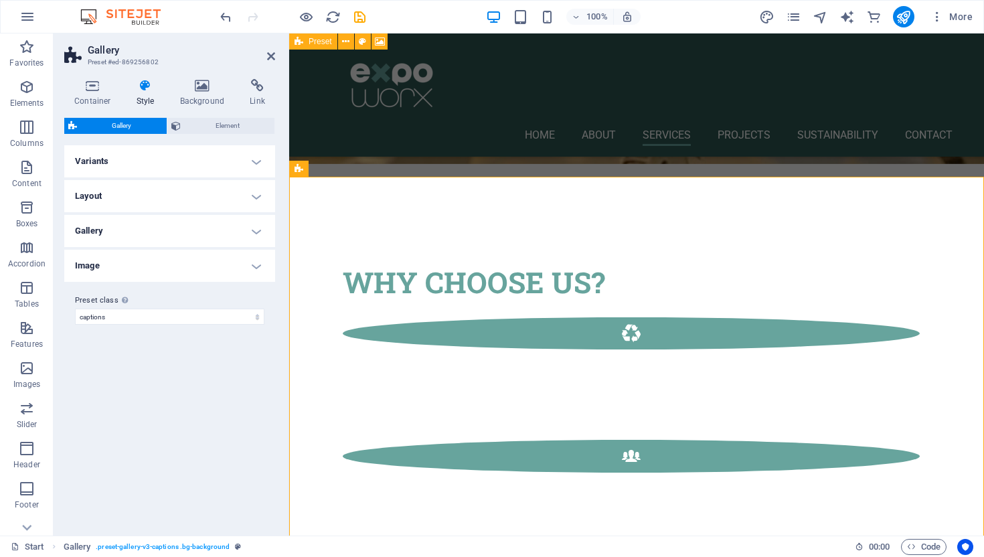
scroll to position [0, 0]
click at [232, 125] on span "Element" at bounding box center [228, 126] width 86 height 16
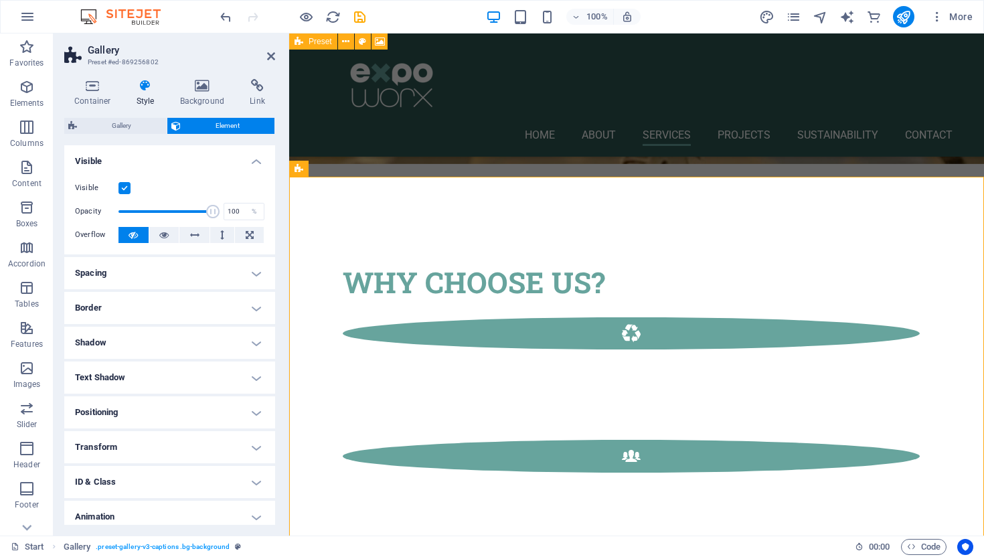
scroll to position [42, 0]
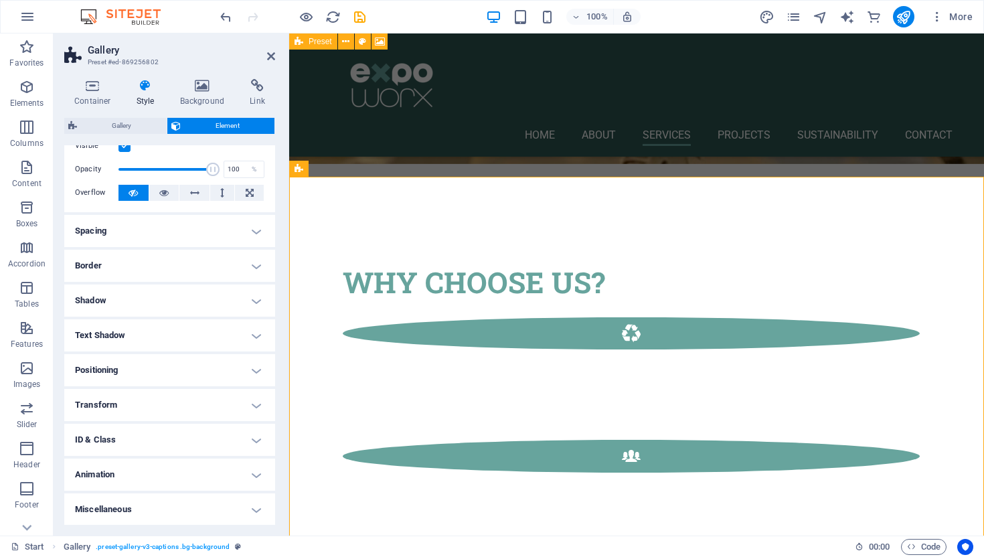
click at [256, 365] on h4 "Positioning" at bounding box center [169, 370] width 211 height 32
click at [116, 391] on span "Static" at bounding box center [121, 397] width 16 height 16
click at [145, 398] on span "Relative" at bounding box center [152, 397] width 22 height 16
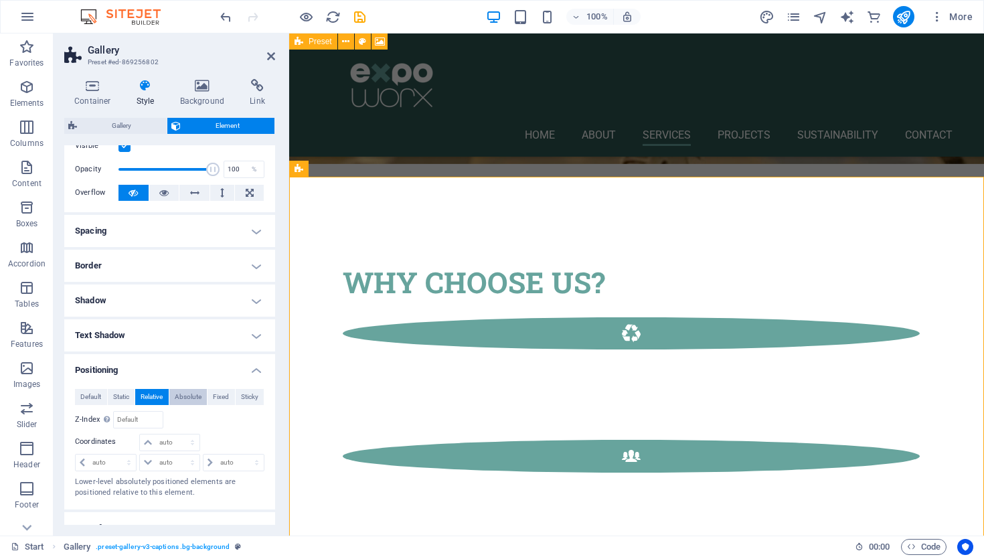
click at [179, 396] on span "Absolute" at bounding box center [188, 397] width 27 height 16
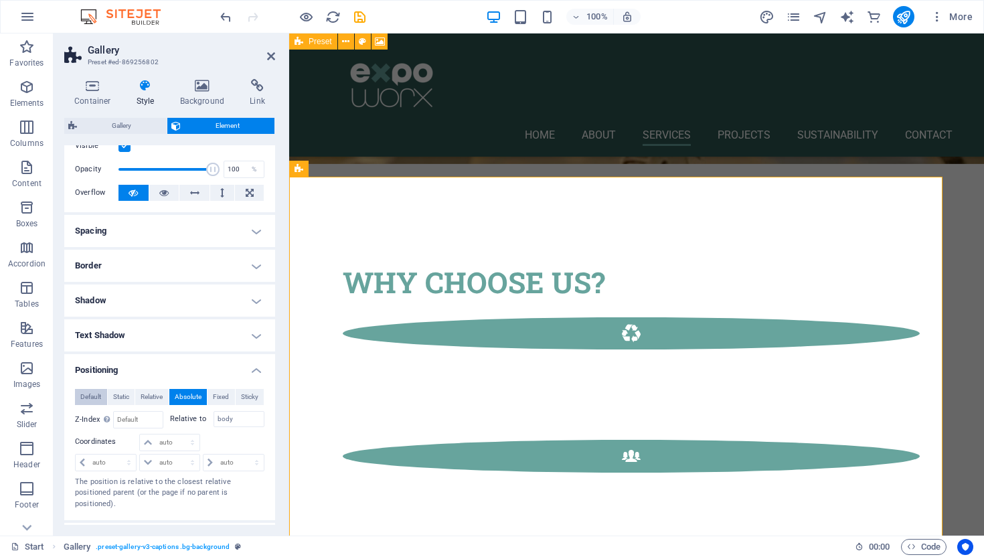
click at [82, 396] on span "Default" at bounding box center [90, 397] width 21 height 16
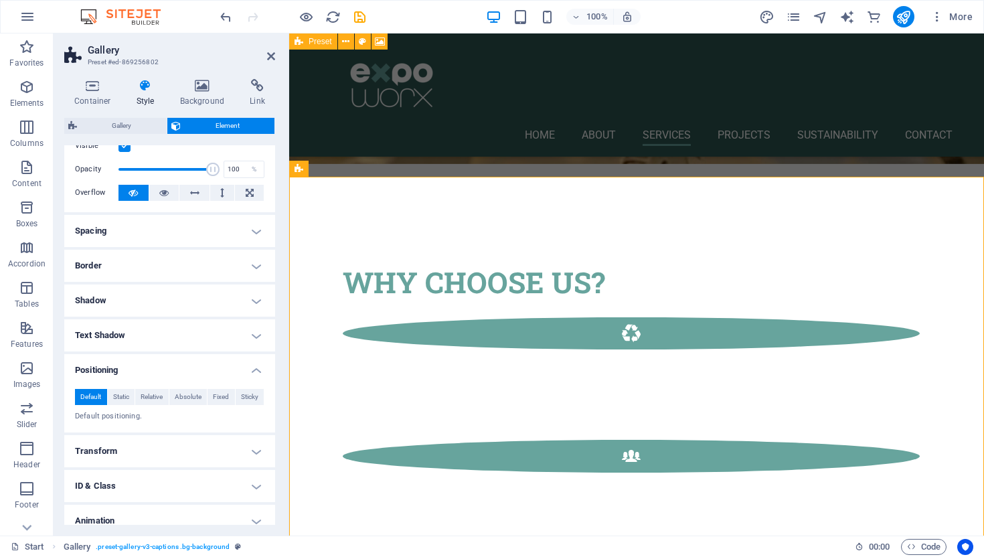
click at [254, 369] on h4 "Positioning" at bounding box center [169, 366] width 211 height 24
click at [253, 229] on h4 "Spacing" at bounding box center [169, 231] width 211 height 32
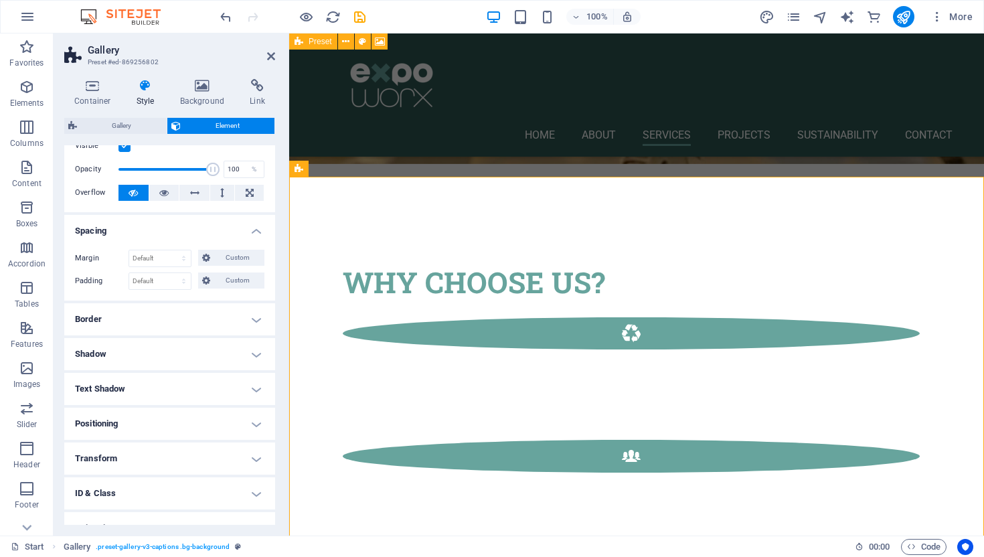
click at [253, 229] on h4 "Spacing" at bounding box center [169, 227] width 211 height 24
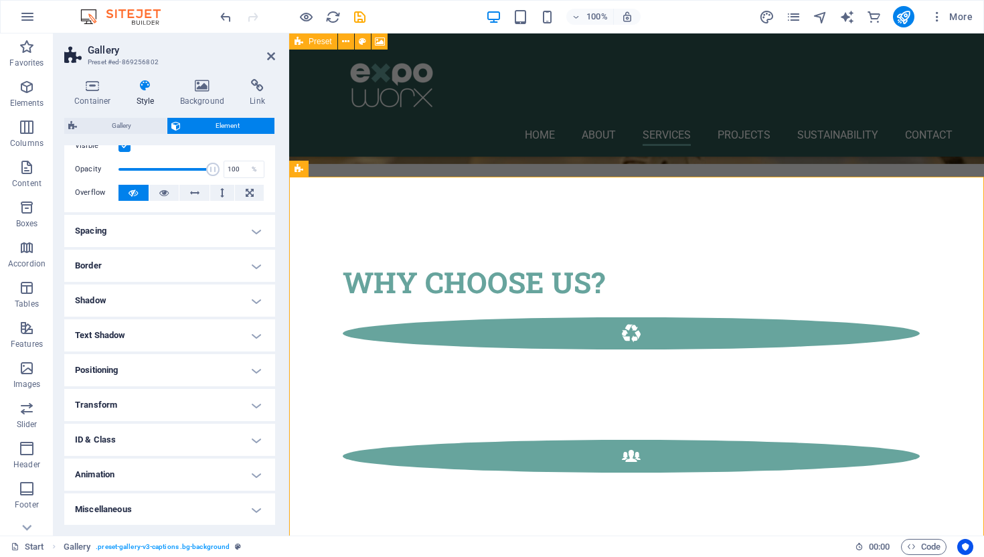
click at [253, 269] on h4 "Border" at bounding box center [169, 266] width 211 height 32
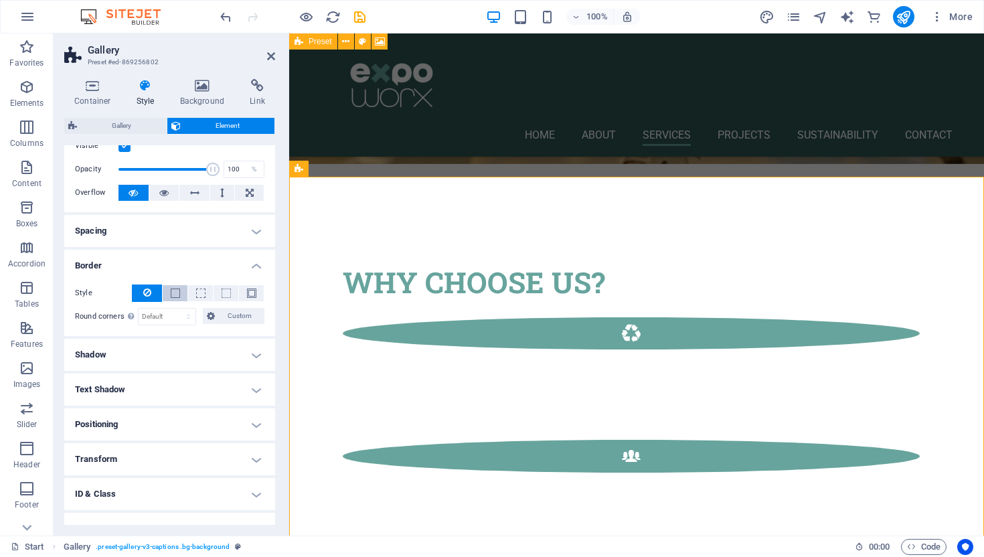
click at [173, 295] on span at bounding box center [175, 293] width 9 height 9
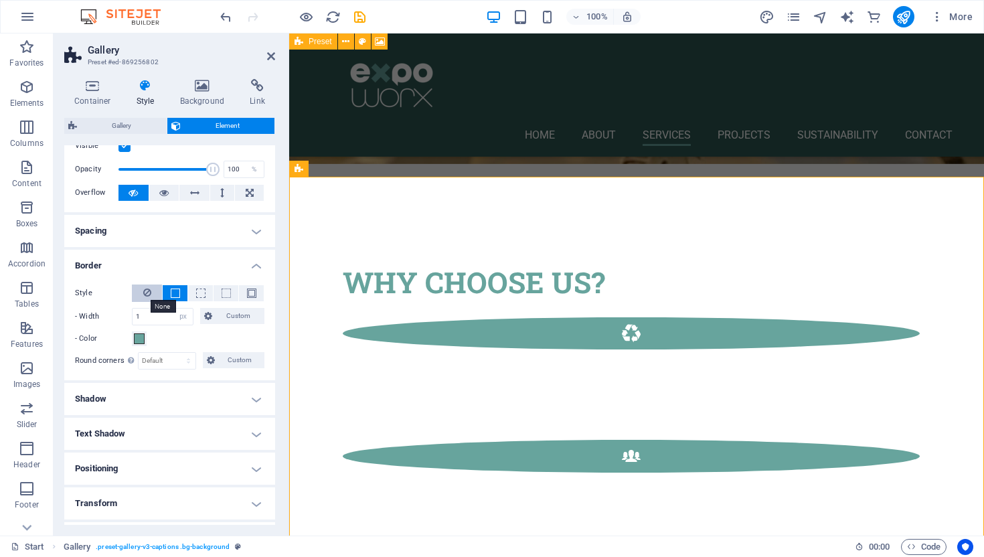
click at [146, 290] on icon at bounding box center [147, 293] width 8 height 16
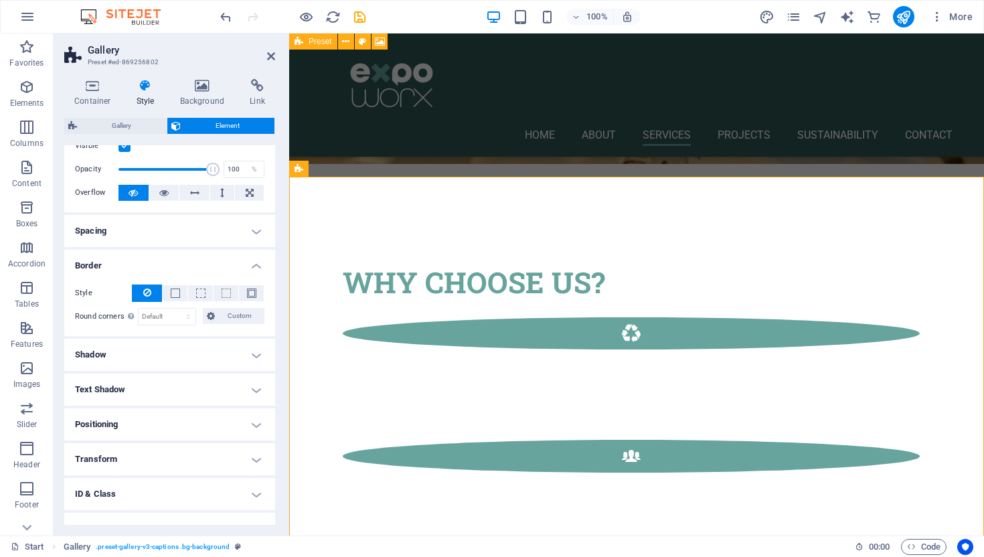
click at [252, 266] on h4 "Border" at bounding box center [169, 262] width 211 height 24
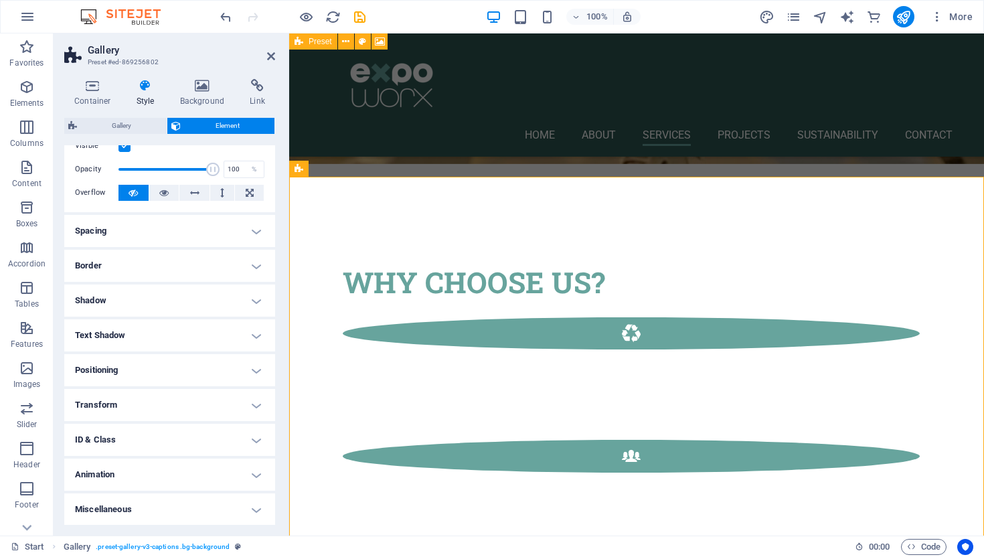
click at [252, 295] on h4 "Shadow" at bounding box center [169, 301] width 211 height 32
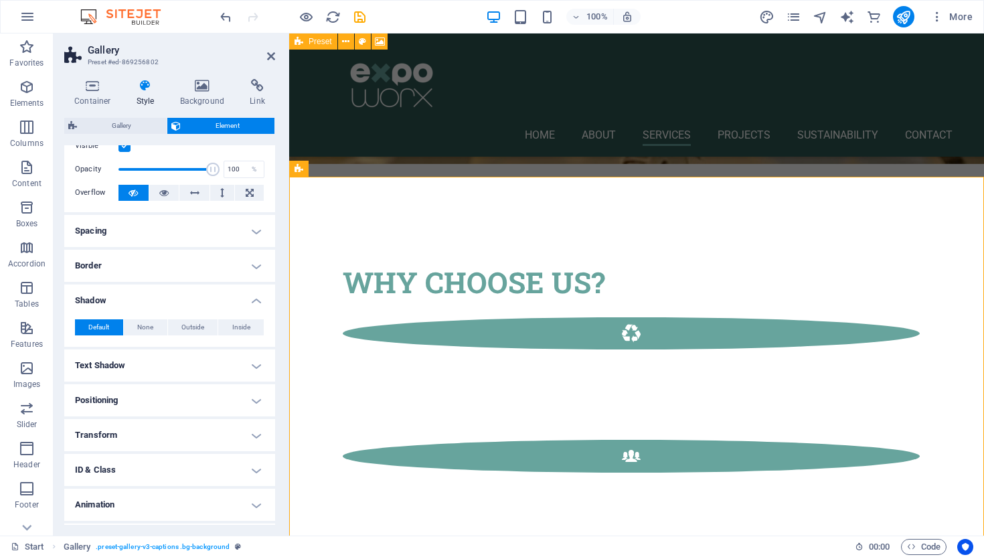
click at [252, 295] on h4 "Shadow" at bounding box center [169, 297] width 211 height 24
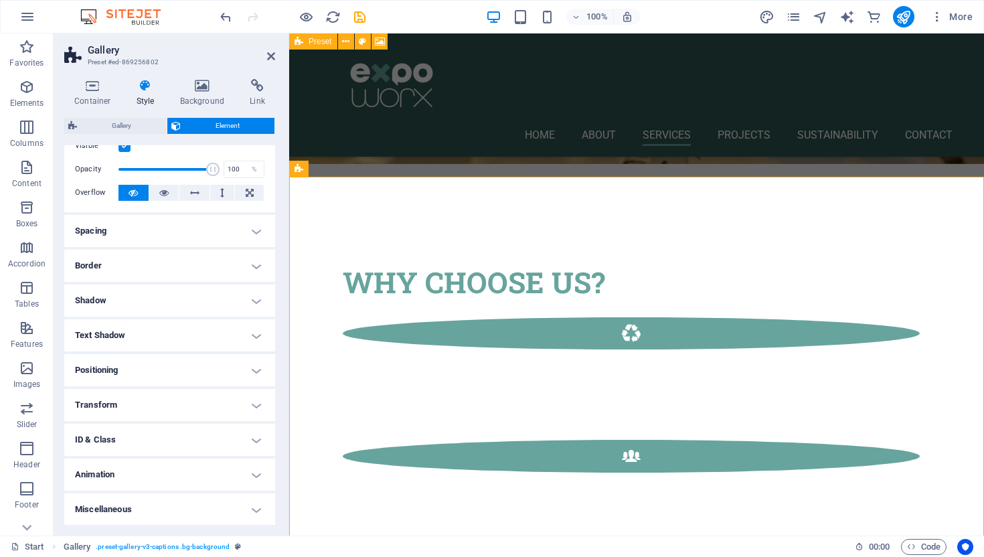
click at [254, 339] on h4 "Text Shadow" at bounding box center [169, 335] width 211 height 32
click at [254, 339] on h4 "Text Shadow" at bounding box center [169, 331] width 211 height 24
click at [254, 376] on h4 "Positioning" at bounding box center [169, 370] width 211 height 32
click at [254, 376] on h4 "Positioning" at bounding box center [169, 366] width 211 height 24
click at [255, 406] on h4 "Transform" at bounding box center [169, 405] width 211 height 32
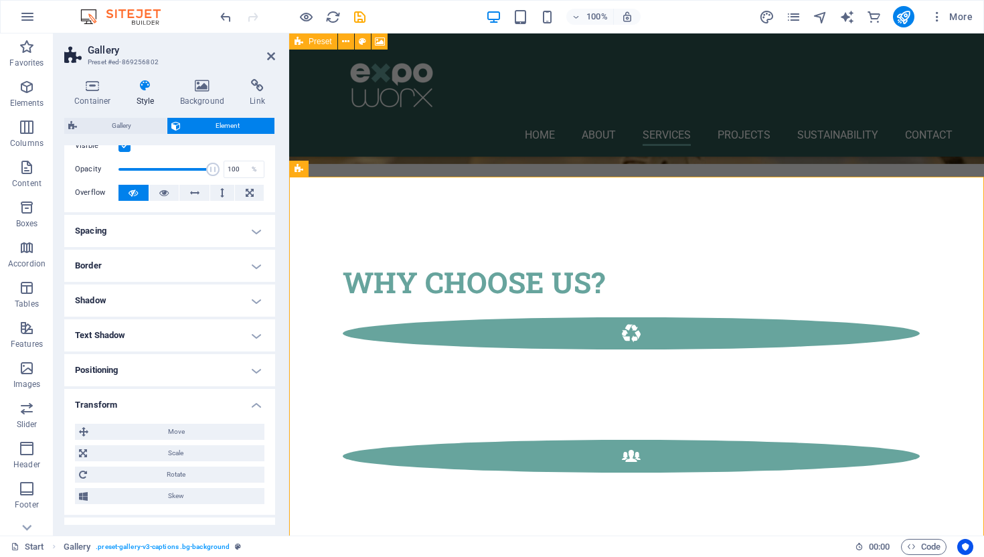
click at [255, 406] on h4 "Transform" at bounding box center [169, 401] width 211 height 24
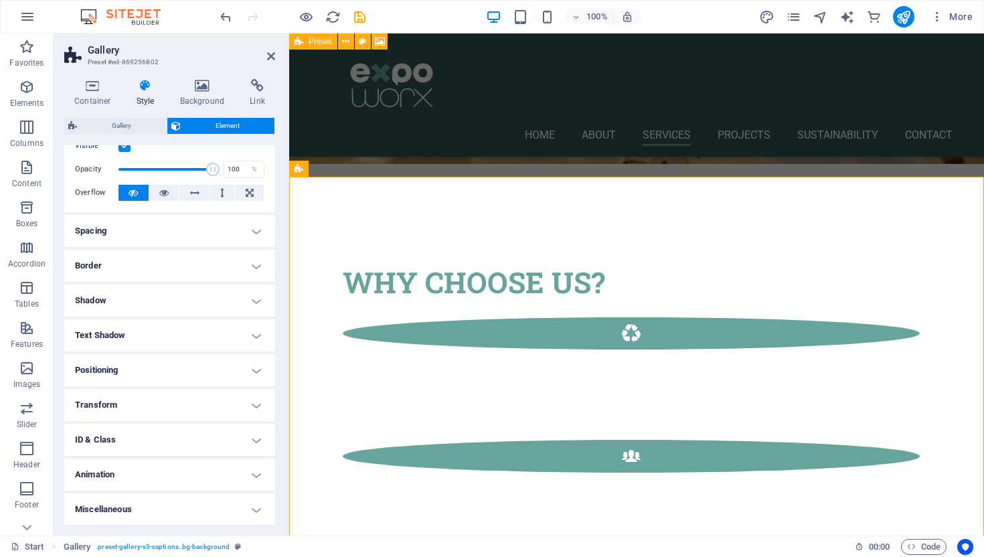
scroll to position [0, 0]
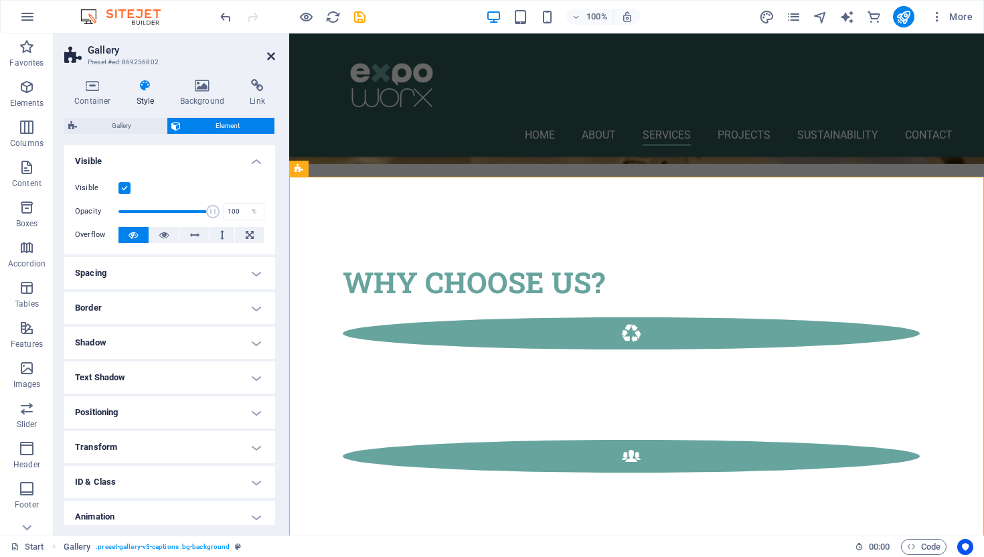
click at [271, 58] on icon at bounding box center [271, 56] width 8 height 11
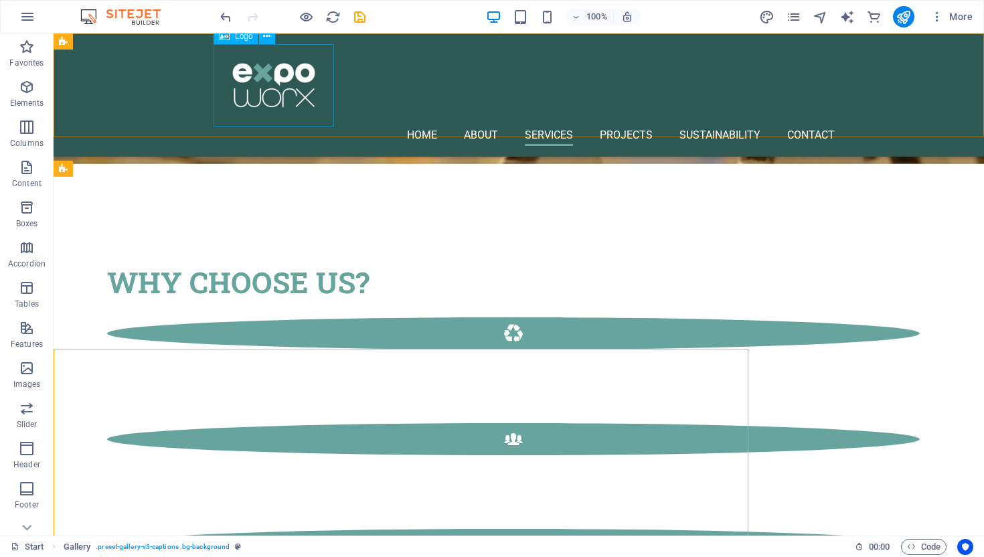
scroll to position [1906, 0]
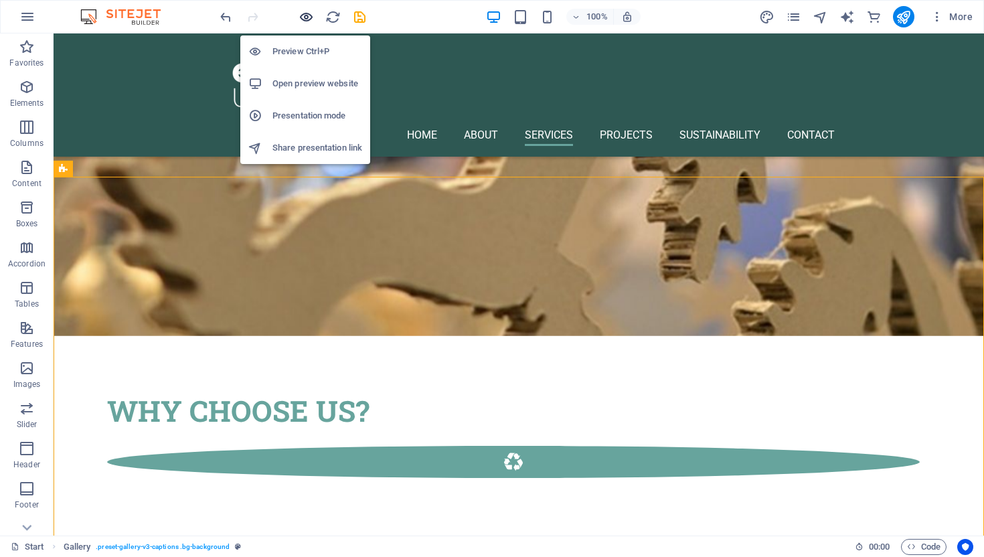
click at [305, 17] on icon "button" at bounding box center [306, 16] width 15 height 15
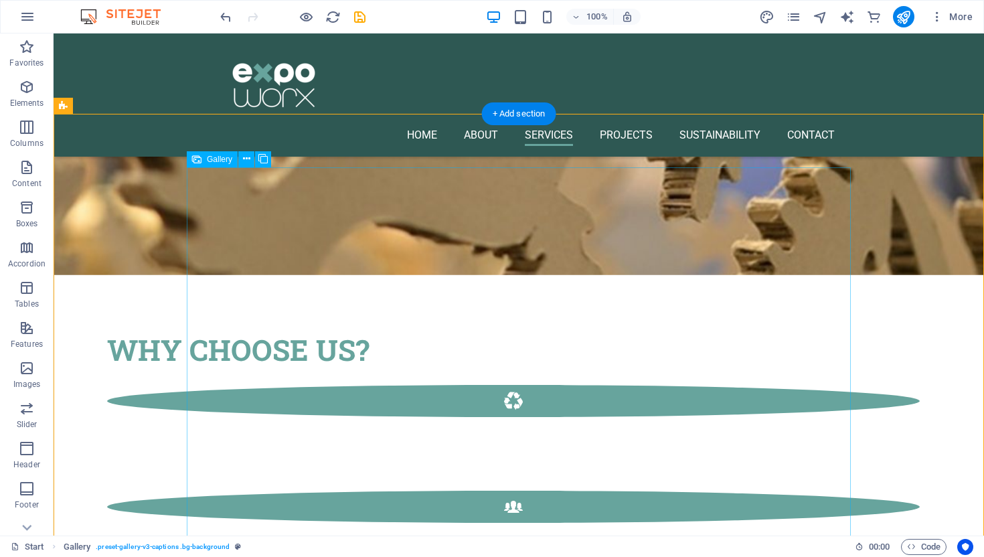
scroll to position [1971, 0]
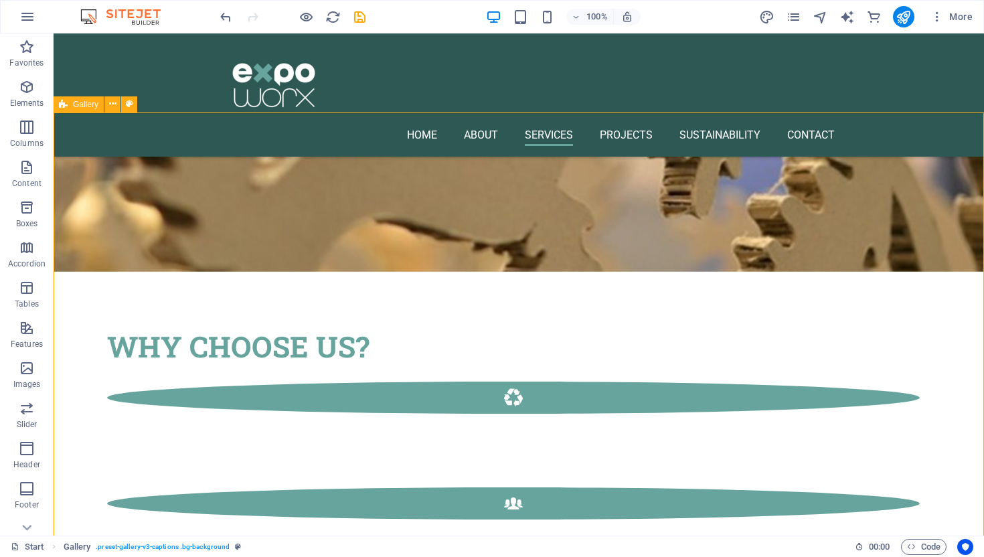
click at [82, 106] on span "Gallery" at bounding box center [85, 104] width 25 height 8
click at [112, 108] on icon at bounding box center [112, 104] width 7 height 14
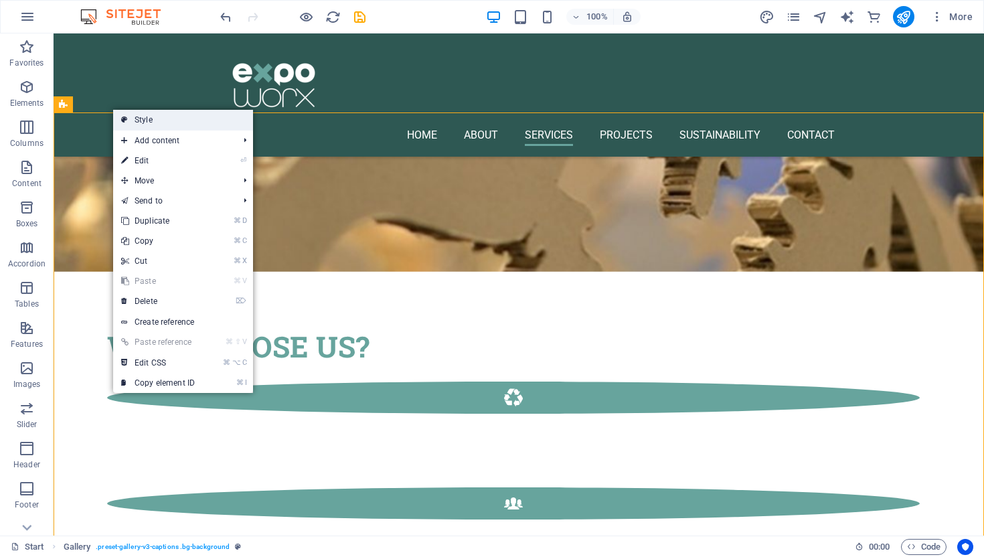
click at [132, 119] on link "Style" at bounding box center [183, 120] width 140 height 20
select select "rem"
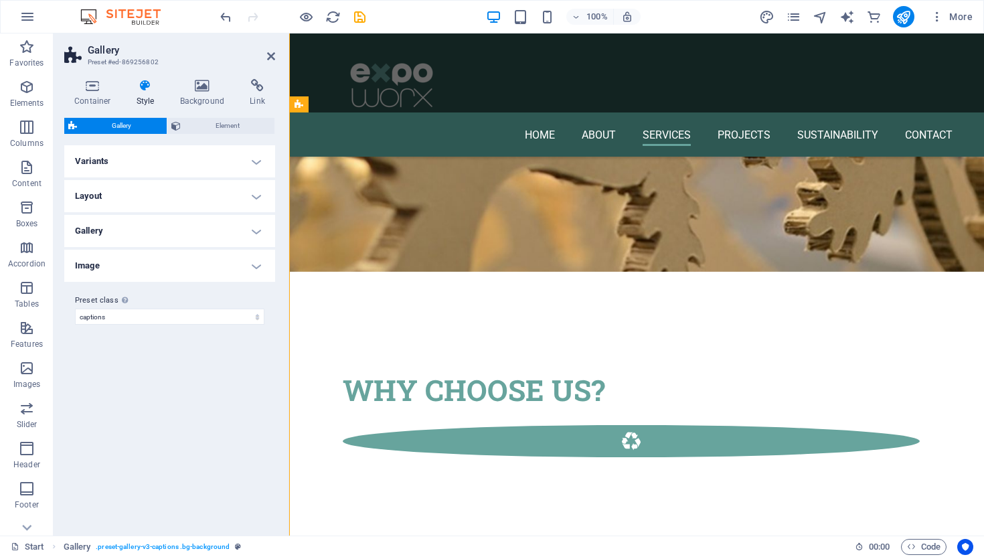
scroll to position [2143, 0]
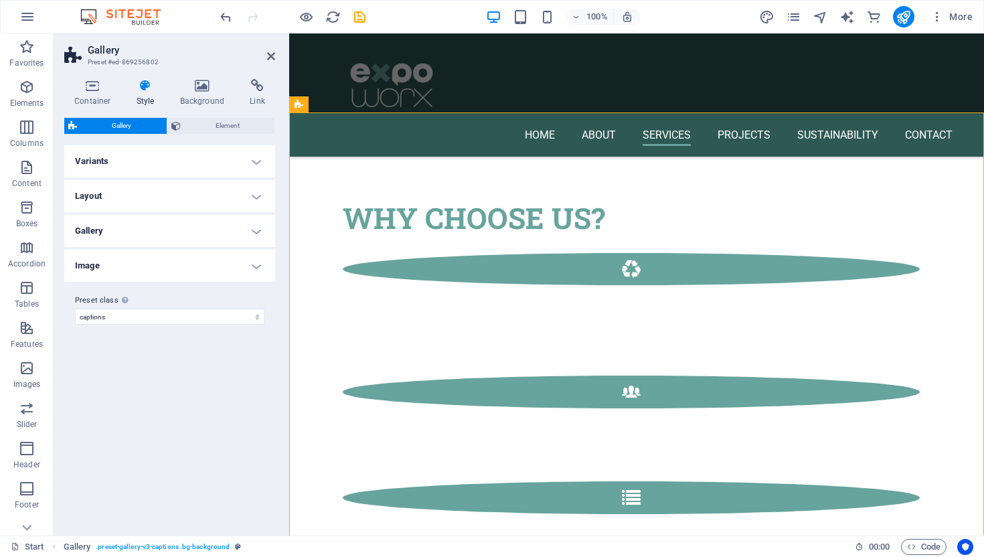
click at [256, 192] on h4 "Layout" at bounding box center [169, 196] width 211 height 32
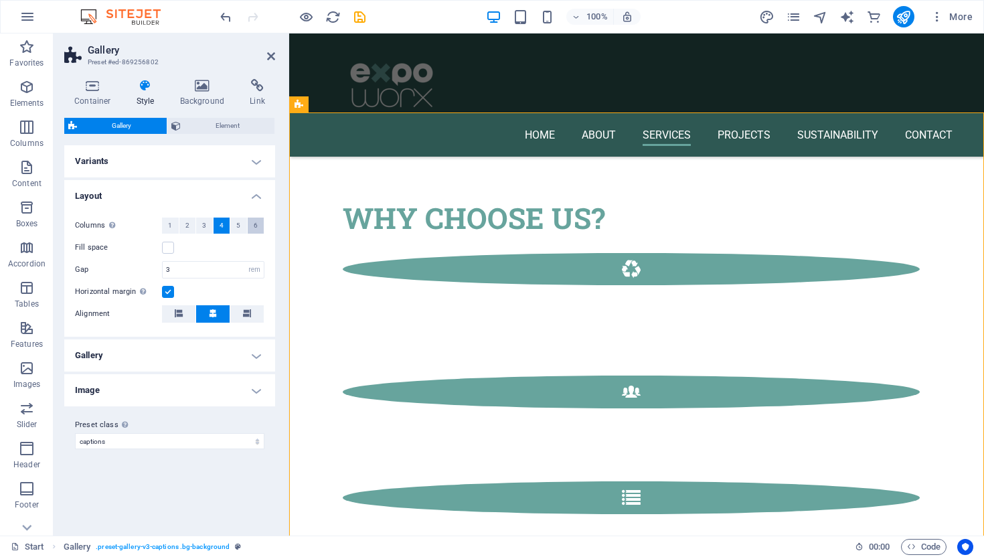
click at [251, 226] on button "6" at bounding box center [256, 226] width 17 height 16
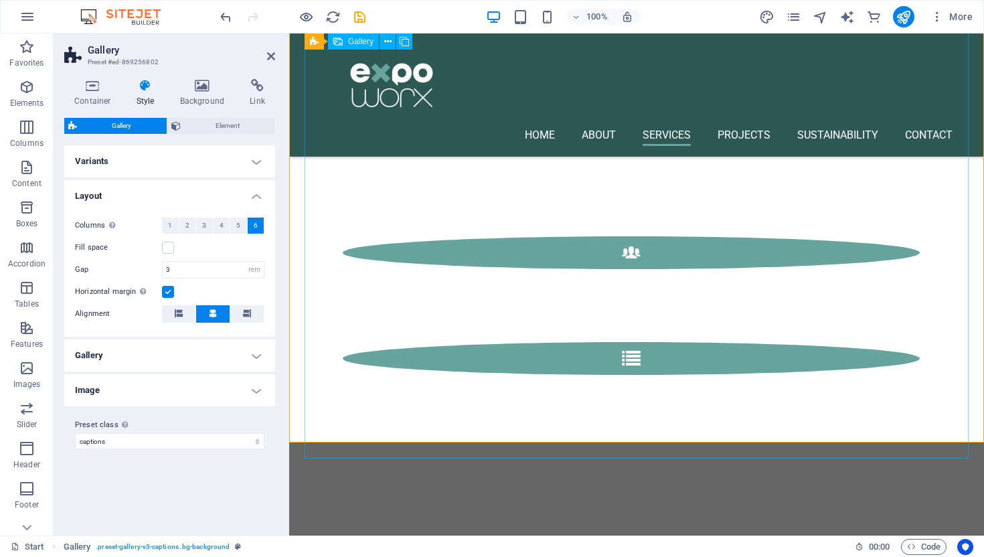
scroll to position [2278, 0]
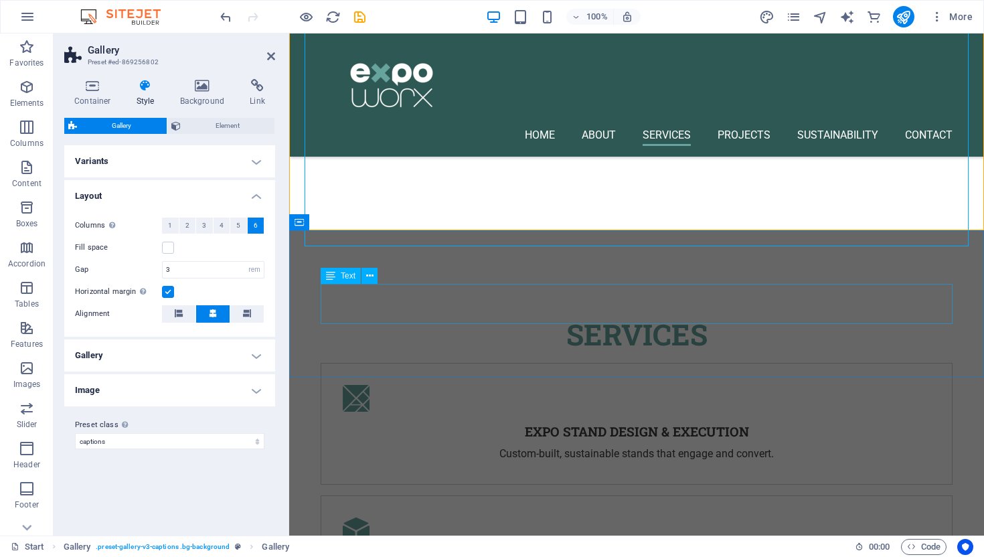
scroll to position [2501, 0]
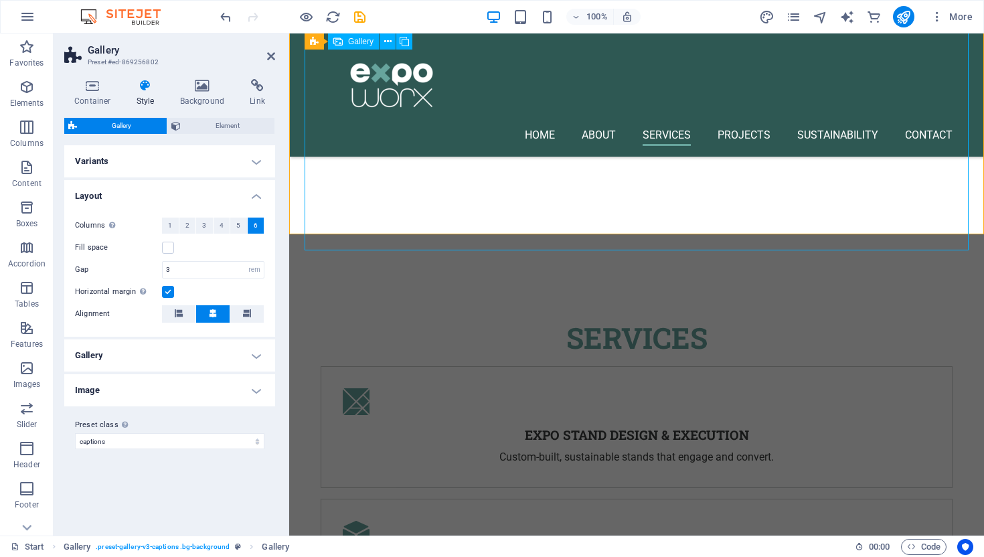
click at [272, 56] on icon at bounding box center [271, 56] width 8 height 11
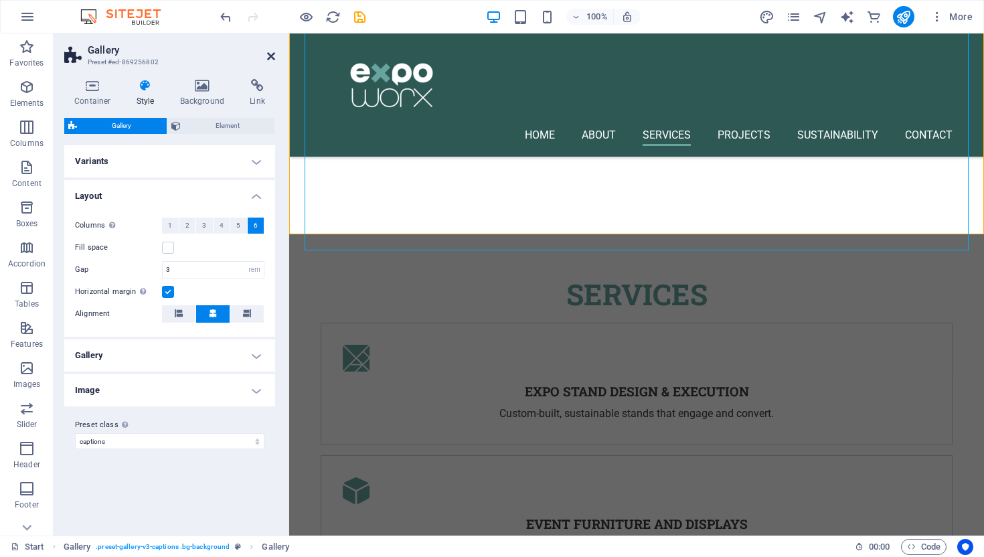
scroll to position [2329, 0]
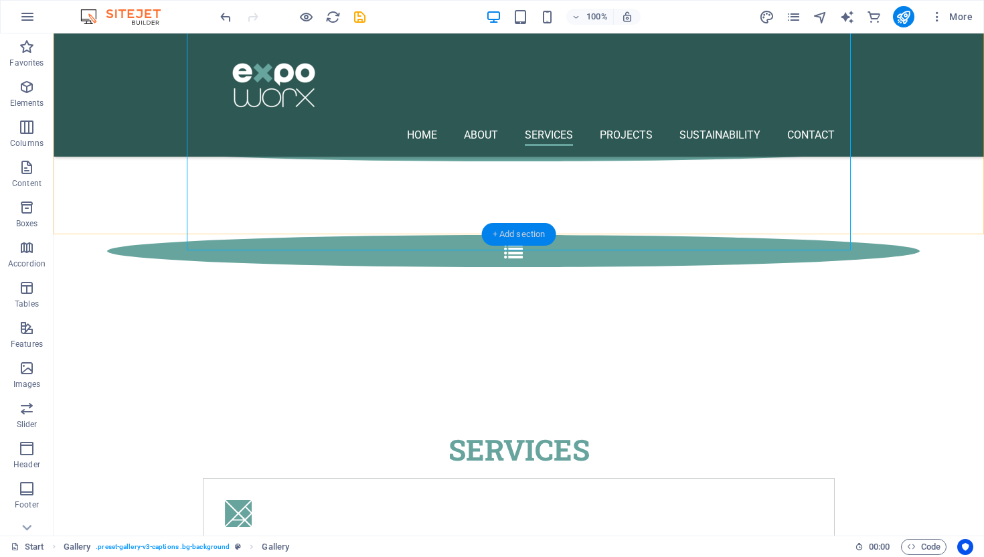
click at [512, 238] on div "+ Add section" at bounding box center [519, 234] width 74 height 23
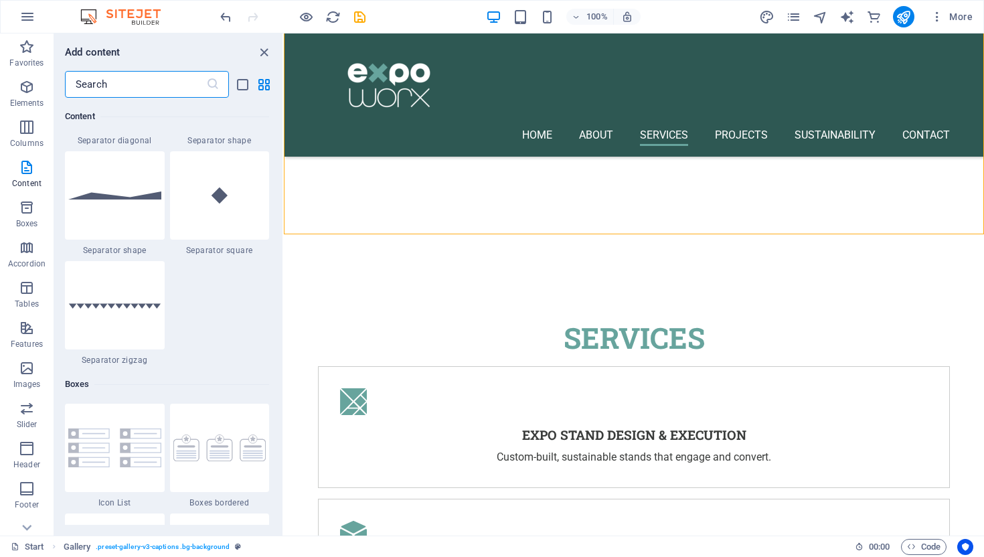
scroll to position [3427, 0]
click at [216, 198] on img at bounding box center [219, 194] width 93 height 62
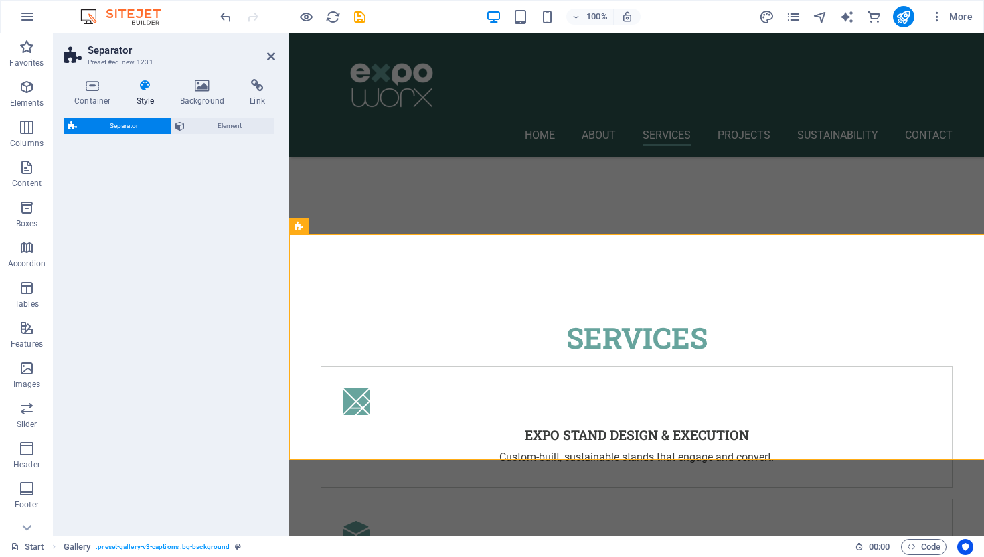
select select "square"
select select "rem"
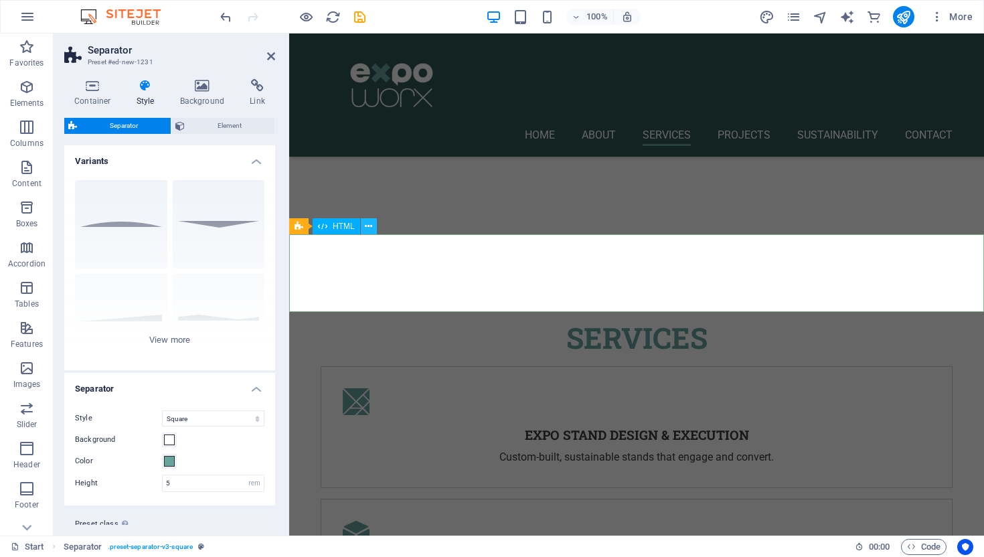
click at [370, 230] on icon at bounding box center [368, 227] width 7 height 14
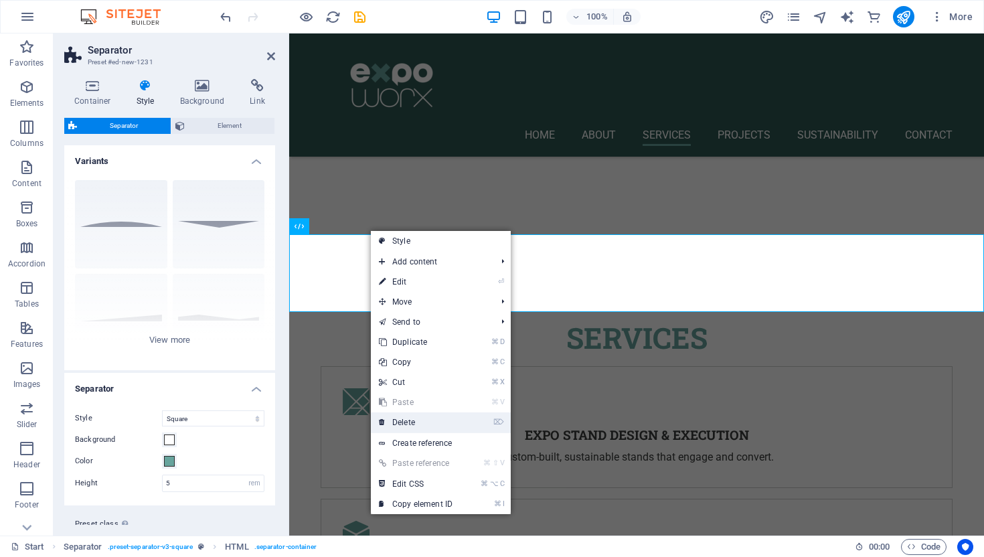
click at [414, 423] on link "⌦ Delete" at bounding box center [416, 422] width 90 height 20
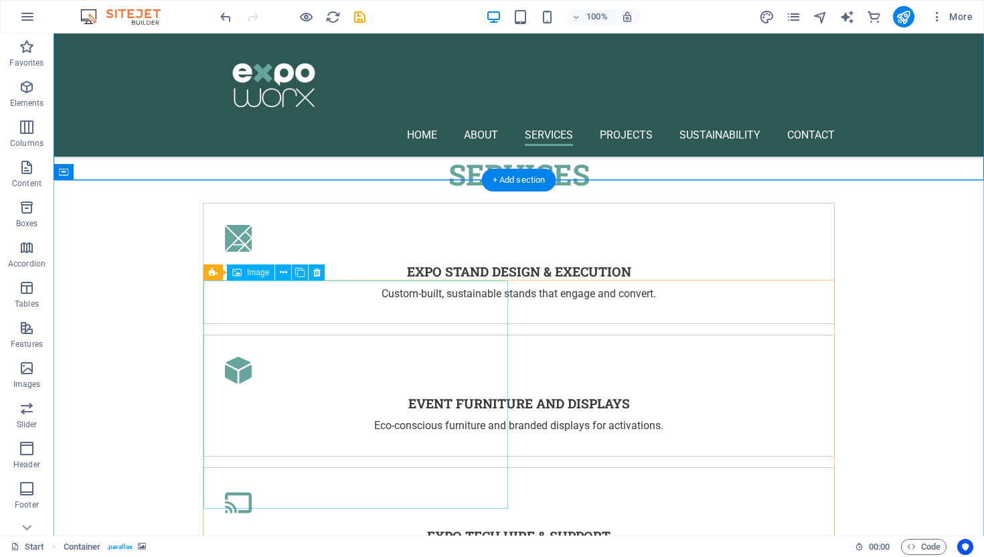
scroll to position [2626, 0]
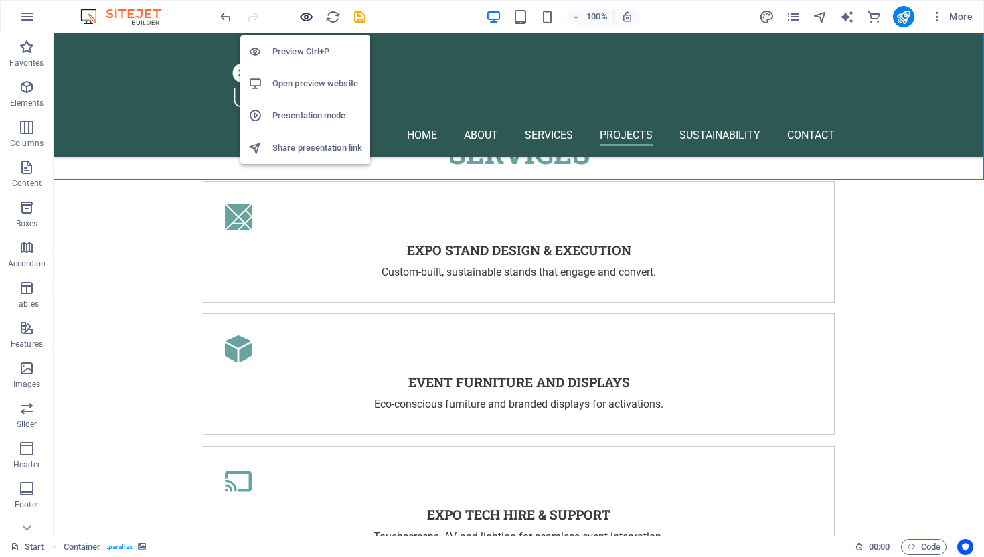
click at [307, 15] on icon "button" at bounding box center [306, 16] width 15 height 15
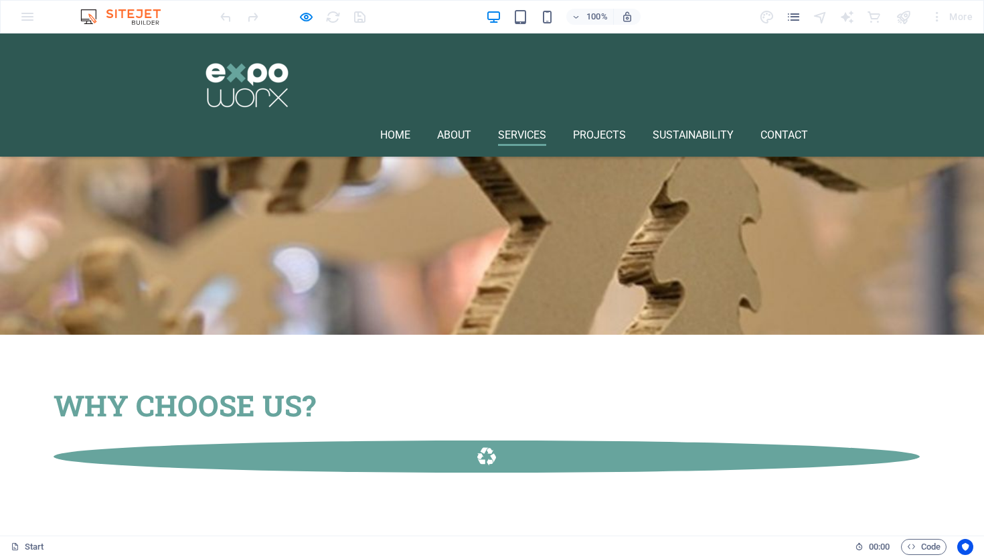
scroll to position [1905, 0]
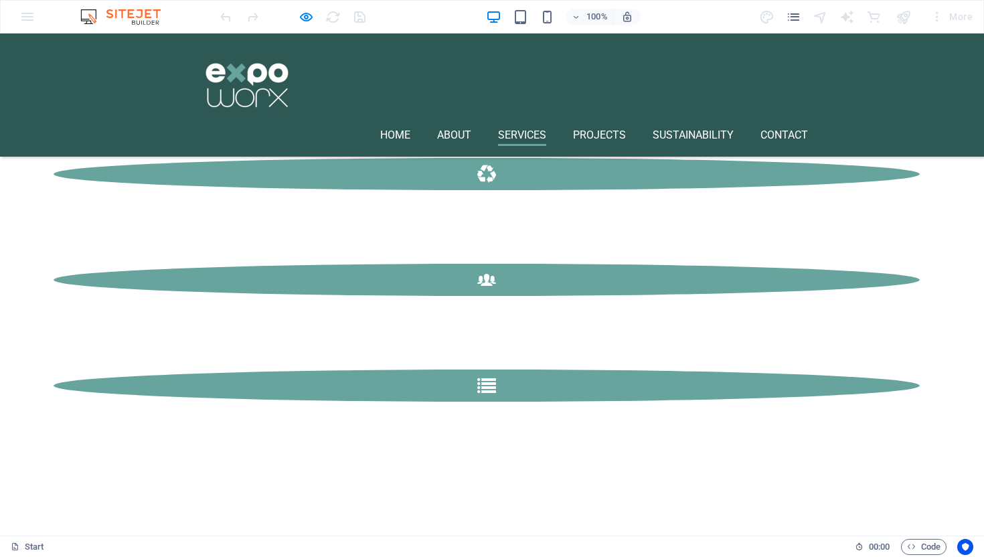
scroll to position [2207, 0]
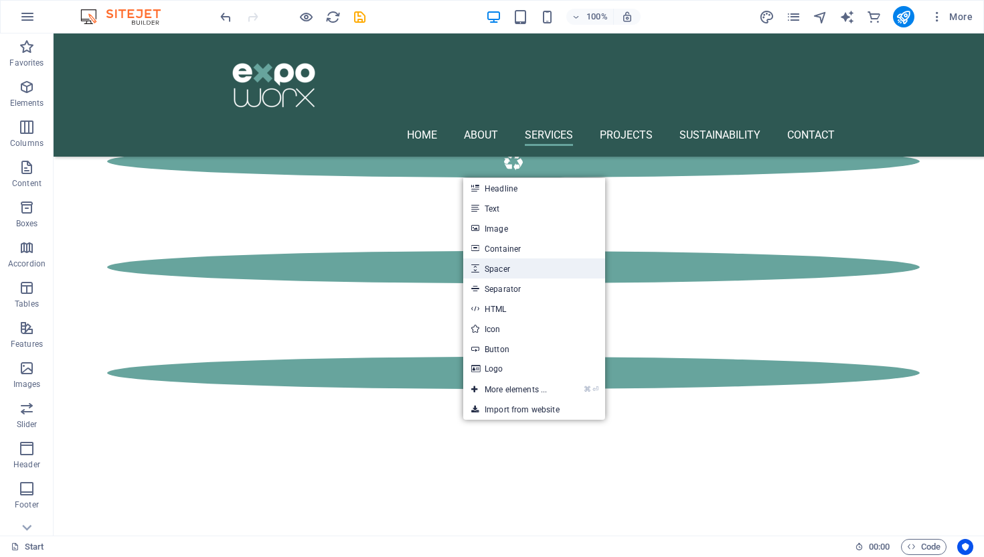
click at [498, 273] on link "Spacer" at bounding box center [534, 268] width 142 height 20
select select "px"
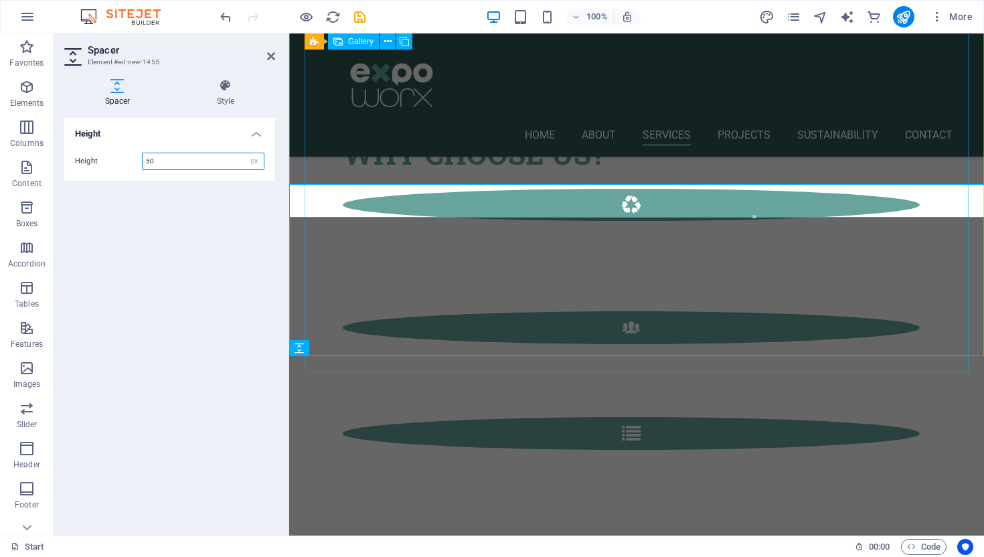
scroll to position [2379, 0]
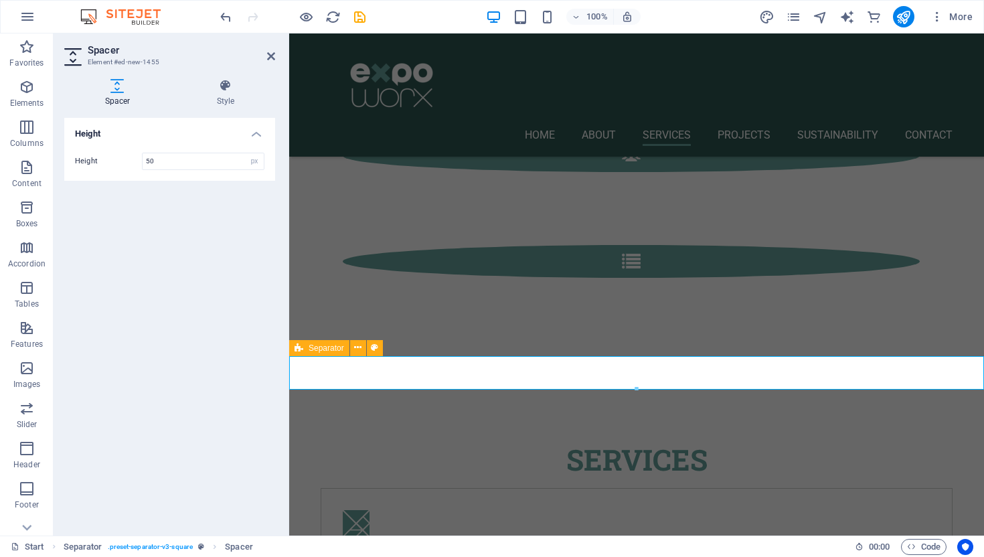
click at [222, 390] on div "Height Height 50 px rem vh vw" at bounding box center [169, 321] width 211 height 407
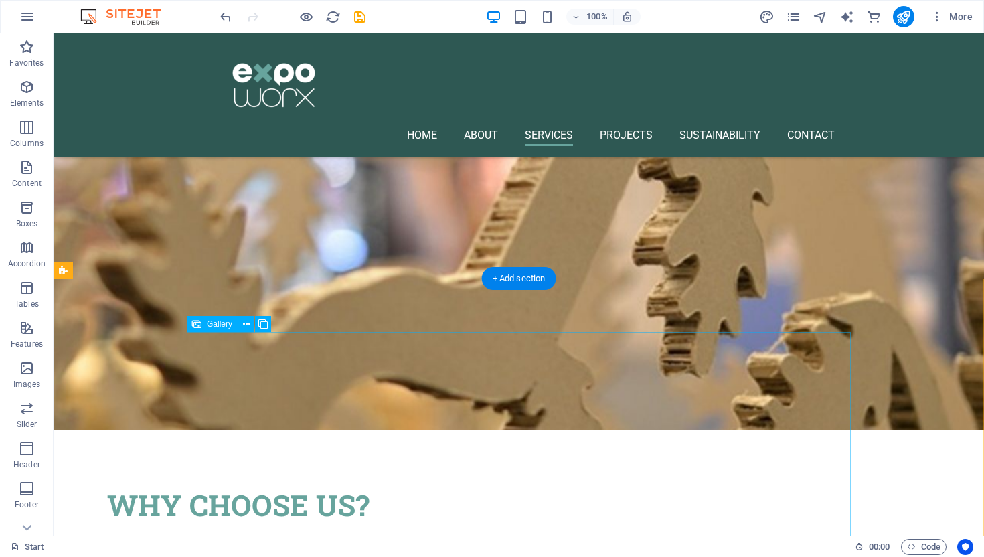
scroll to position [1821, 0]
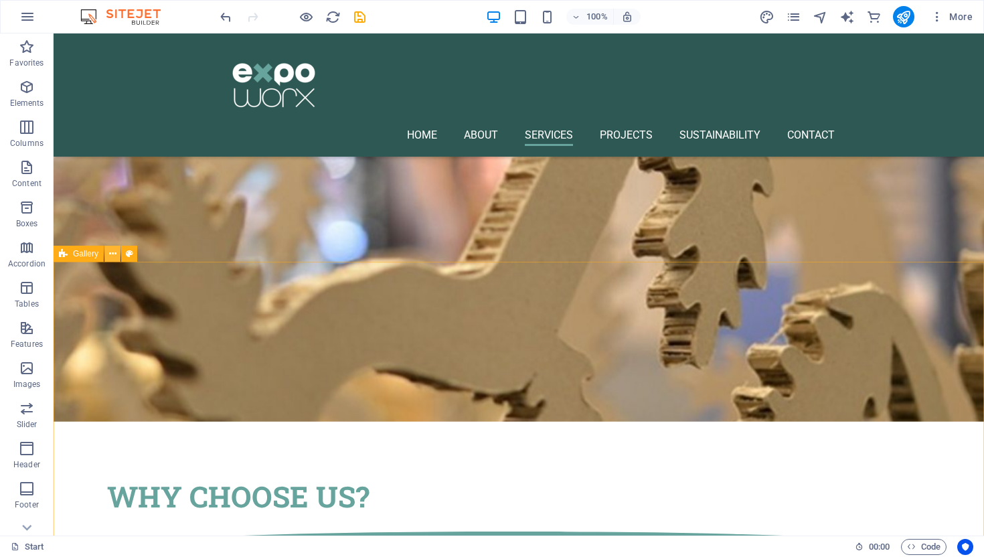
click at [111, 256] on icon at bounding box center [112, 254] width 7 height 14
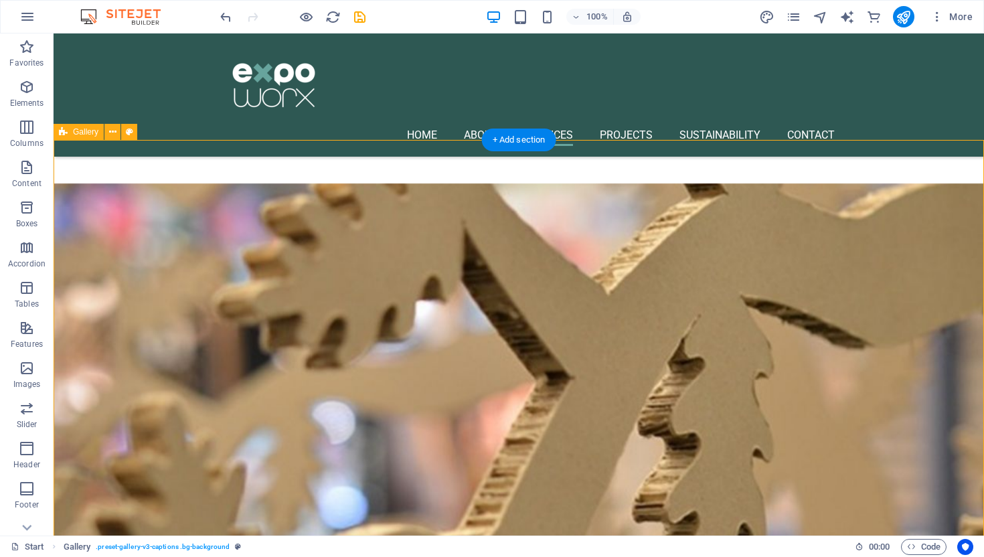
scroll to position [1953, 0]
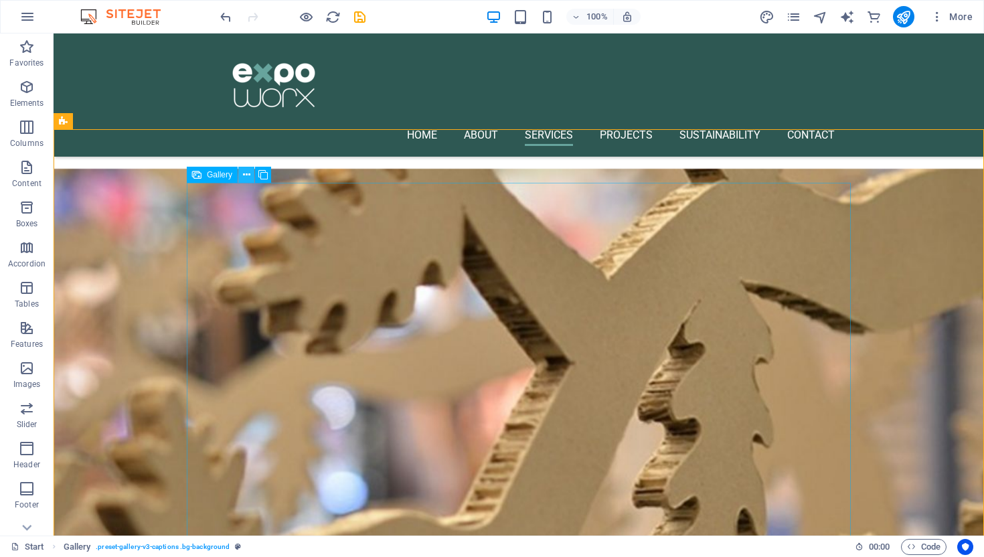
click at [248, 177] on icon at bounding box center [246, 175] width 7 height 14
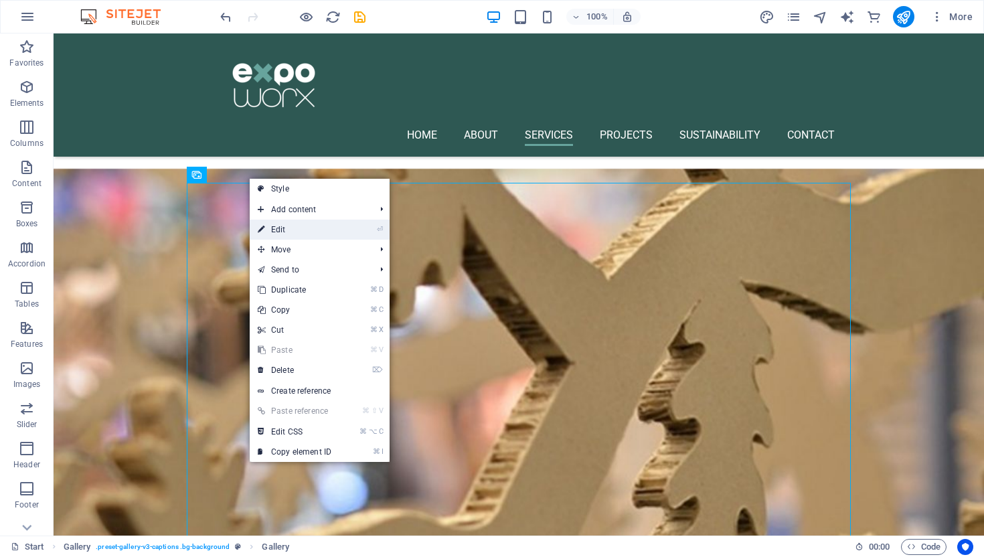
click at [283, 232] on link "⏎ Edit" at bounding box center [295, 230] width 90 height 20
select select "4"
select select "px"
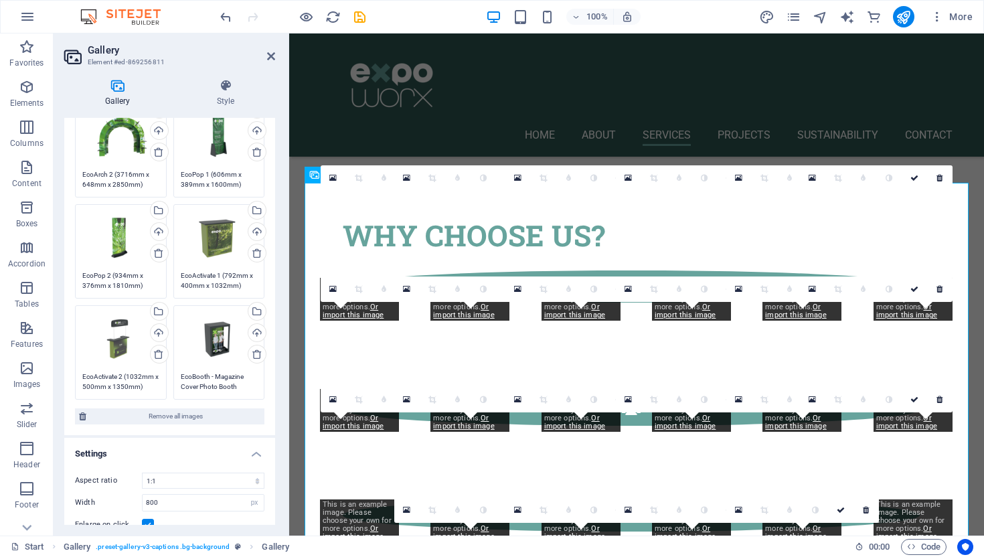
scroll to position [1020, 0]
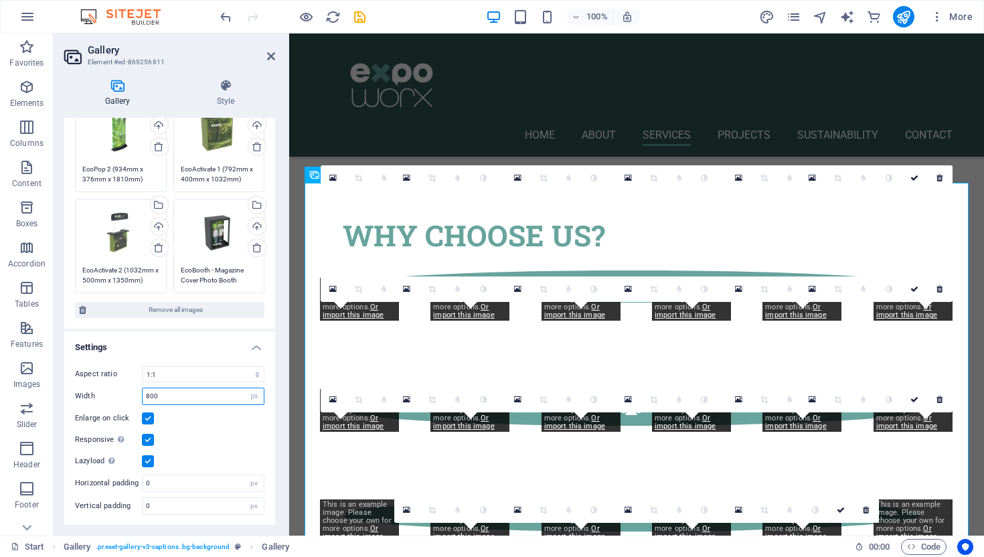
drag, startPoint x: 172, startPoint y: 395, endPoint x: 135, endPoint y: 394, distance: 36.9
click at [135, 394] on div "Width 800 px %" at bounding box center [169, 396] width 189 height 17
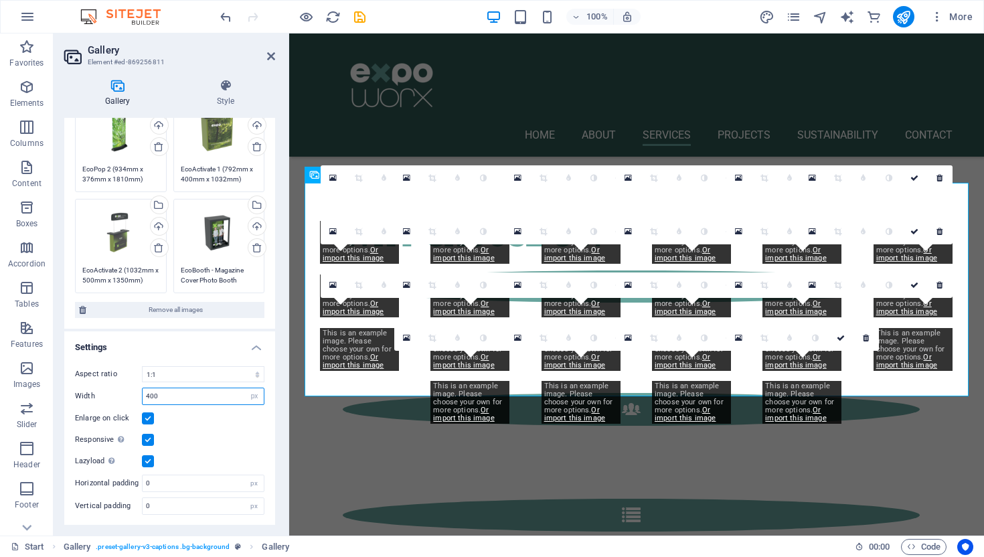
drag, startPoint x: 170, startPoint y: 395, endPoint x: 123, endPoint y: 395, distance: 47.5
click at [123, 395] on div "Width 400 px %" at bounding box center [169, 396] width 189 height 17
type input "800"
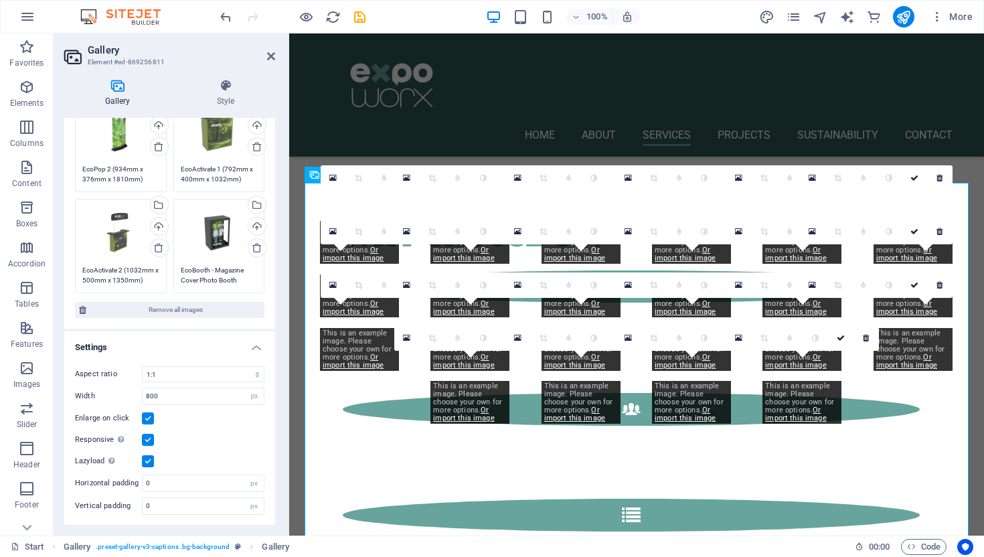
click at [233, 435] on div "Responsive Automatically load retina image and smartphone optimized sizes." at bounding box center [169, 440] width 189 height 16
click at [153, 483] on input "0" at bounding box center [203, 483] width 121 height 16
click at [147, 483] on input "0" at bounding box center [203, 483] width 121 height 16
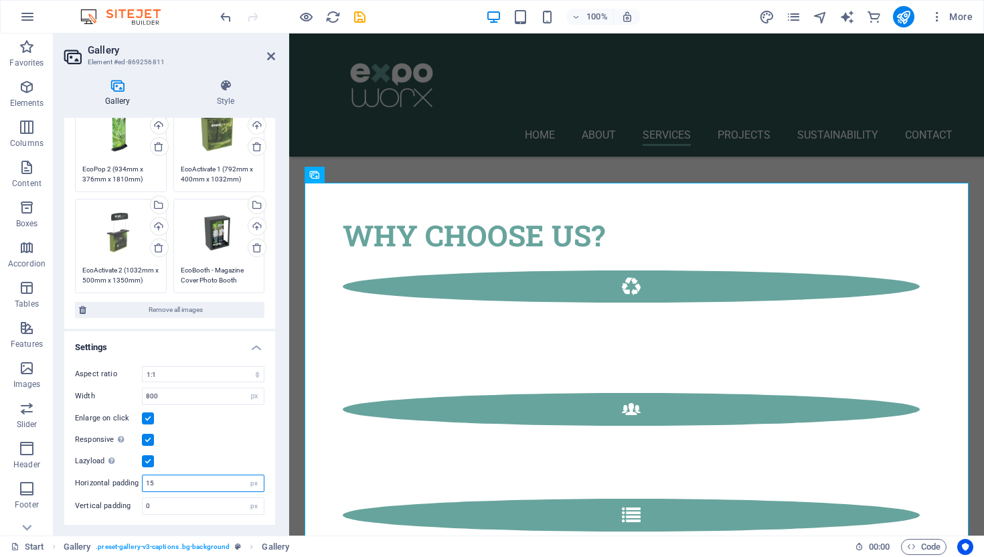
type input "1"
type input "20"
click at [161, 503] on input "0" at bounding box center [203, 506] width 121 height 16
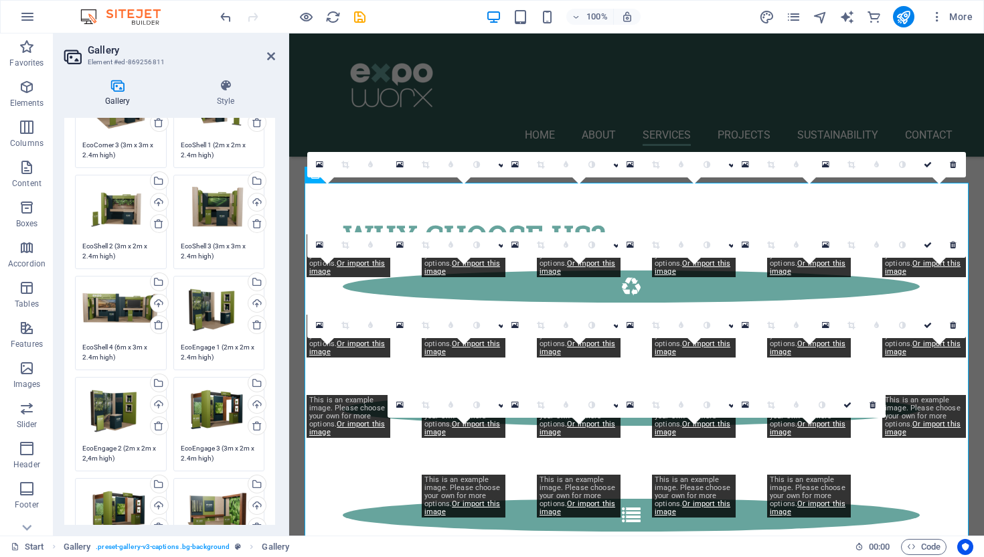
scroll to position [216, 0]
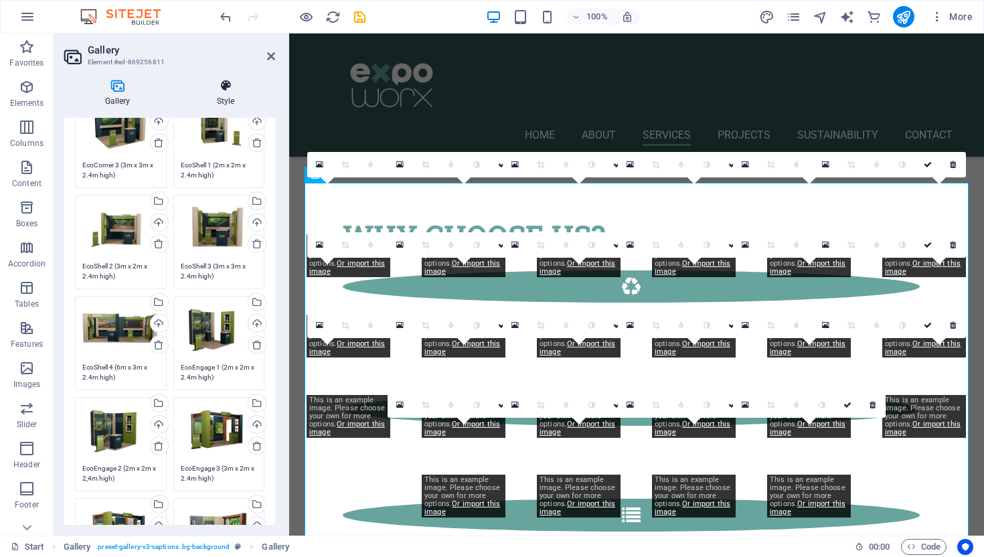
type input "20"
click at [224, 84] on icon at bounding box center [225, 85] width 99 height 13
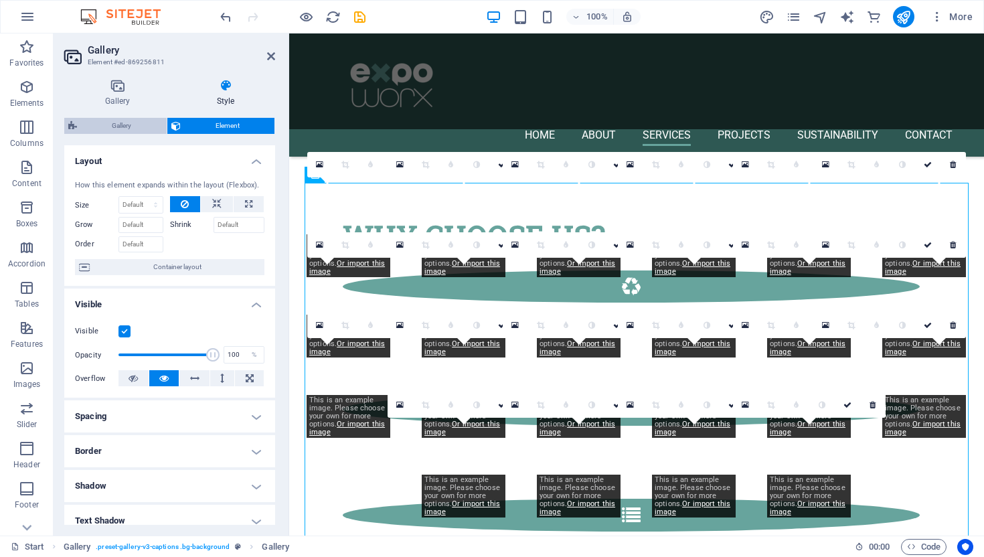
click at [119, 127] on span "Gallery" at bounding box center [122, 126] width 82 height 16
select select "rem"
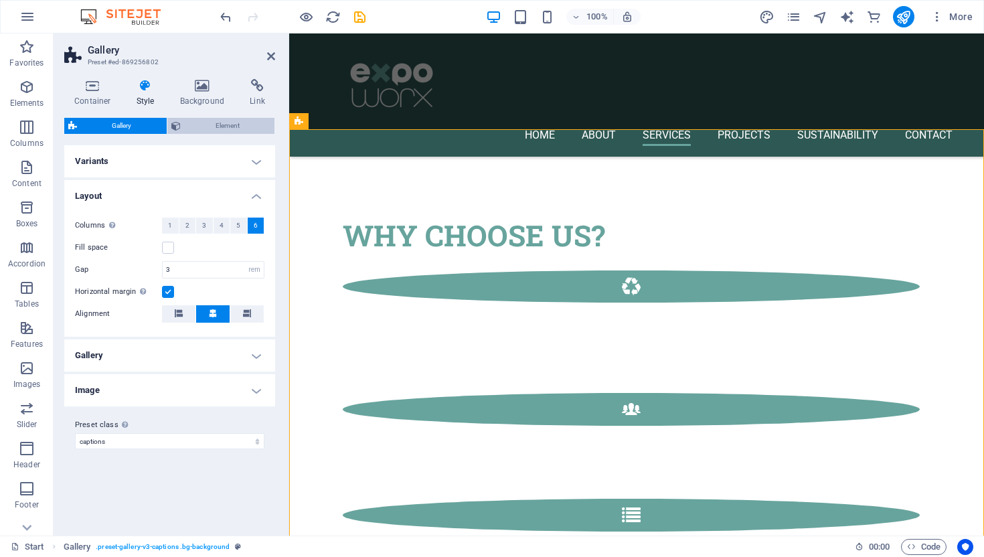
click at [174, 123] on icon at bounding box center [175, 126] width 9 height 16
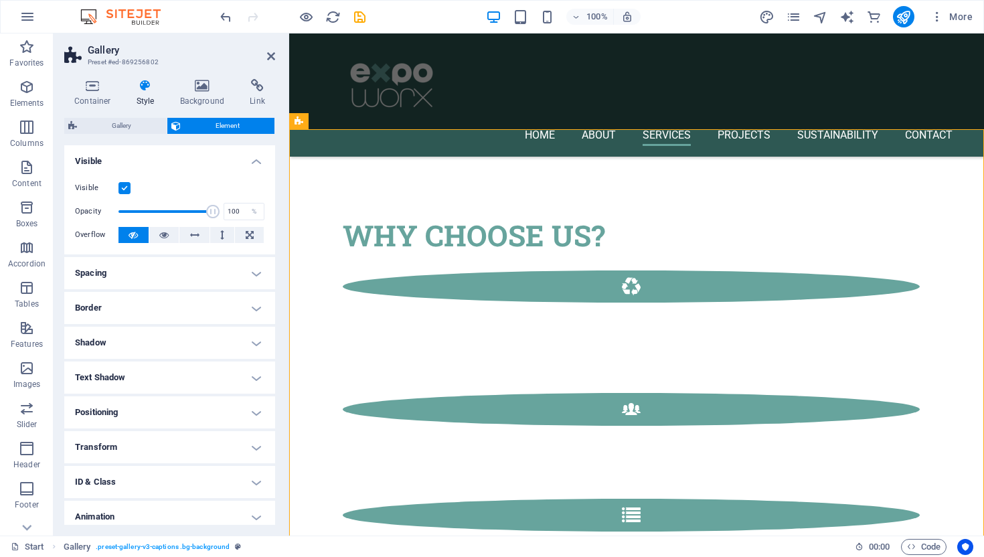
scroll to position [42, 0]
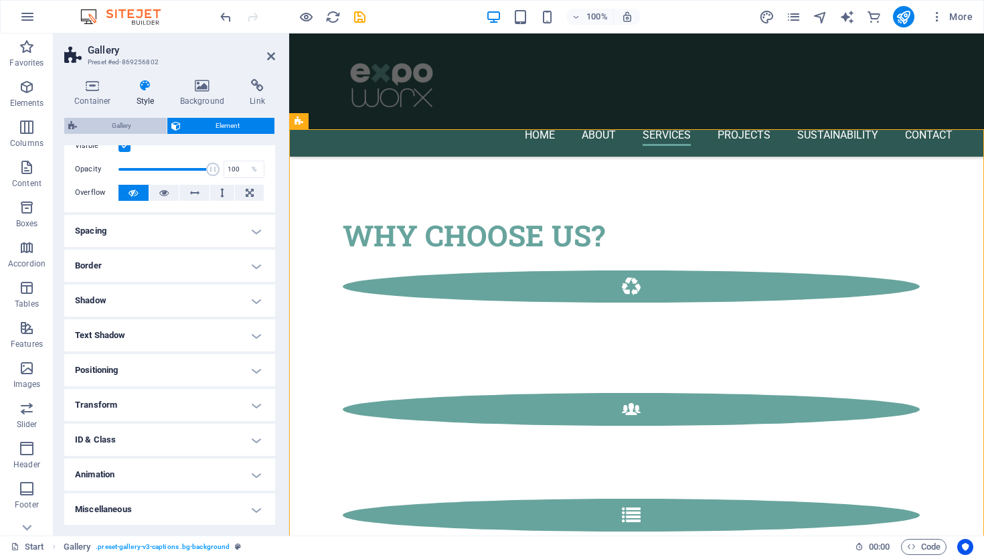
click at [114, 126] on span "Gallery" at bounding box center [122, 126] width 82 height 16
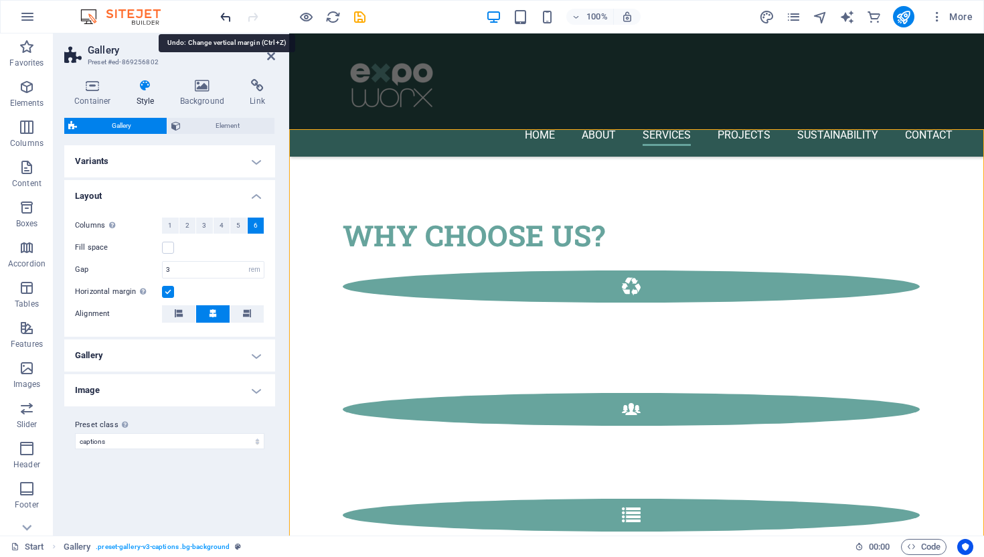
click at [224, 15] on icon "undo" at bounding box center [225, 16] width 15 height 15
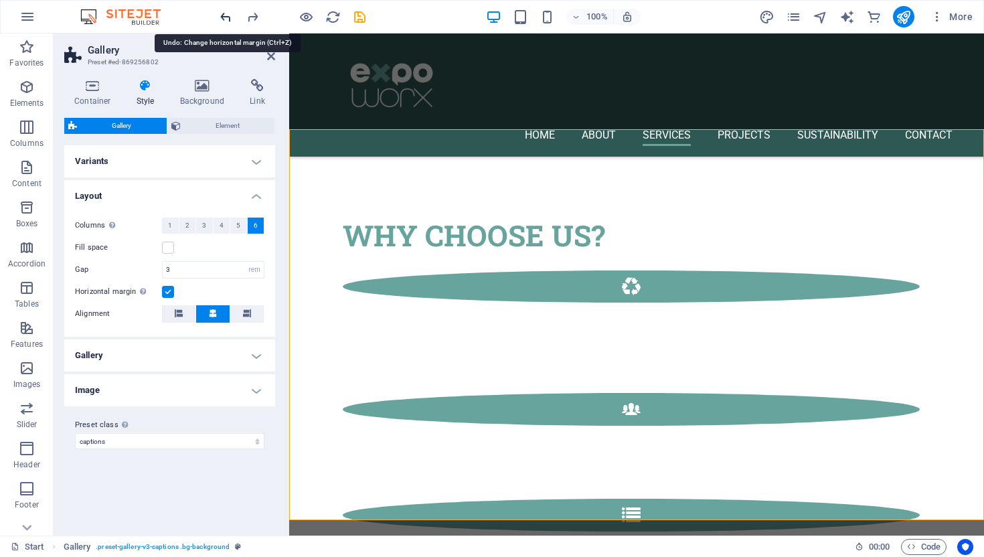
click at [224, 15] on icon "undo" at bounding box center [225, 16] width 15 height 15
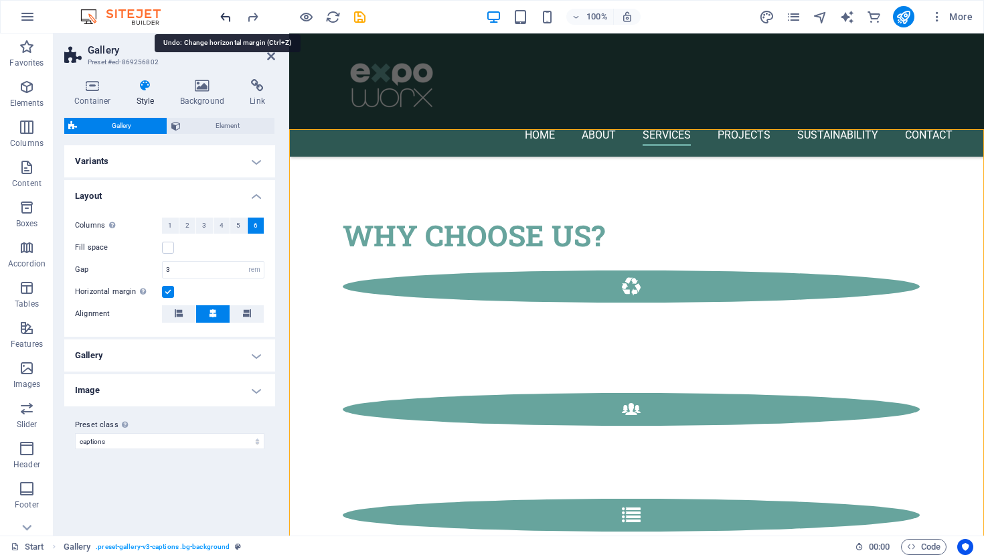
click at [224, 15] on icon "undo" at bounding box center [225, 16] width 15 height 15
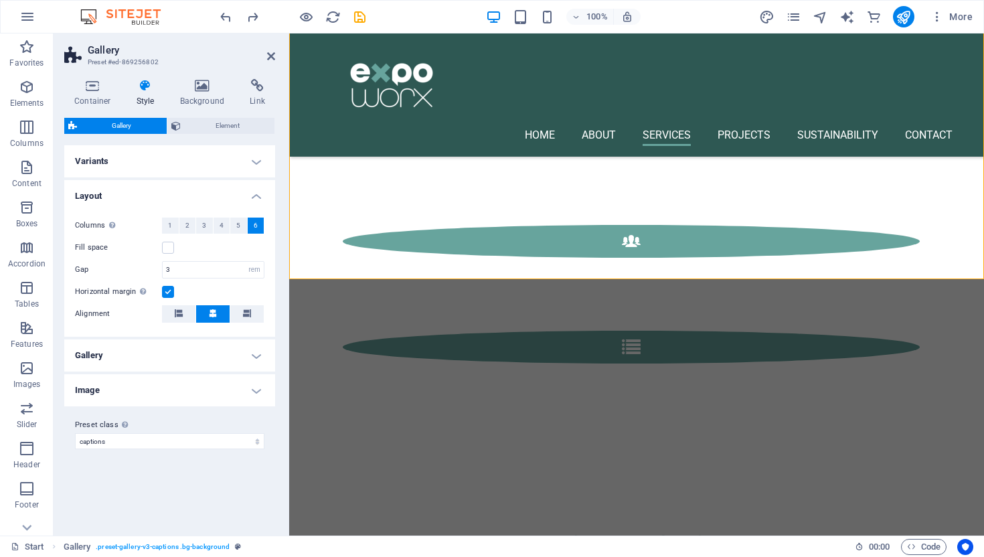
scroll to position [2267, 0]
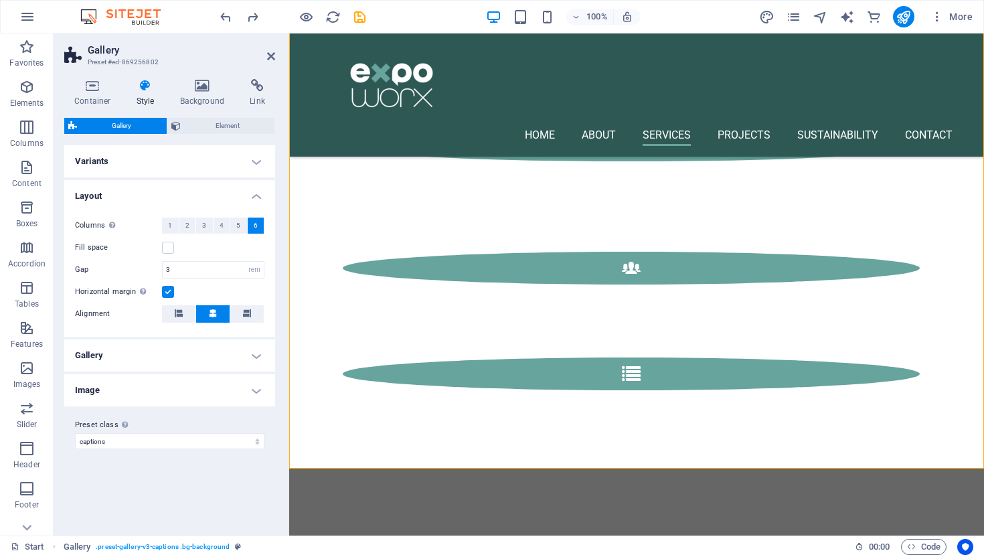
click at [262, 386] on h4 "Image" at bounding box center [169, 390] width 211 height 32
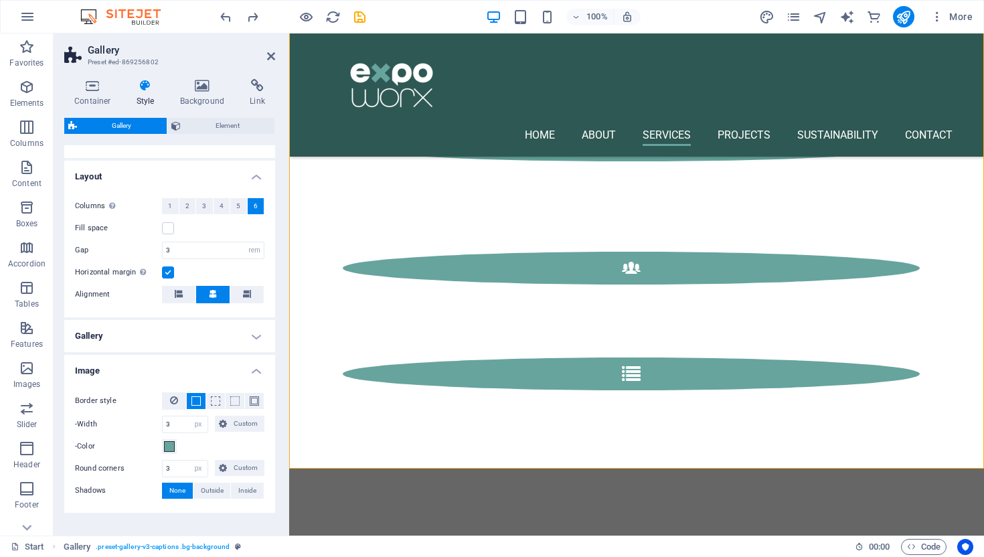
scroll to position [23, 0]
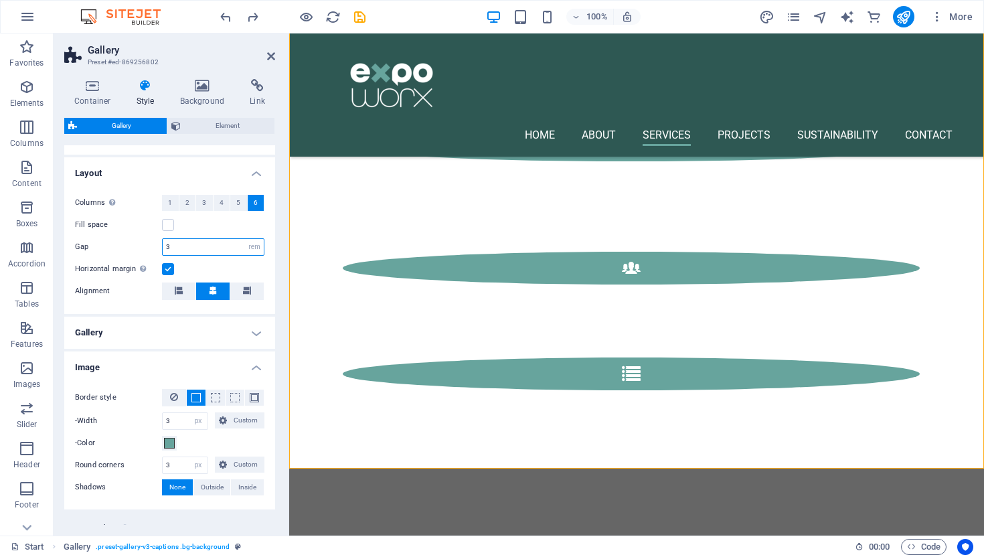
drag, startPoint x: 179, startPoint y: 246, endPoint x: 137, endPoint y: 238, distance: 42.3
click at [137, 238] on div "Gap 3 px rem % vh vw" at bounding box center [169, 246] width 189 height 17
drag, startPoint x: 179, startPoint y: 250, endPoint x: 149, endPoint y: 248, distance: 29.5
click at [149, 248] on div "Gap 2 px rem % vh vw" at bounding box center [169, 246] width 189 height 17
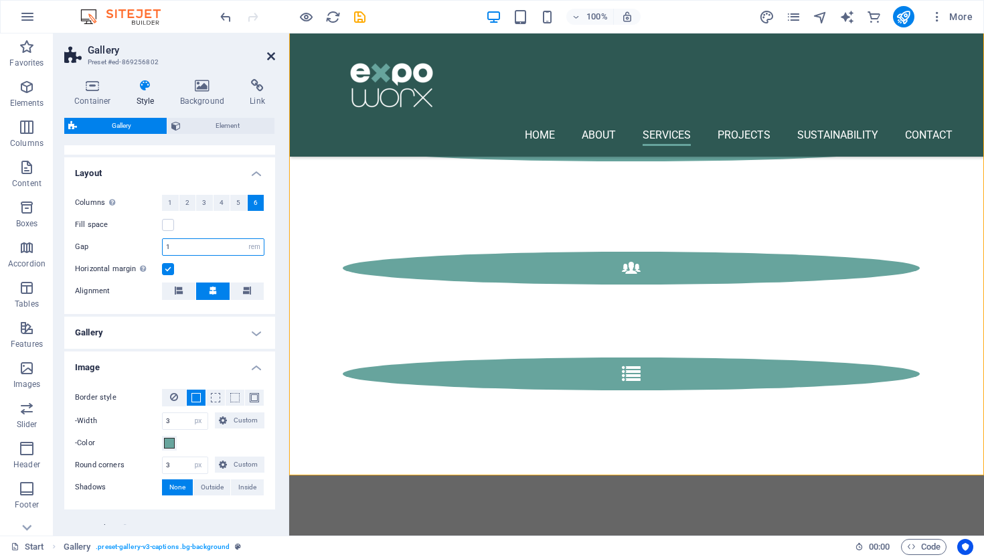
type input "1"
click at [271, 56] on icon at bounding box center [271, 56] width 8 height 11
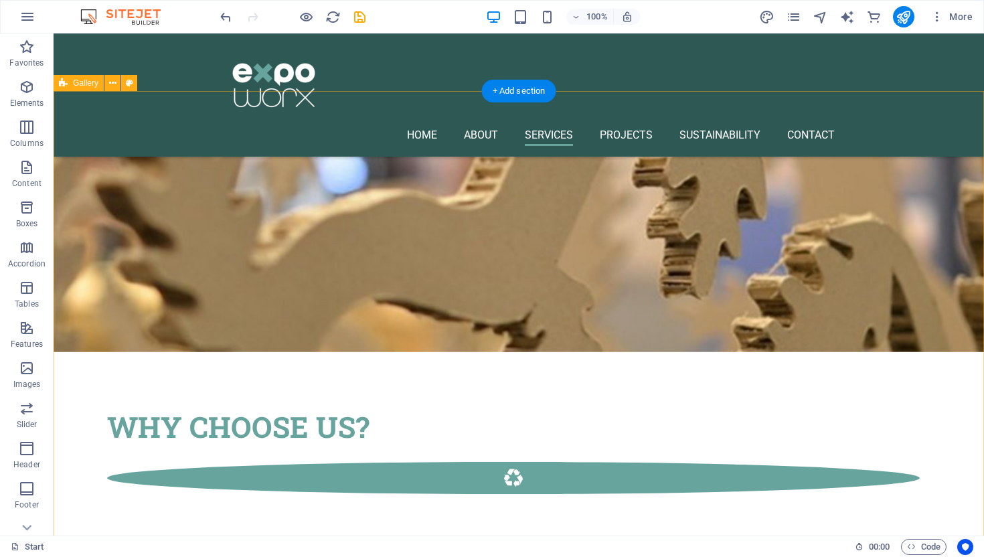
scroll to position [2184, 0]
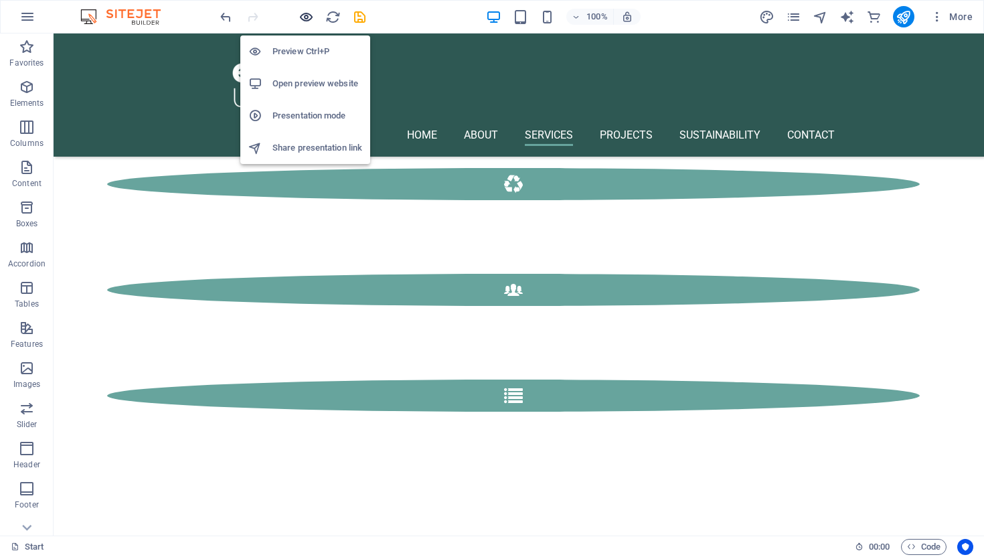
click at [305, 15] on icon "button" at bounding box center [306, 16] width 15 height 15
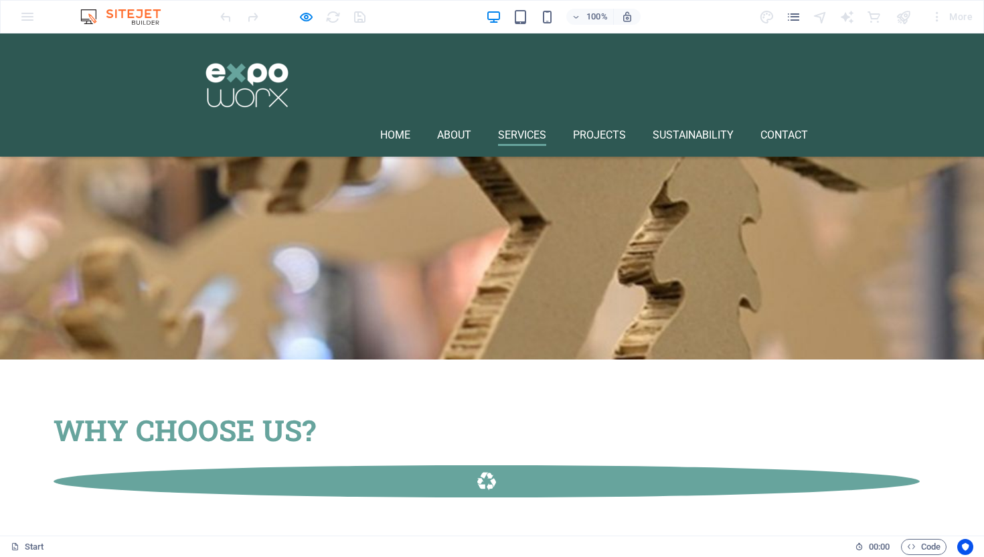
scroll to position [1884, 0]
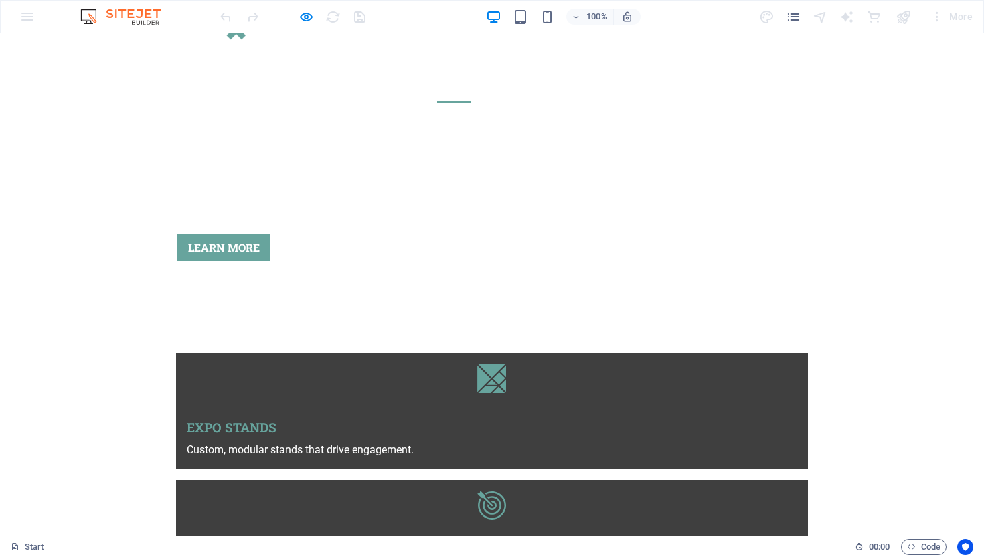
scroll to position [0, 0]
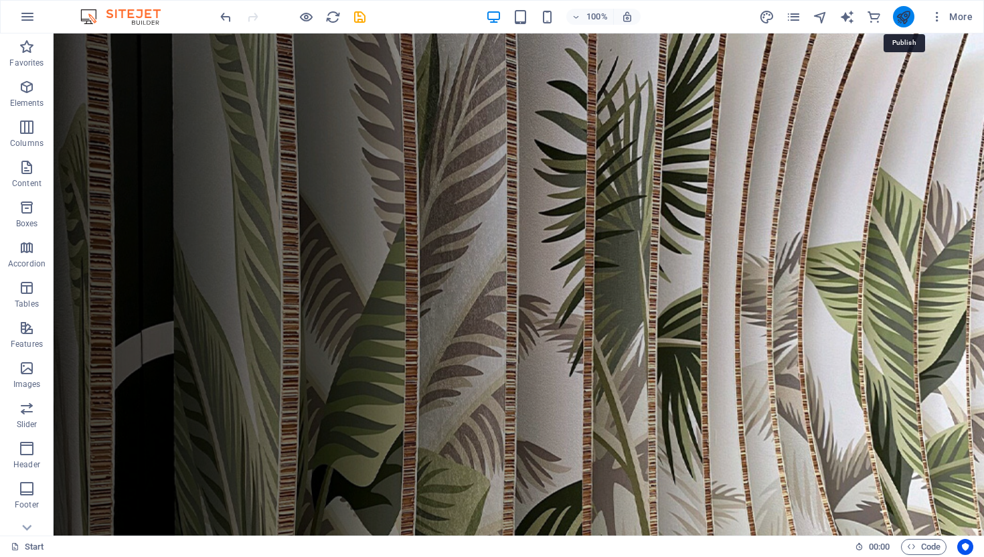
click at [903, 17] on icon "publish" at bounding box center [903, 16] width 15 height 15
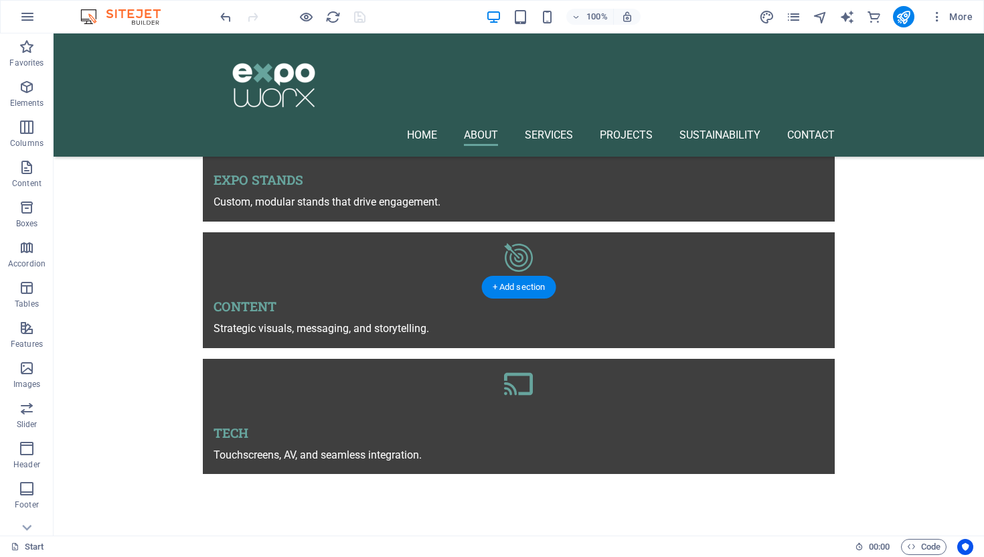
scroll to position [826, 0]
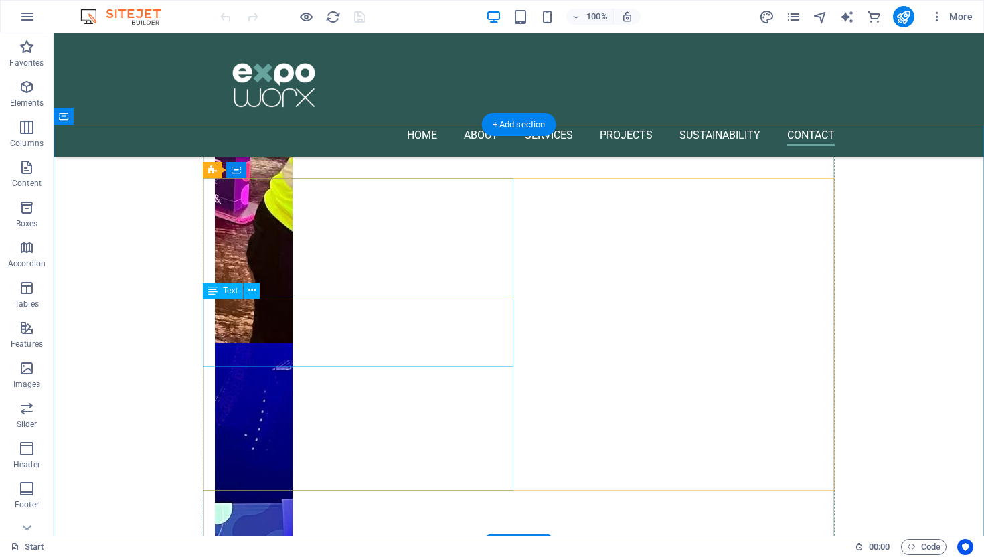
scroll to position [5328, 0]
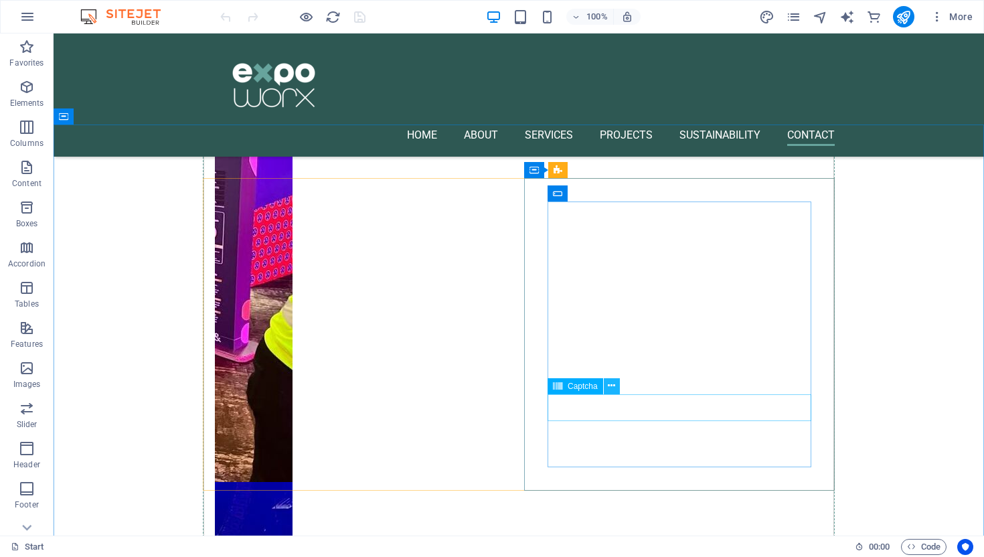
click at [612, 388] on icon at bounding box center [611, 386] width 7 height 14
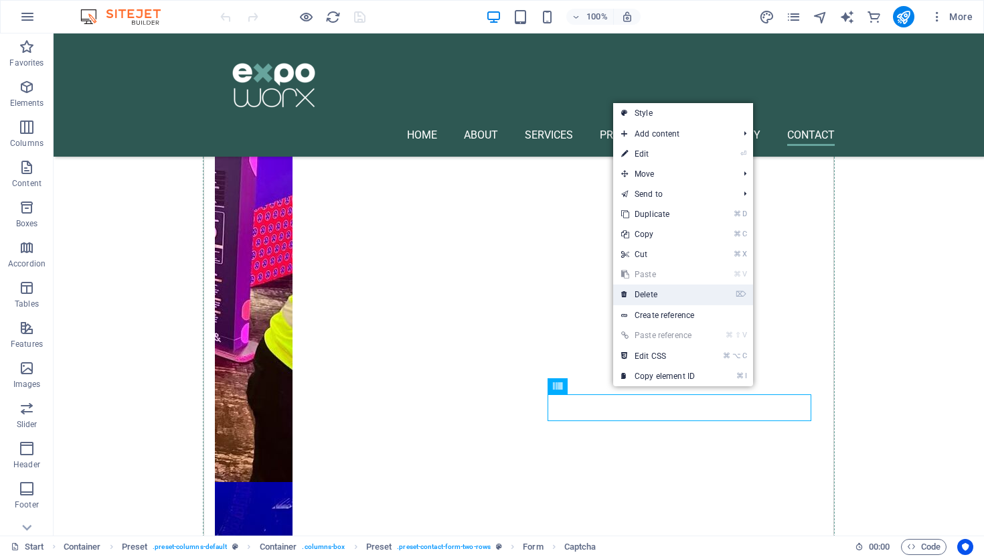
click at [665, 291] on link "⌦ Delete" at bounding box center [658, 295] width 90 height 20
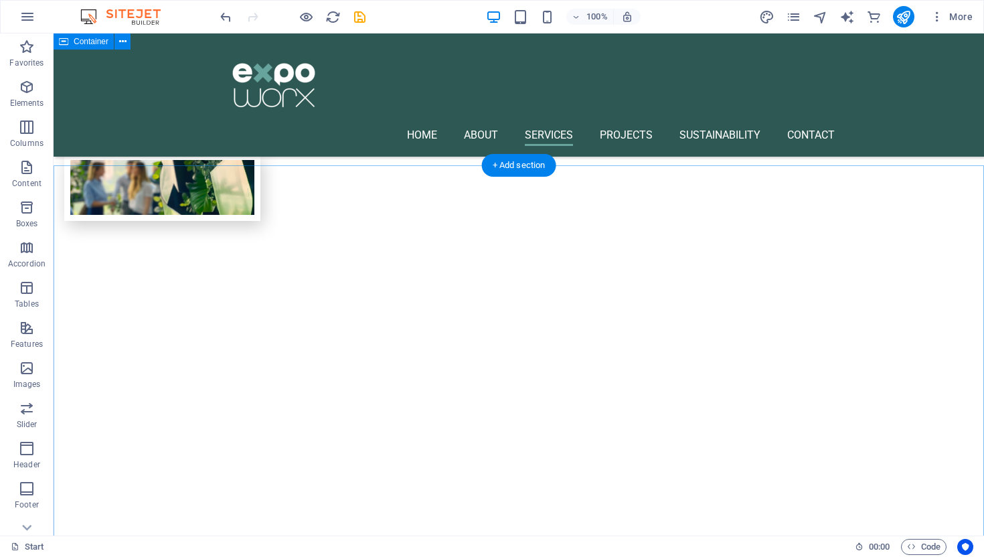
scroll to position [1060, 0]
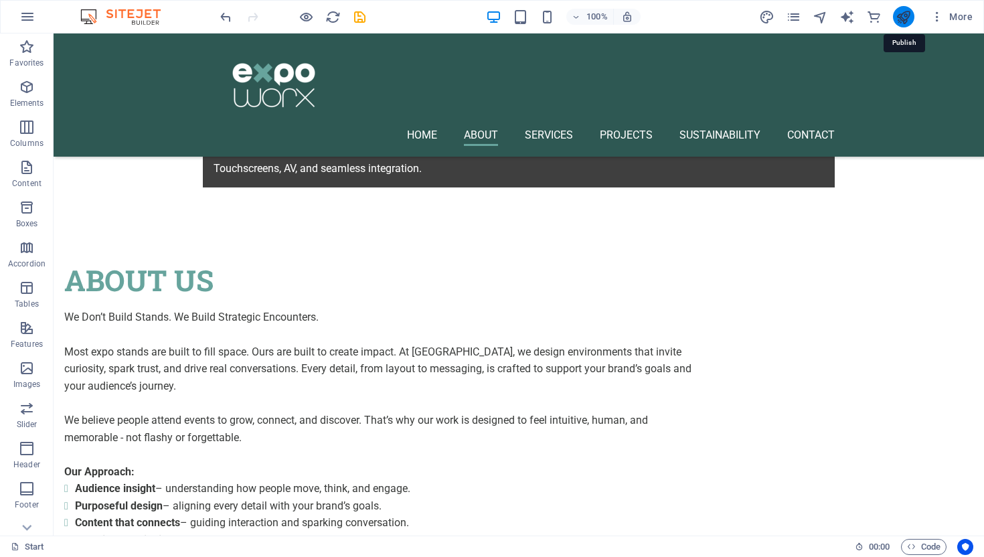
click at [904, 15] on icon "publish" at bounding box center [903, 16] width 15 height 15
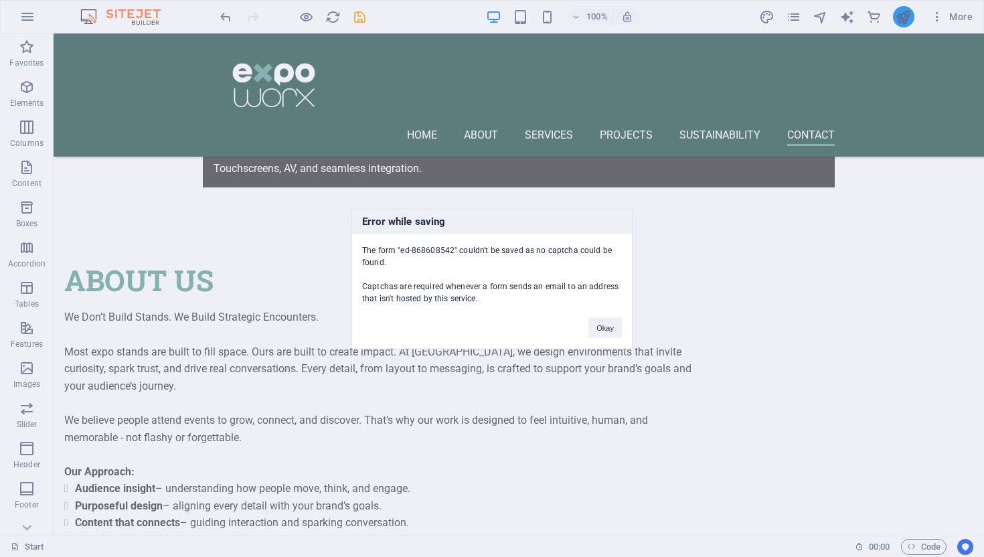
scroll to position [5491, 0]
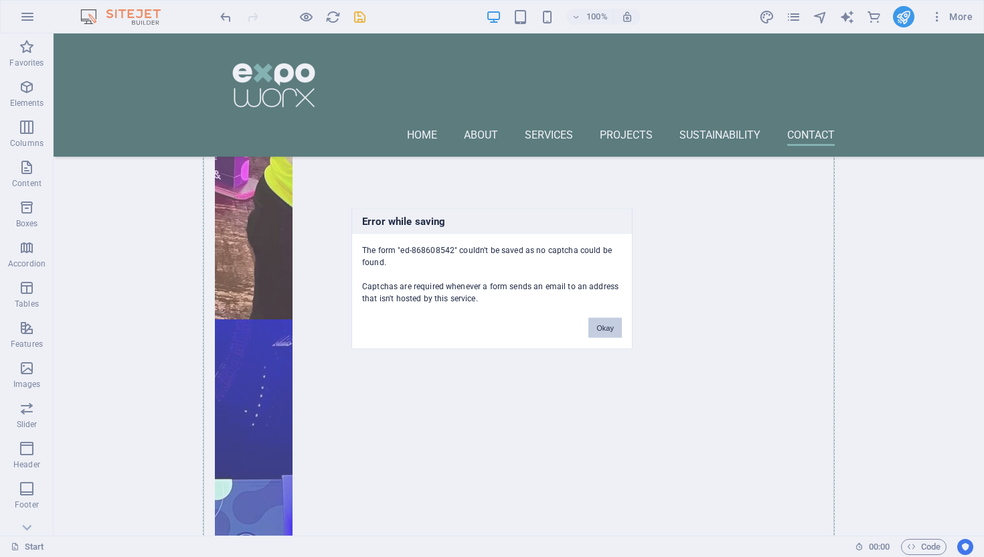
click at [611, 329] on button "Okay" at bounding box center [605, 328] width 33 height 20
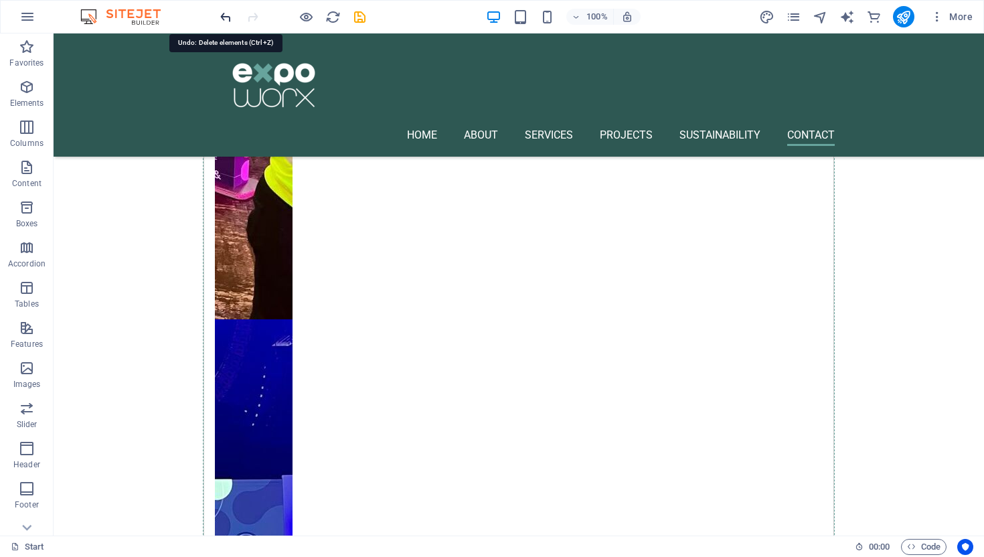
click at [226, 11] on icon "undo" at bounding box center [225, 16] width 15 height 15
